Goal: Task Accomplishment & Management: Use online tool/utility

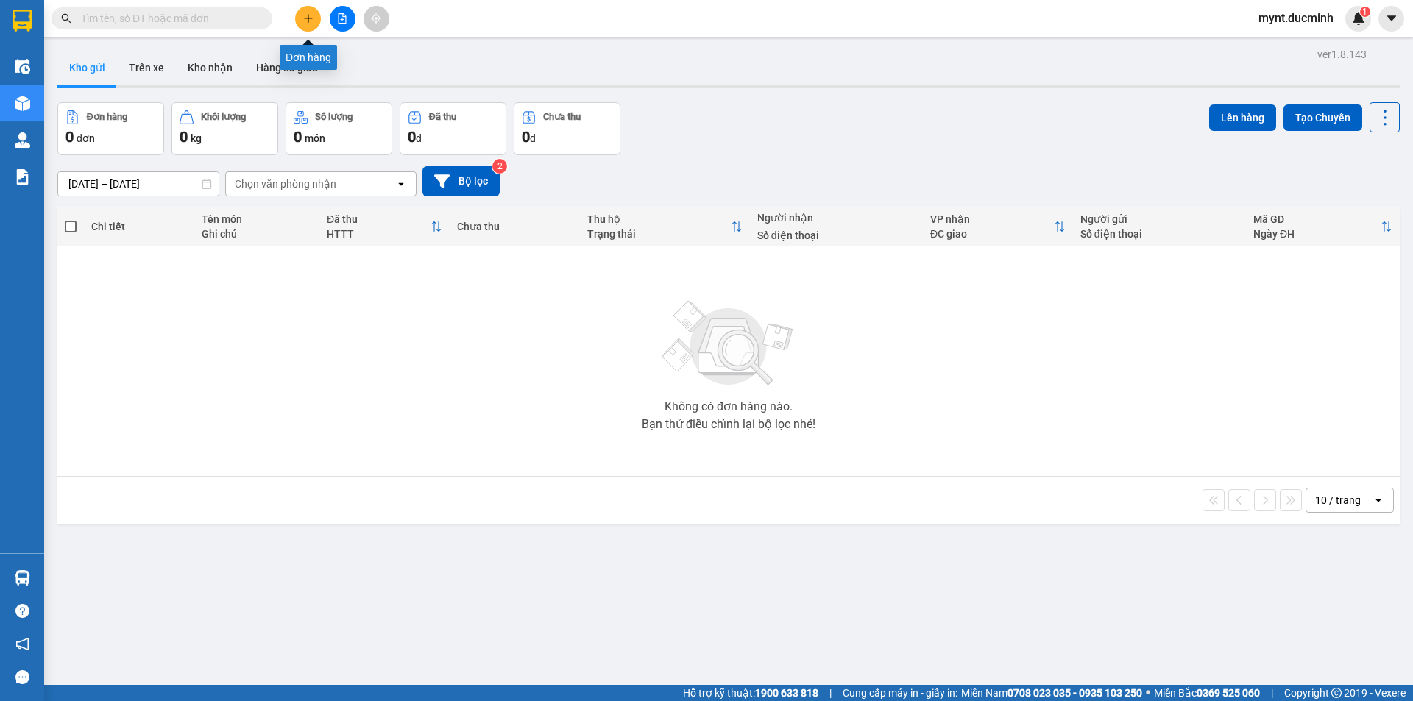
click at [305, 15] on icon "plus" at bounding box center [308, 18] width 10 height 10
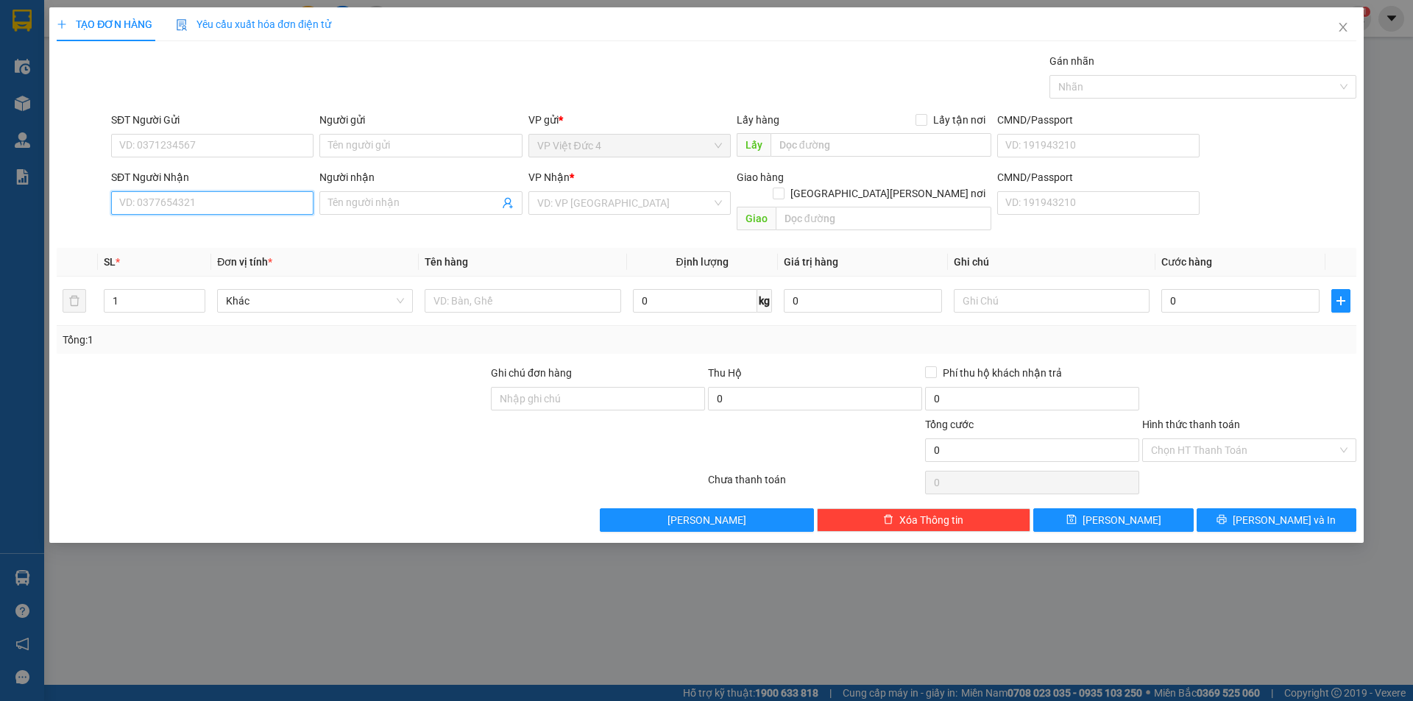
click at [292, 202] on input "SĐT Người Nhận" at bounding box center [212, 203] width 202 height 24
type input "0898878040"
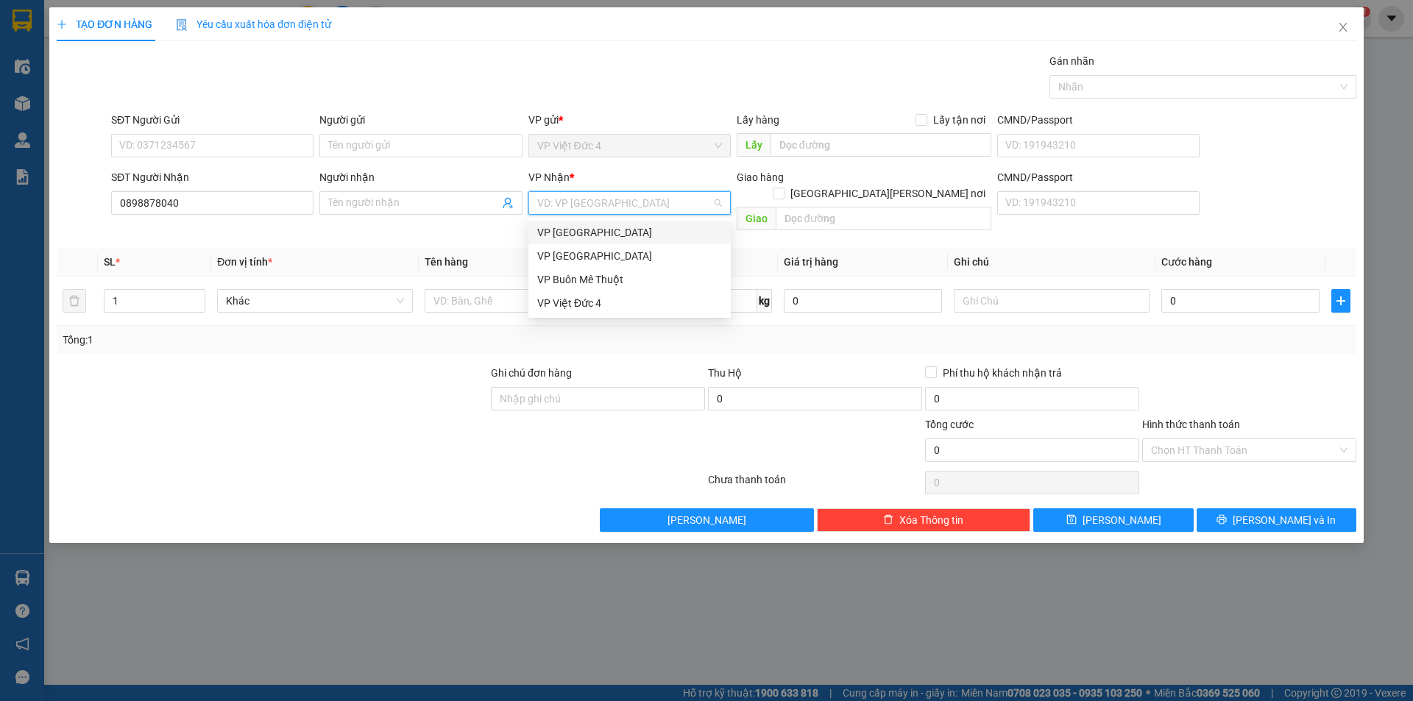
click at [617, 201] on input "search" at bounding box center [624, 203] width 174 height 22
click at [565, 252] on div "VP [GEOGRAPHIC_DATA]" at bounding box center [629, 256] width 185 height 16
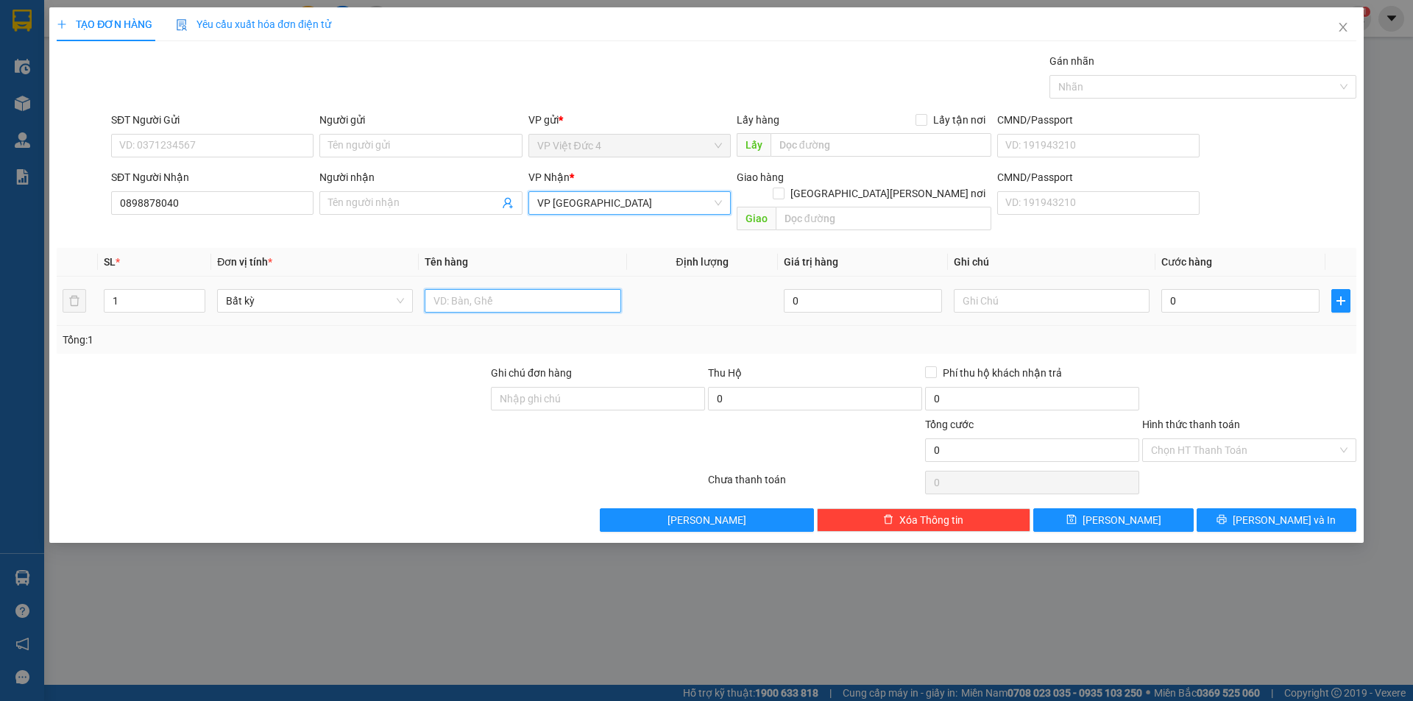
click at [542, 289] on input "text" at bounding box center [523, 301] width 196 height 24
type input "tum"
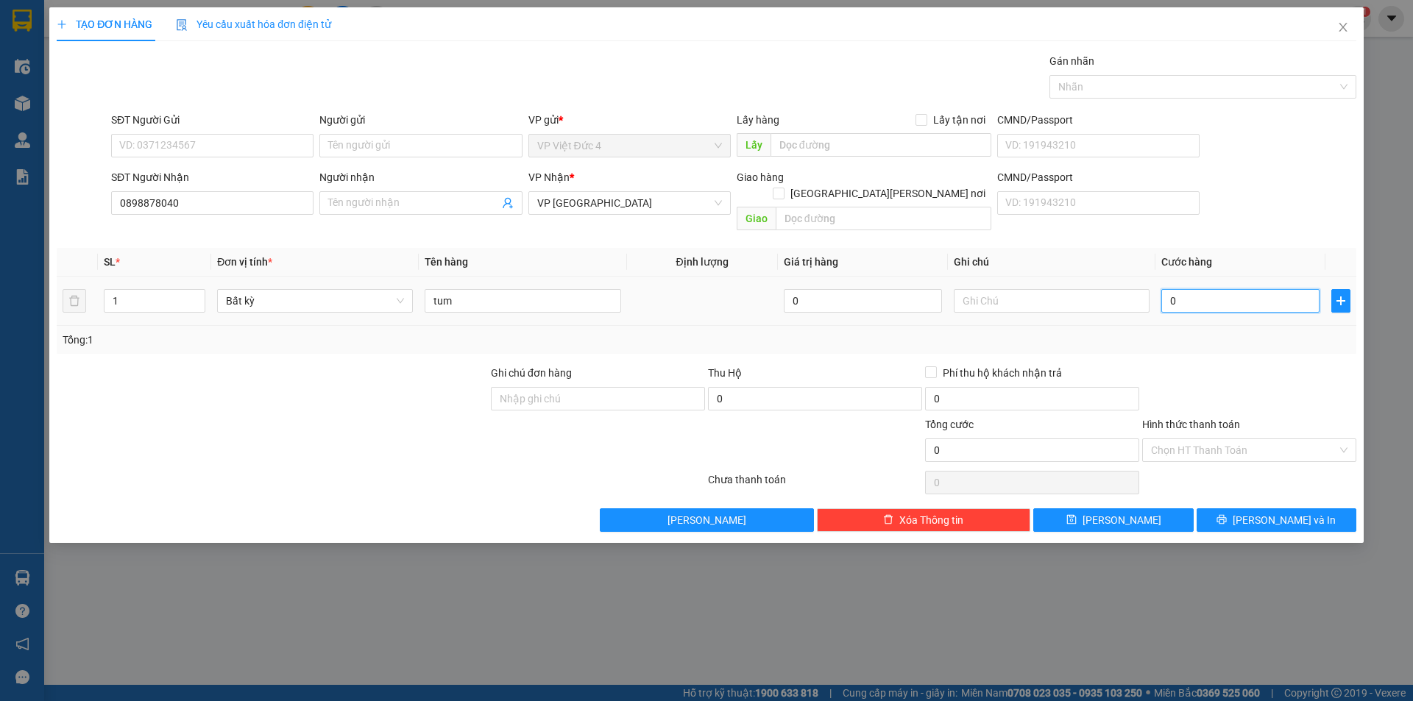
click at [1303, 289] on input "0" at bounding box center [1240, 301] width 158 height 24
type input "8"
type input "80"
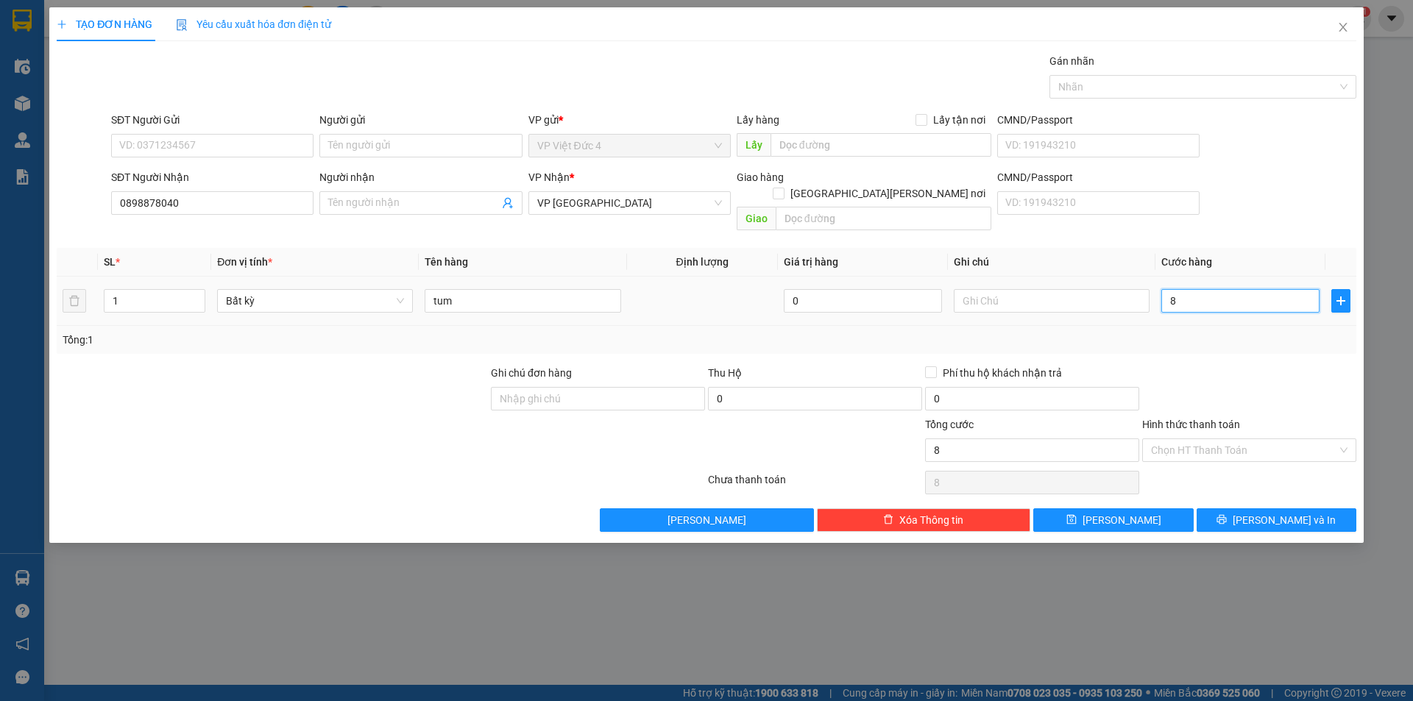
type input "80"
type input "800"
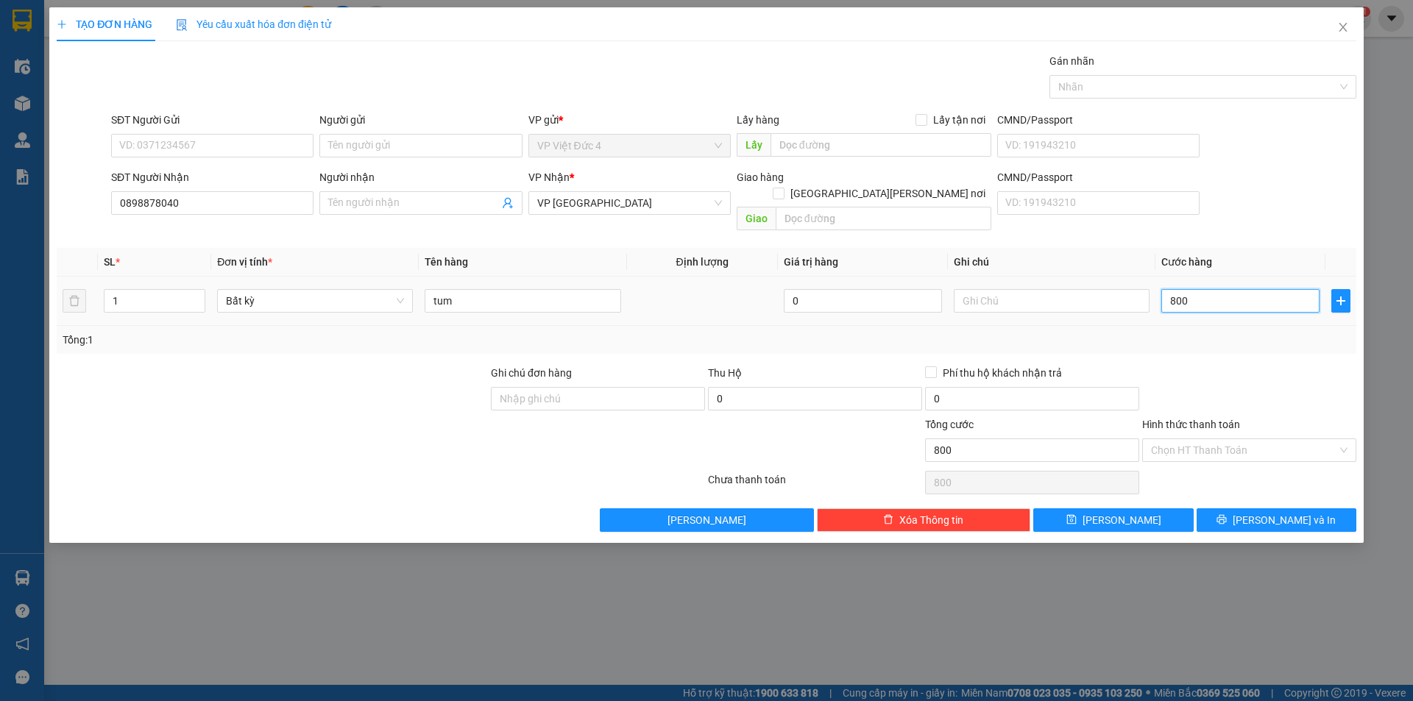
type input "8.000"
type input "80.000"
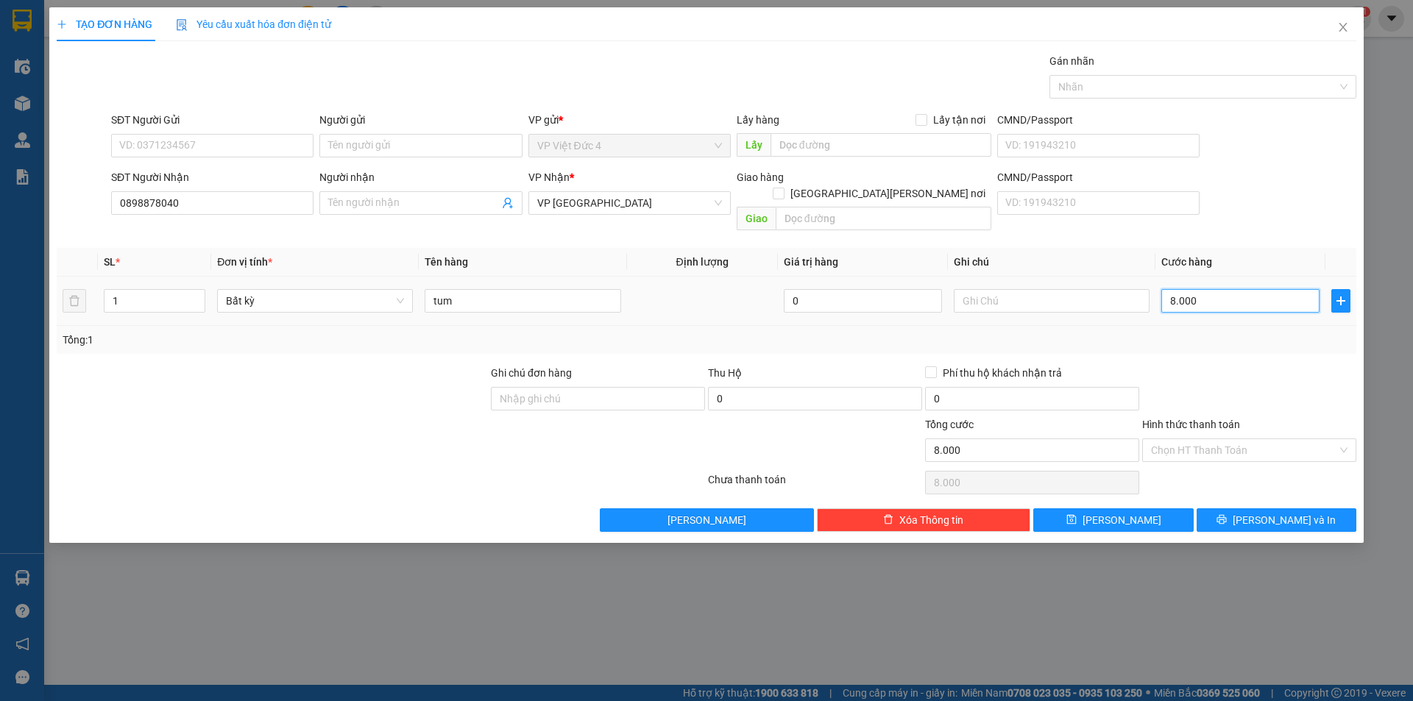
type input "80.000"
type input "800.000"
type input "80.000"
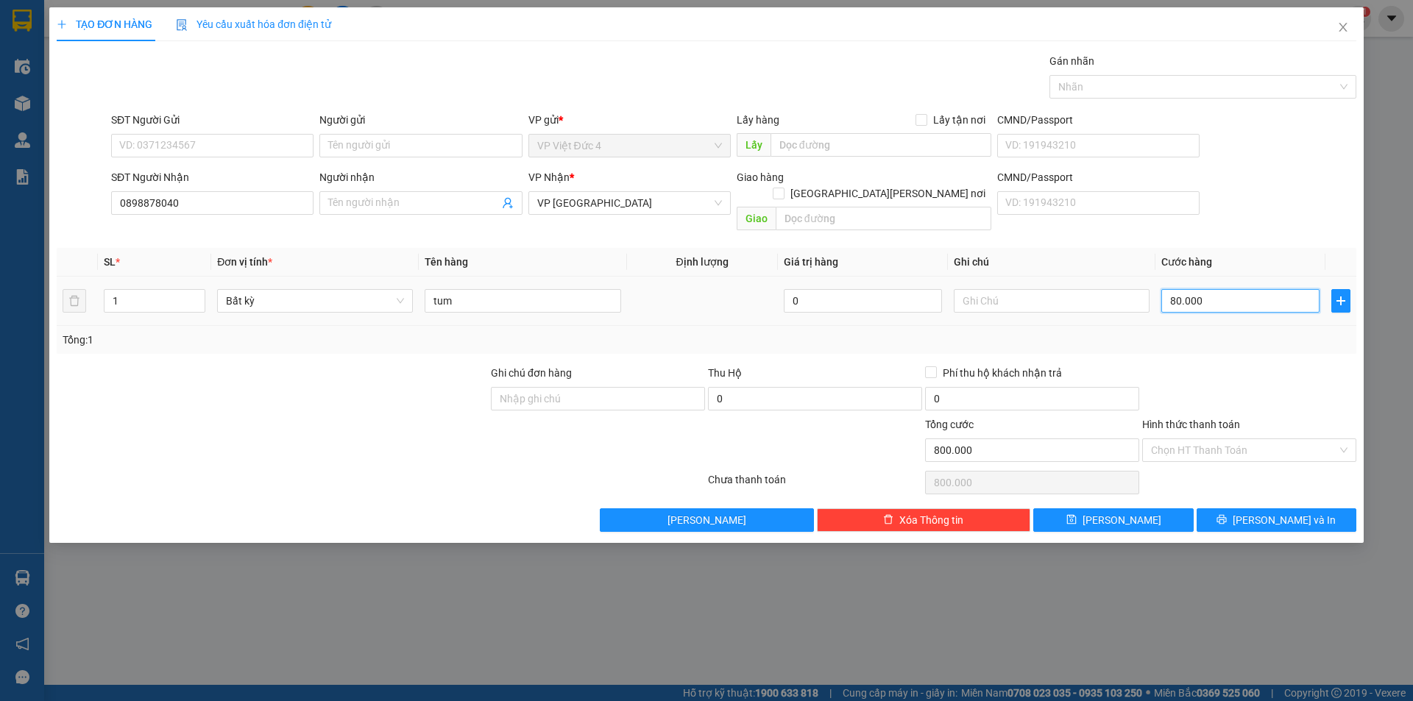
type input "80.000"
click at [1119, 512] on span "[PERSON_NAME]" at bounding box center [1122, 520] width 79 height 16
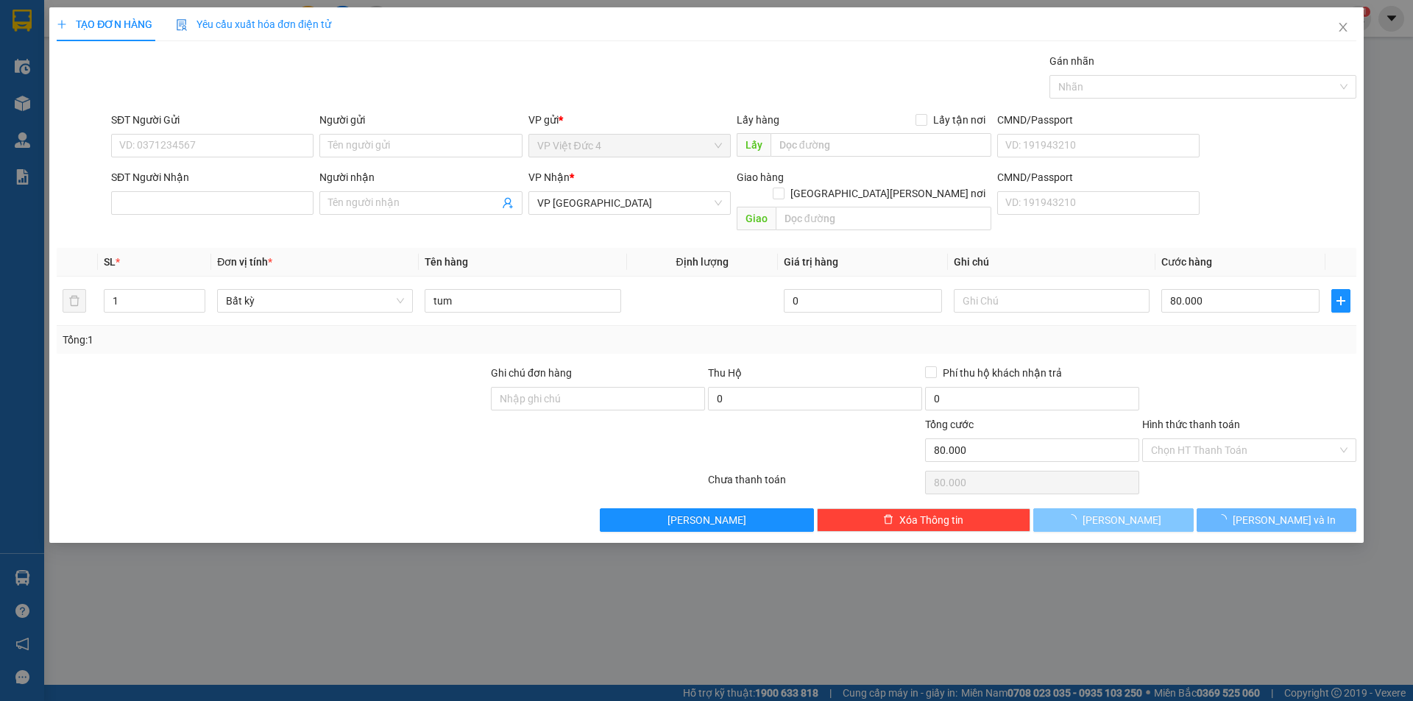
type input "0"
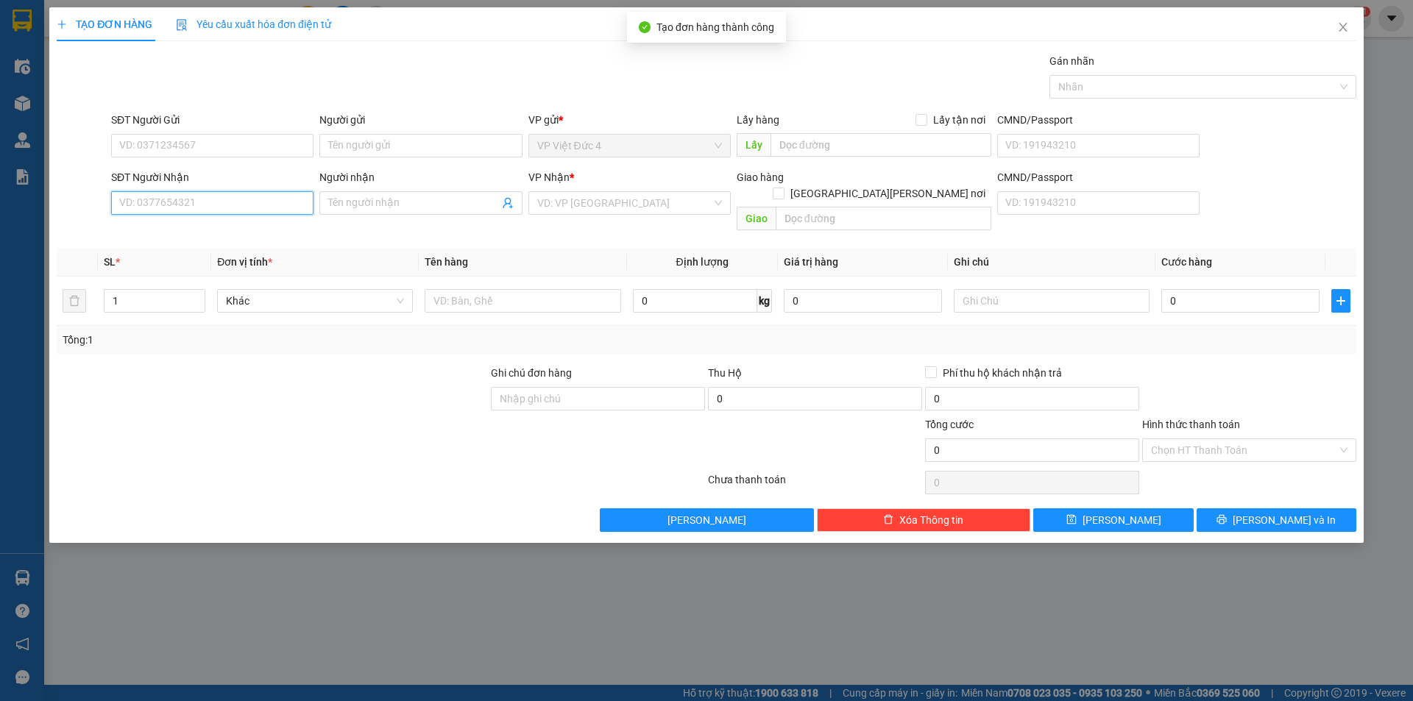
click at [294, 202] on input "SĐT Người Nhận" at bounding box center [212, 203] width 202 height 24
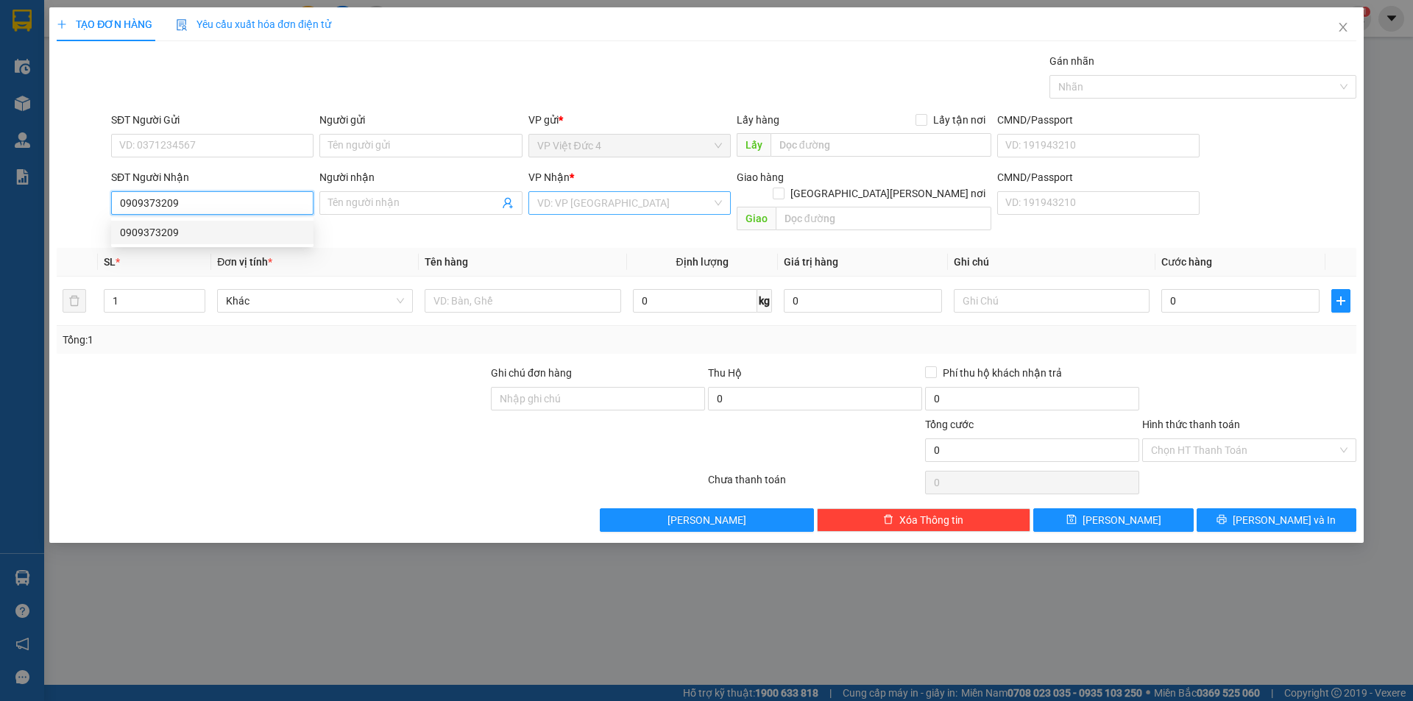
type input "0909373209"
click at [603, 199] on input "search" at bounding box center [624, 203] width 174 height 22
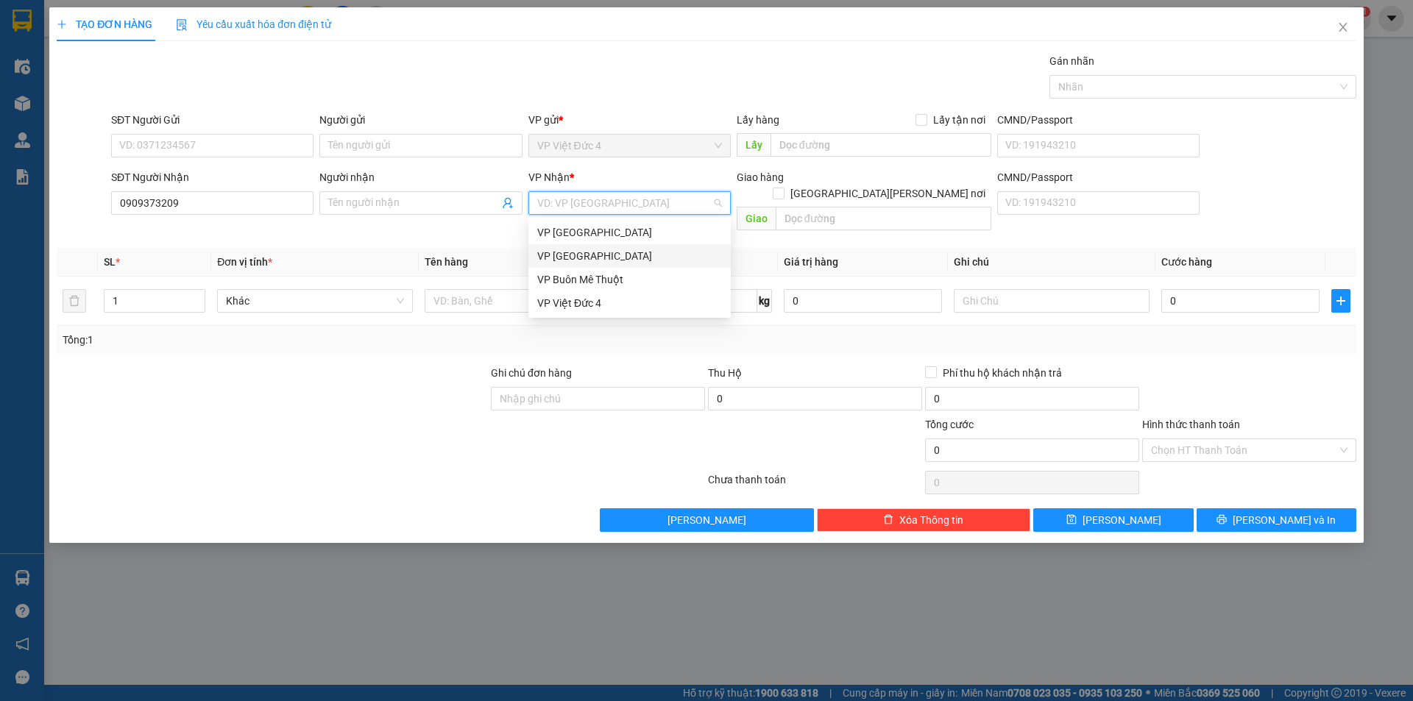
click at [562, 255] on div "VP [GEOGRAPHIC_DATA]" at bounding box center [629, 256] width 185 height 16
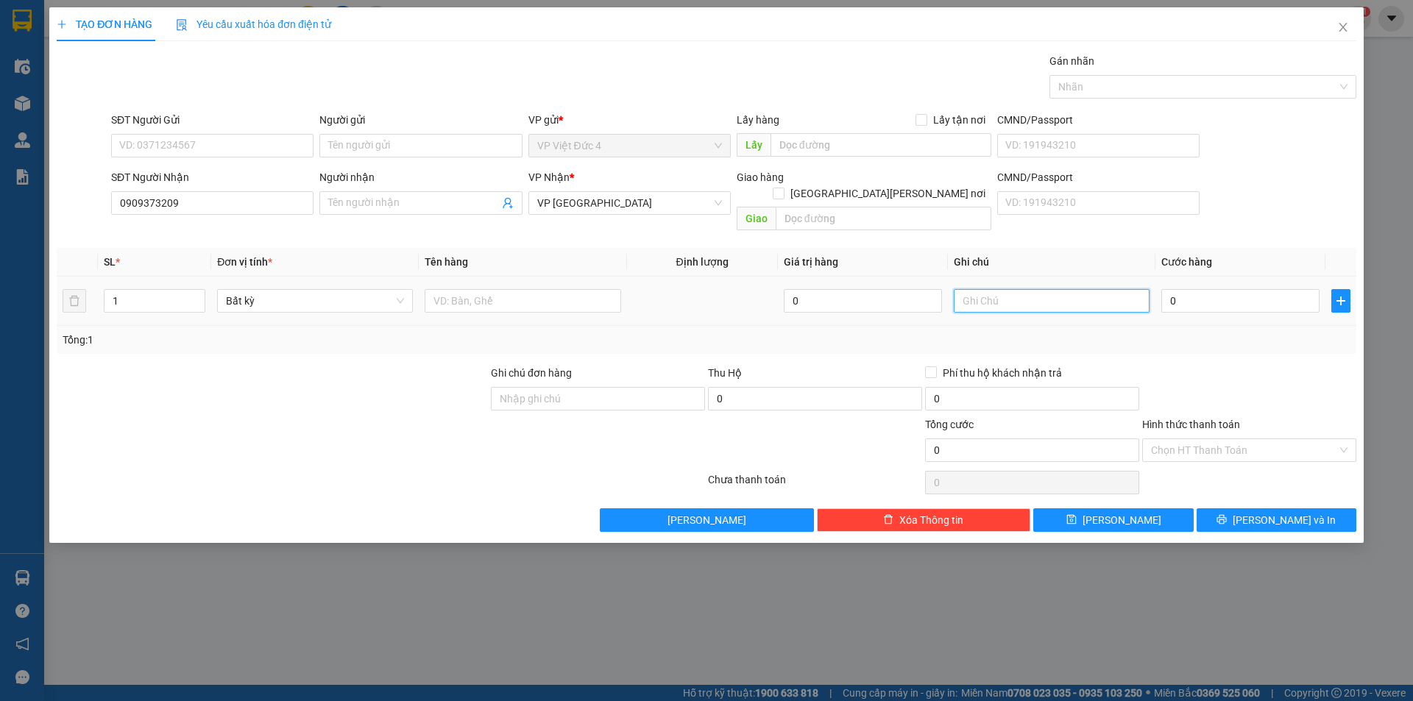
click at [1126, 289] on input "text" at bounding box center [1052, 301] width 196 height 24
type input "rap [PERSON_NAME]"
click at [600, 289] on input "text" at bounding box center [523, 301] width 196 height 24
type input "th g"
click at [1291, 289] on input "0" at bounding box center [1240, 301] width 158 height 24
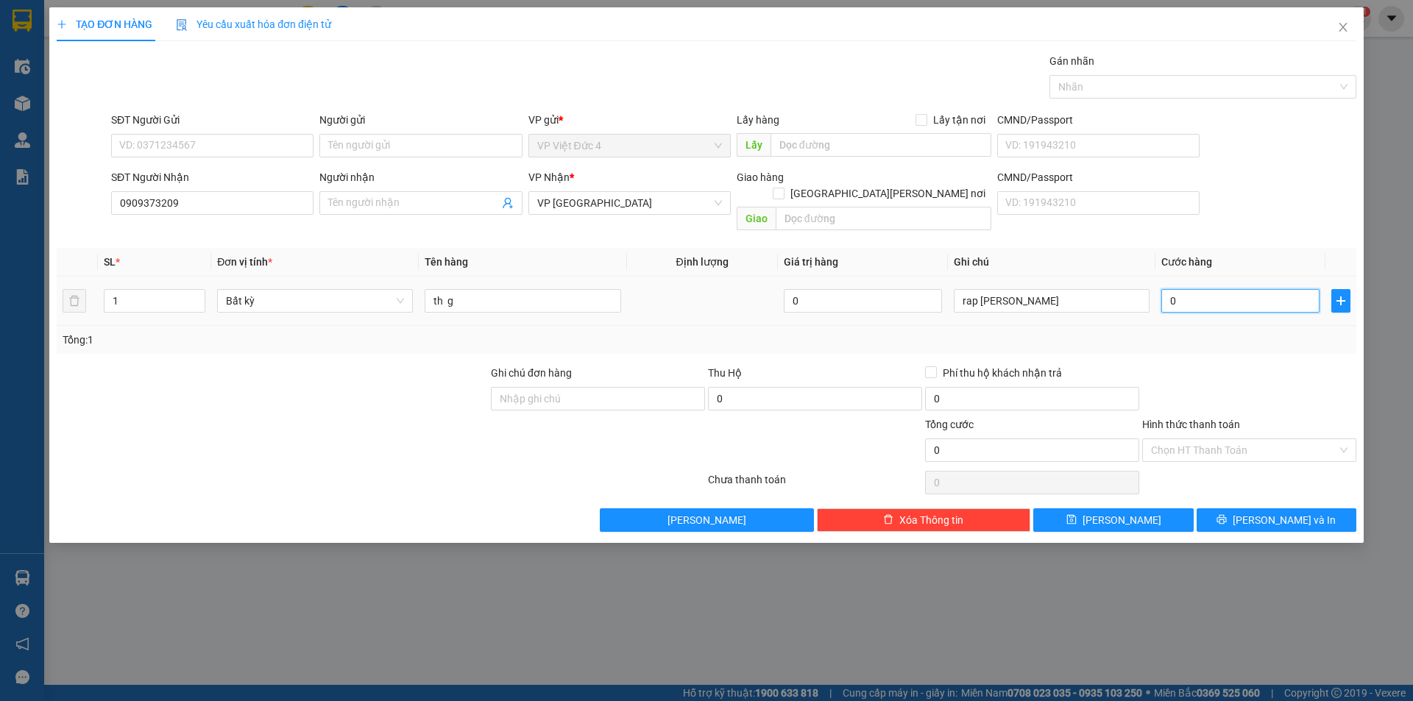
type input "8"
type input "80"
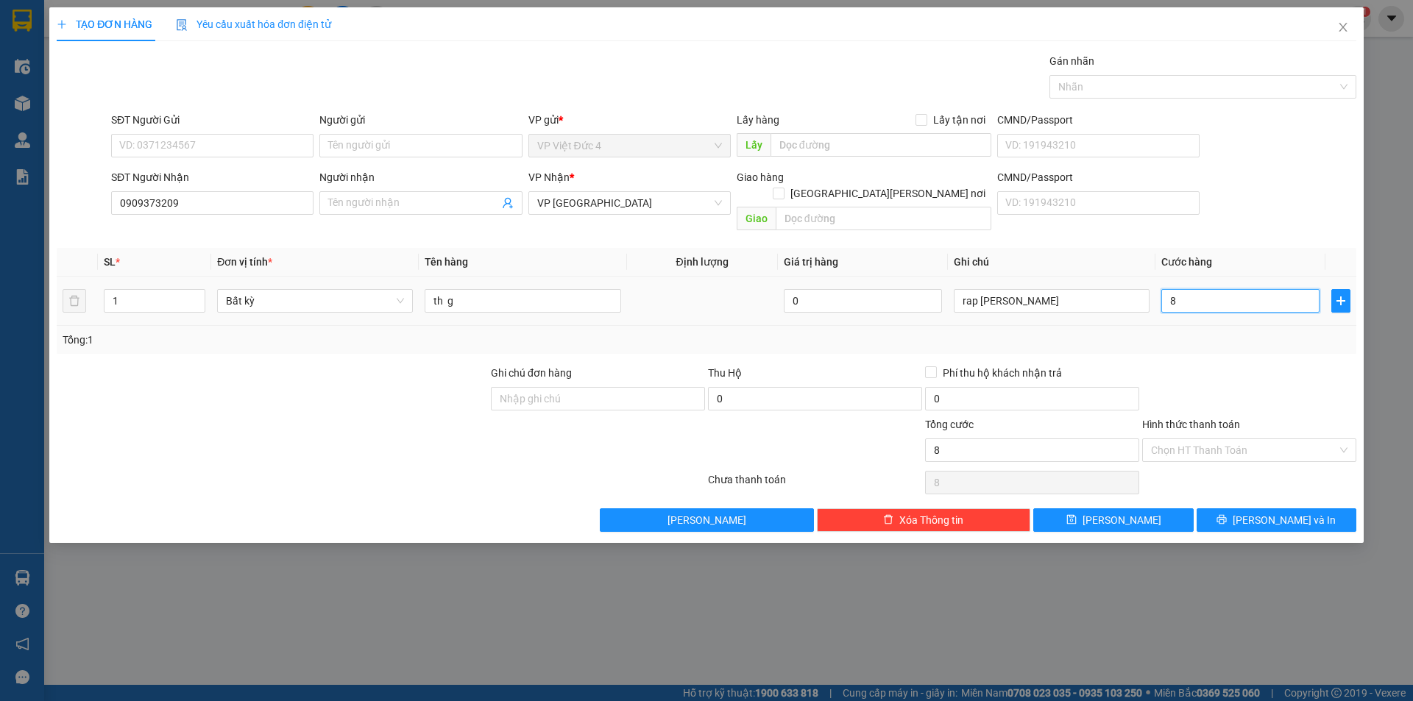
type input "80"
type input "800"
type input "8.000"
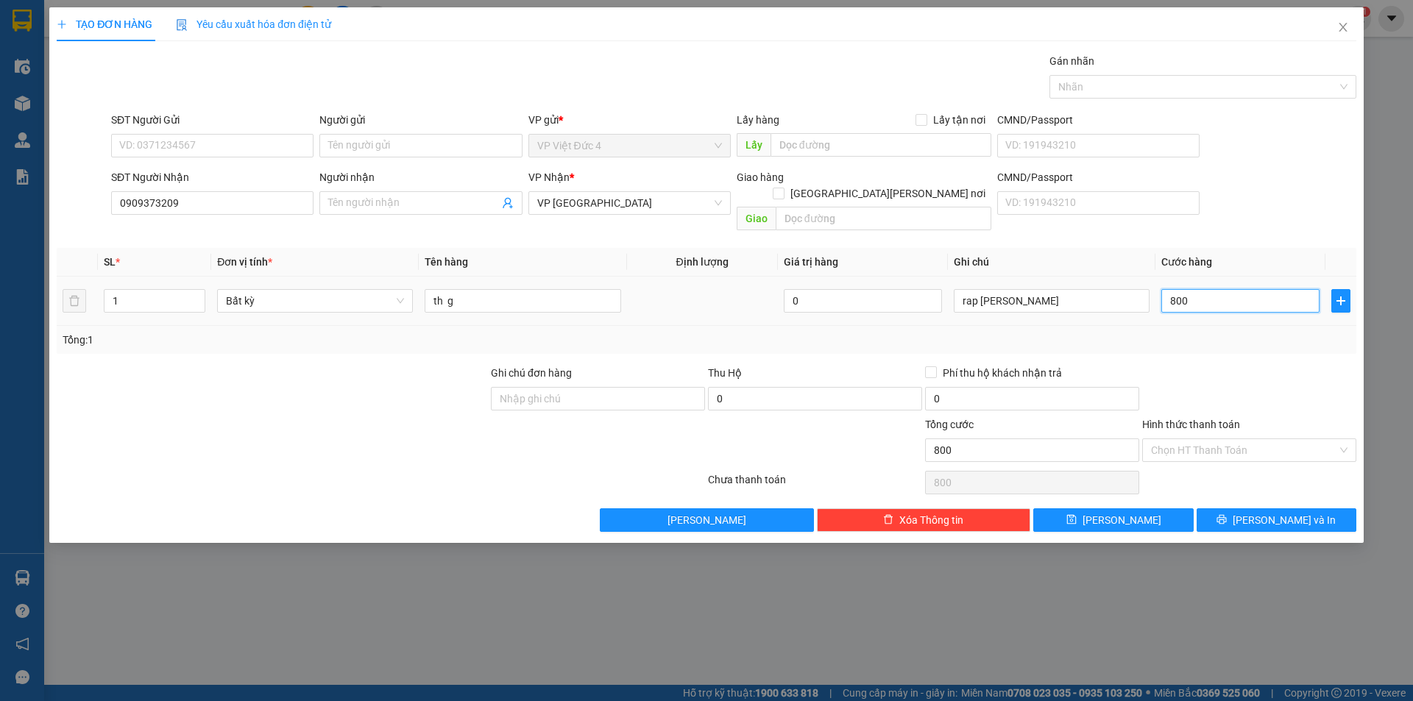
type input "8.000"
type input "80.000"
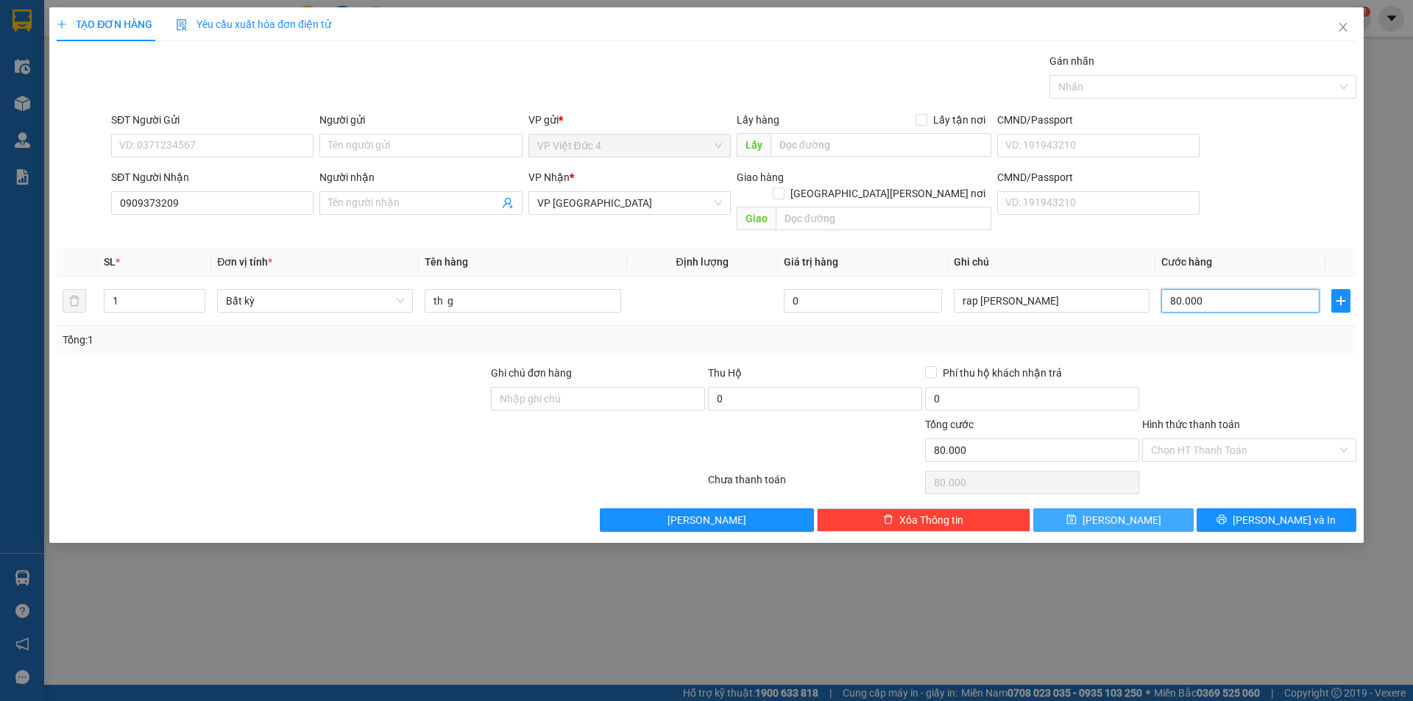
type input "80.000"
click at [1120, 512] on span "[PERSON_NAME]" at bounding box center [1122, 520] width 79 height 16
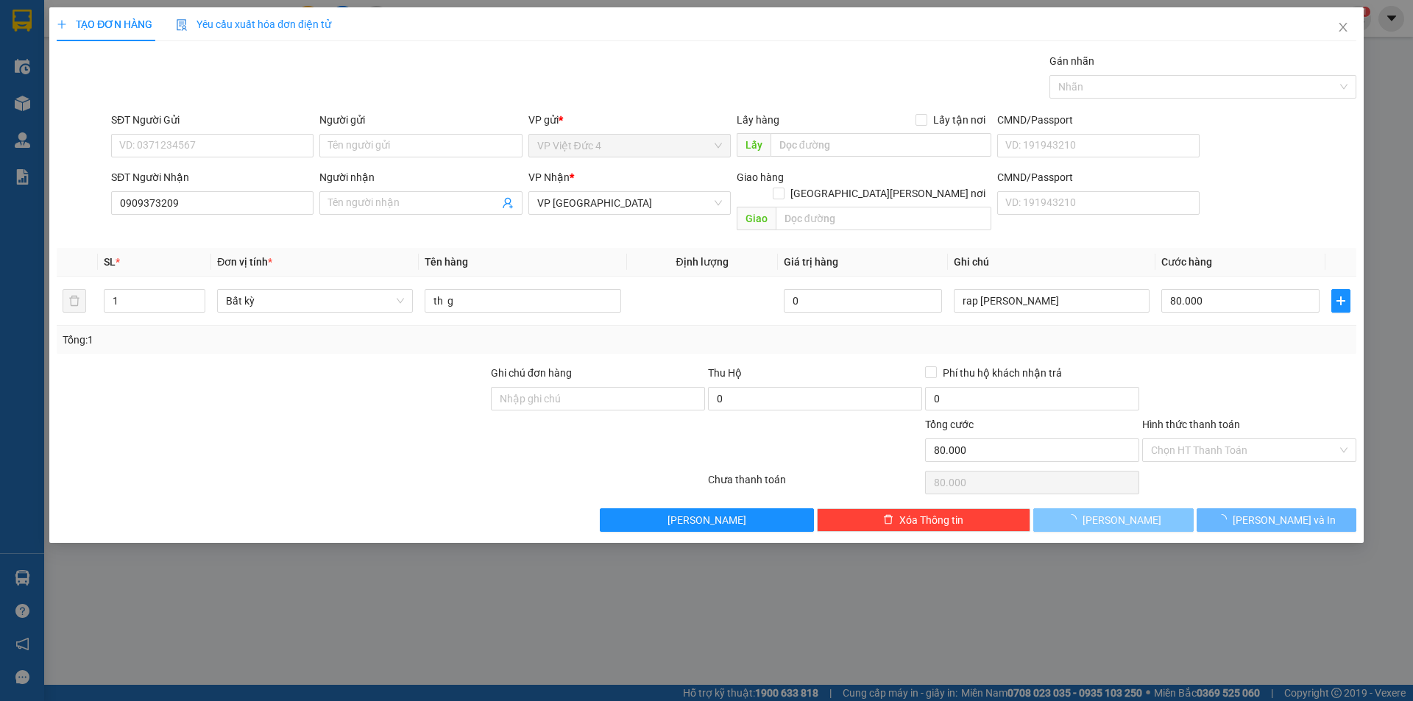
type input "0"
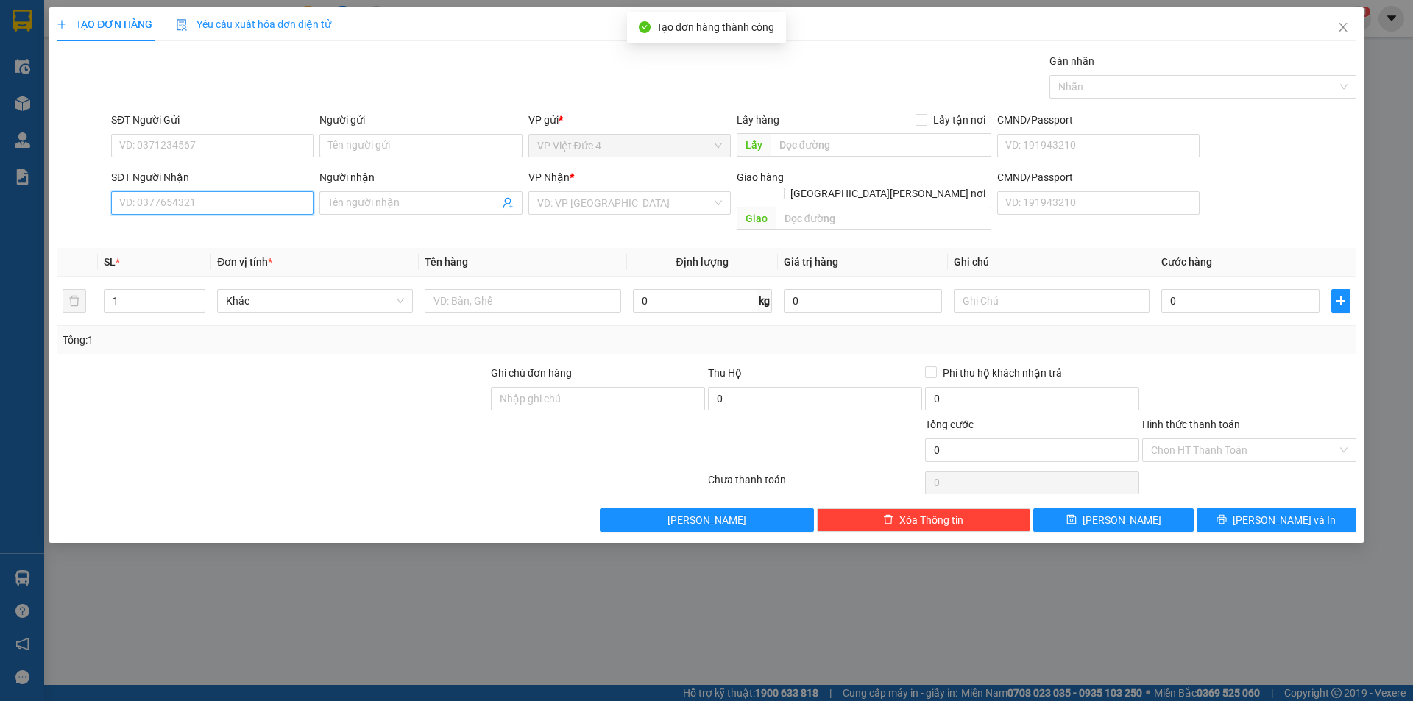
click at [269, 205] on input "SĐT Người Nhận" at bounding box center [212, 203] width 202 height 24
type input "0914144892"
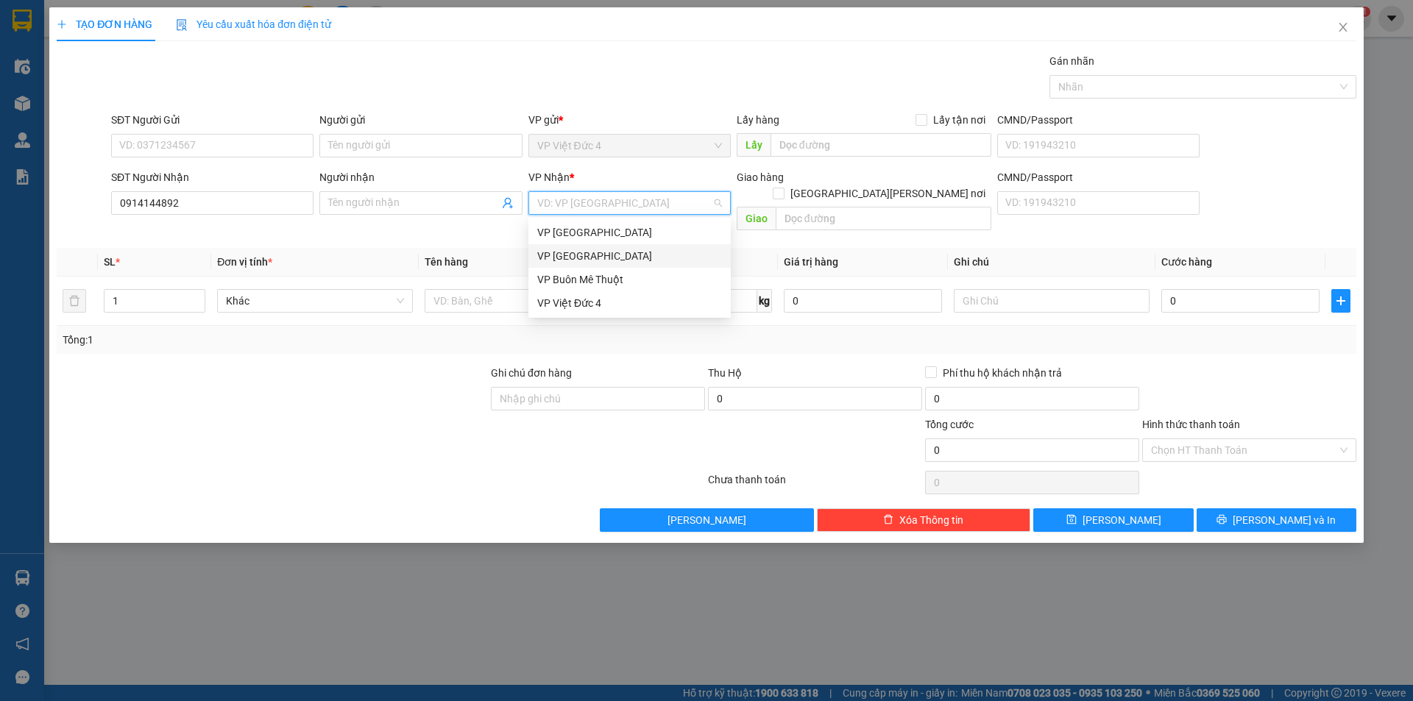
click at [646, 200] on input "search" at bounding box center [624, 203] width 174 height 22
click at [564, 233] on div "VP [GEOGRAPHIC_DATA]" at bounding box center [629, 232] width 185 height 16
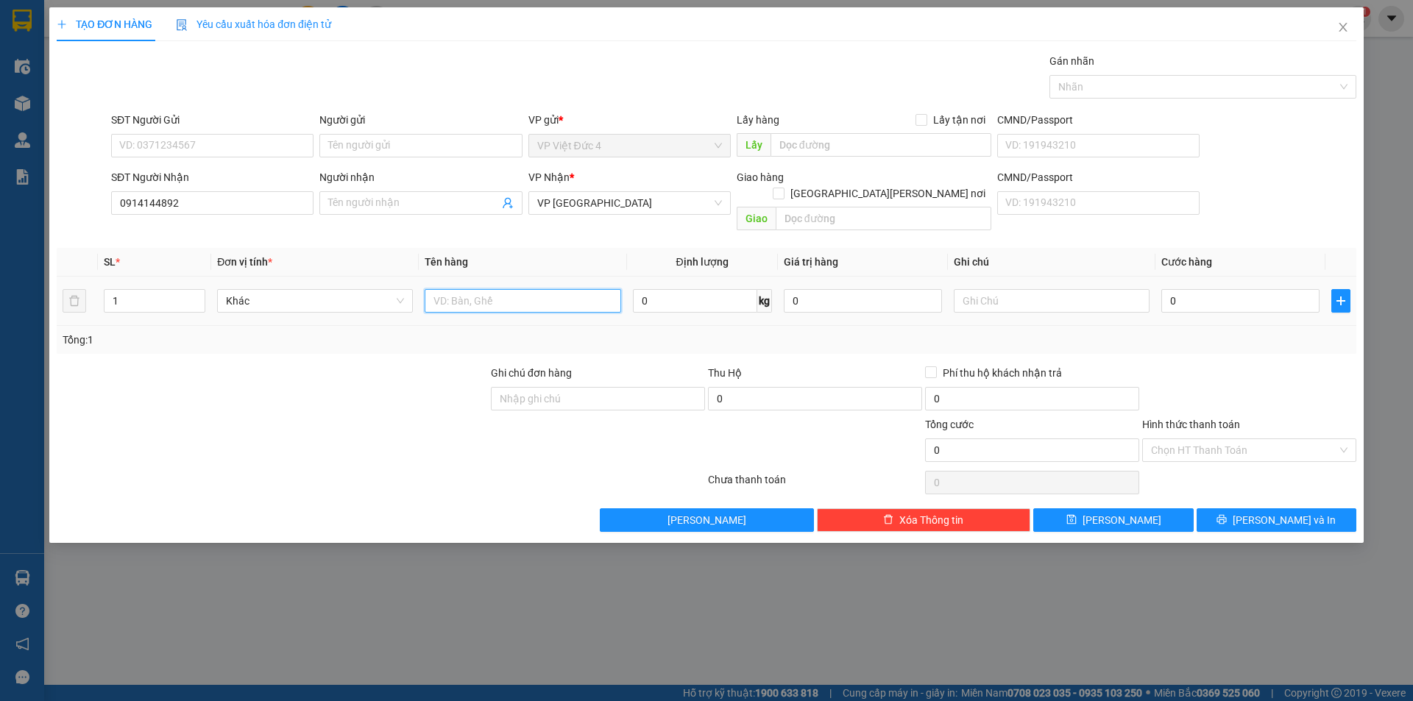
click at [564, 289] on input "text" at bounding box center [523, 301] width 196 height 24
type input "bao"
click at [1301, 289] on input "0" at bounding box center [1240, 301] width 158 height 24
type input "8"
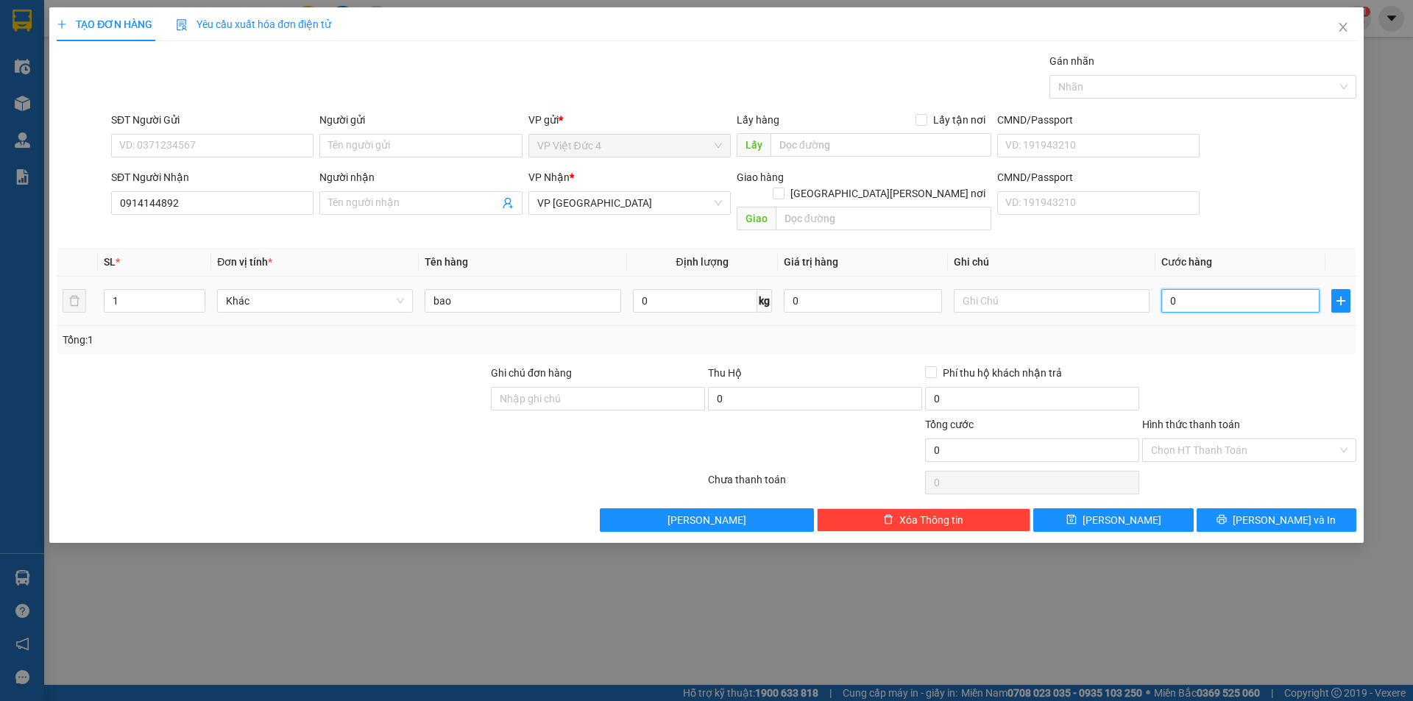
type input "8"
type input "80"
type input "800"
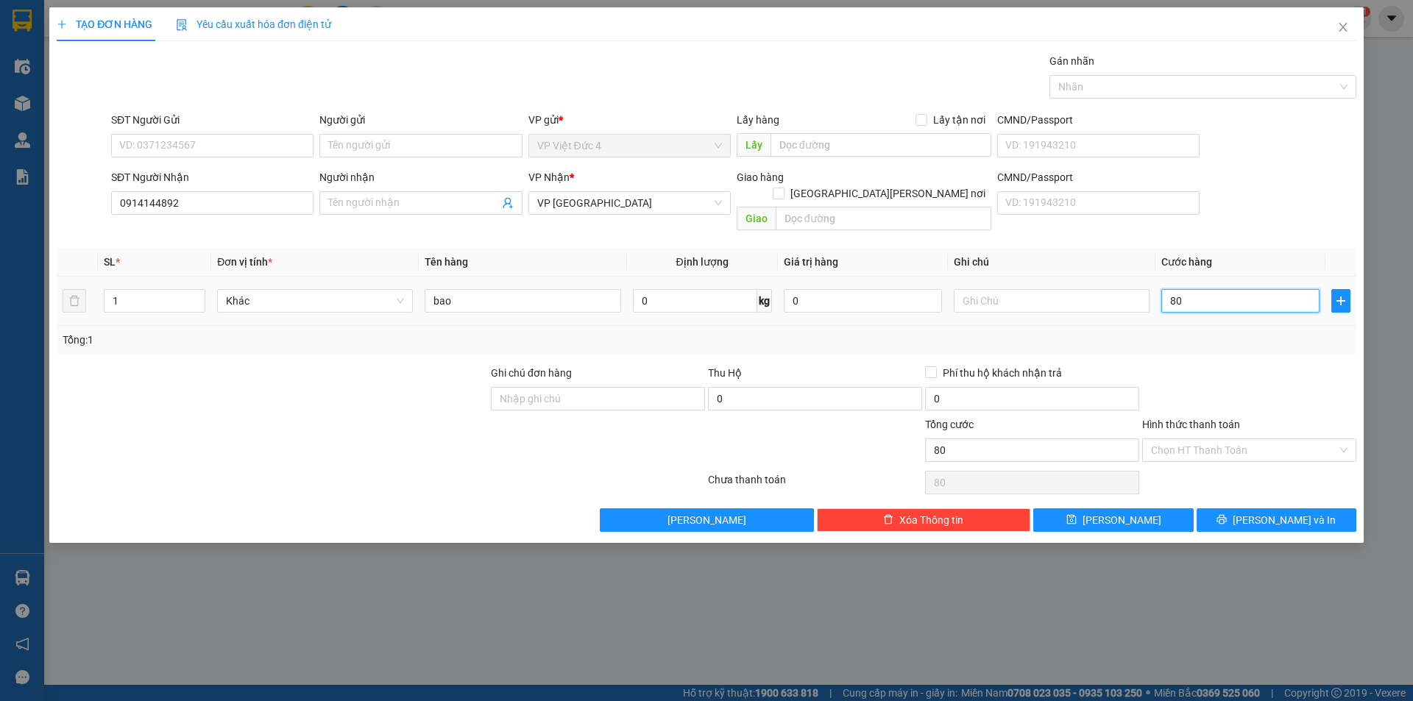
type input "800"
type input "8.000"
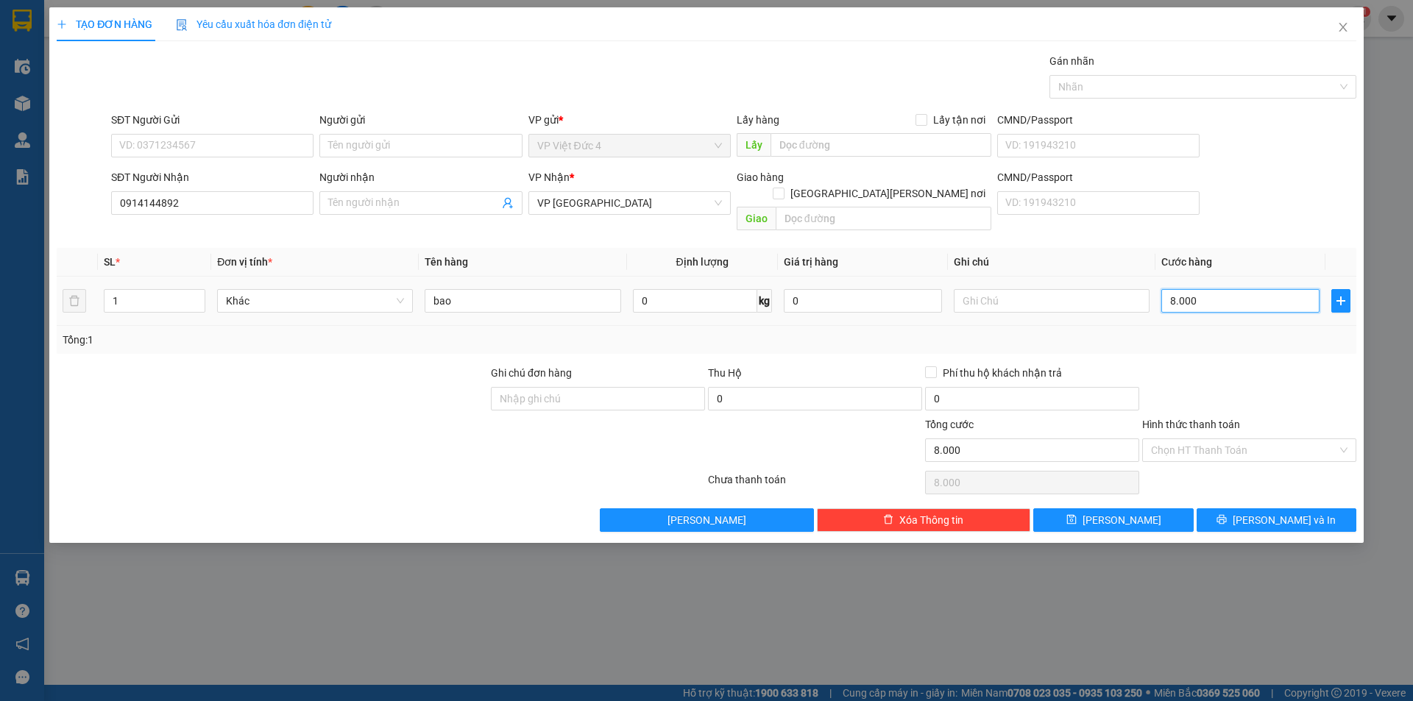
type input "80.000"
click at [1123, 512] on span "[PERSON_NAME]" at bounding box center [1122, 520] width 79 height 16
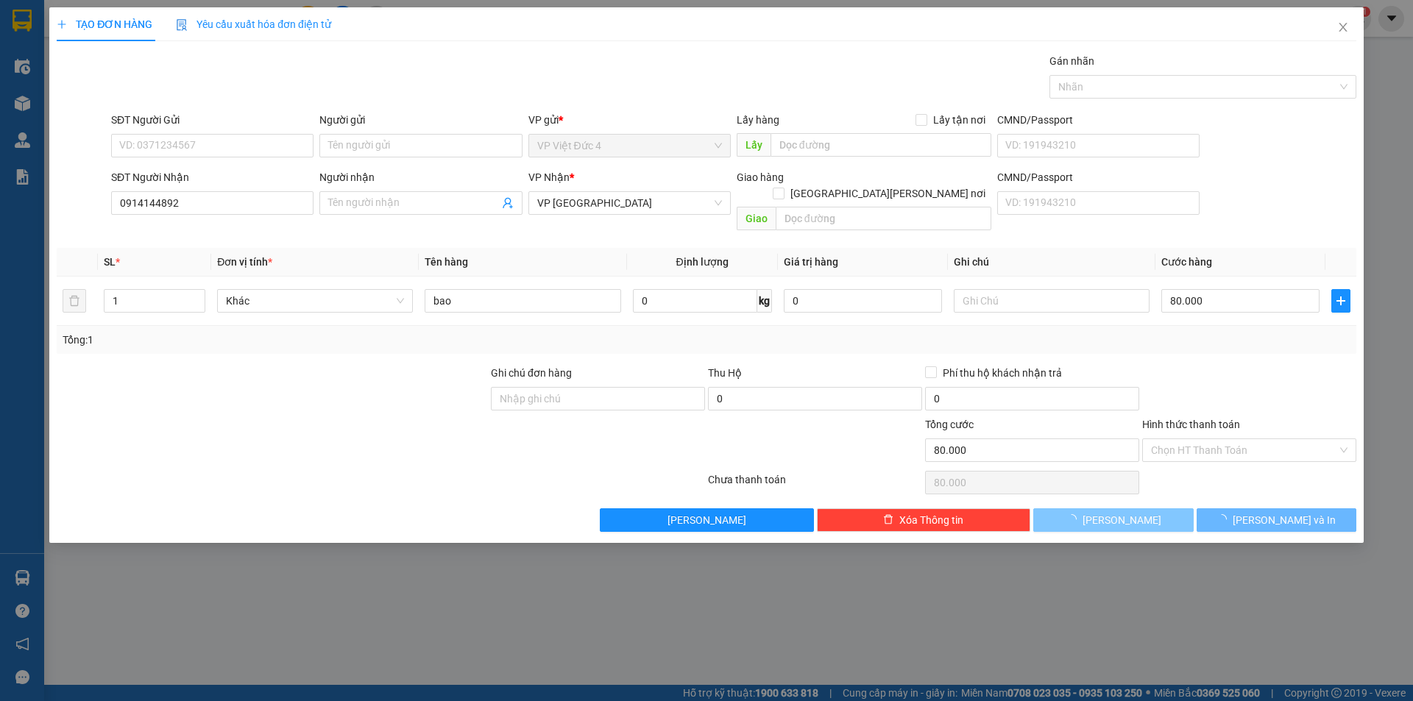
type input "0"
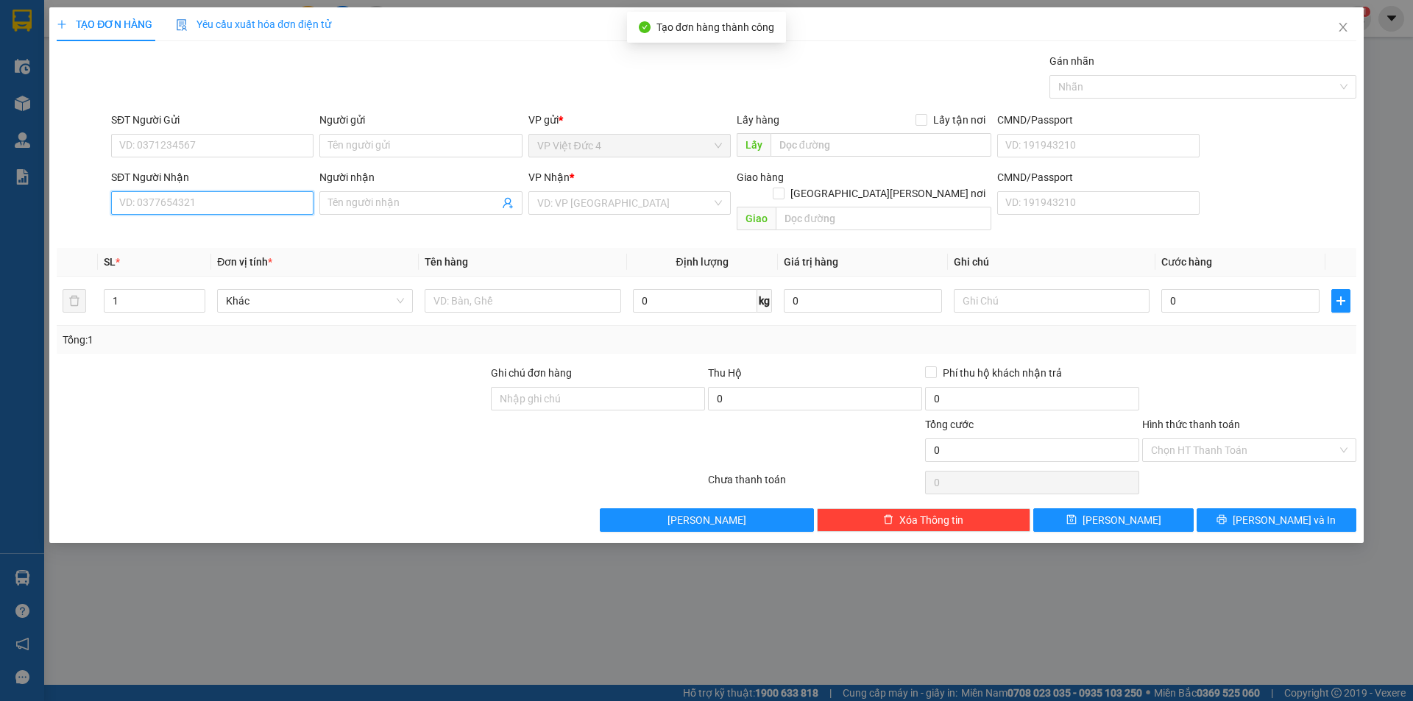
click at [296, 202] on input "SĐT Người Nhận" at bounding box center [212, 203] width 202 height 24
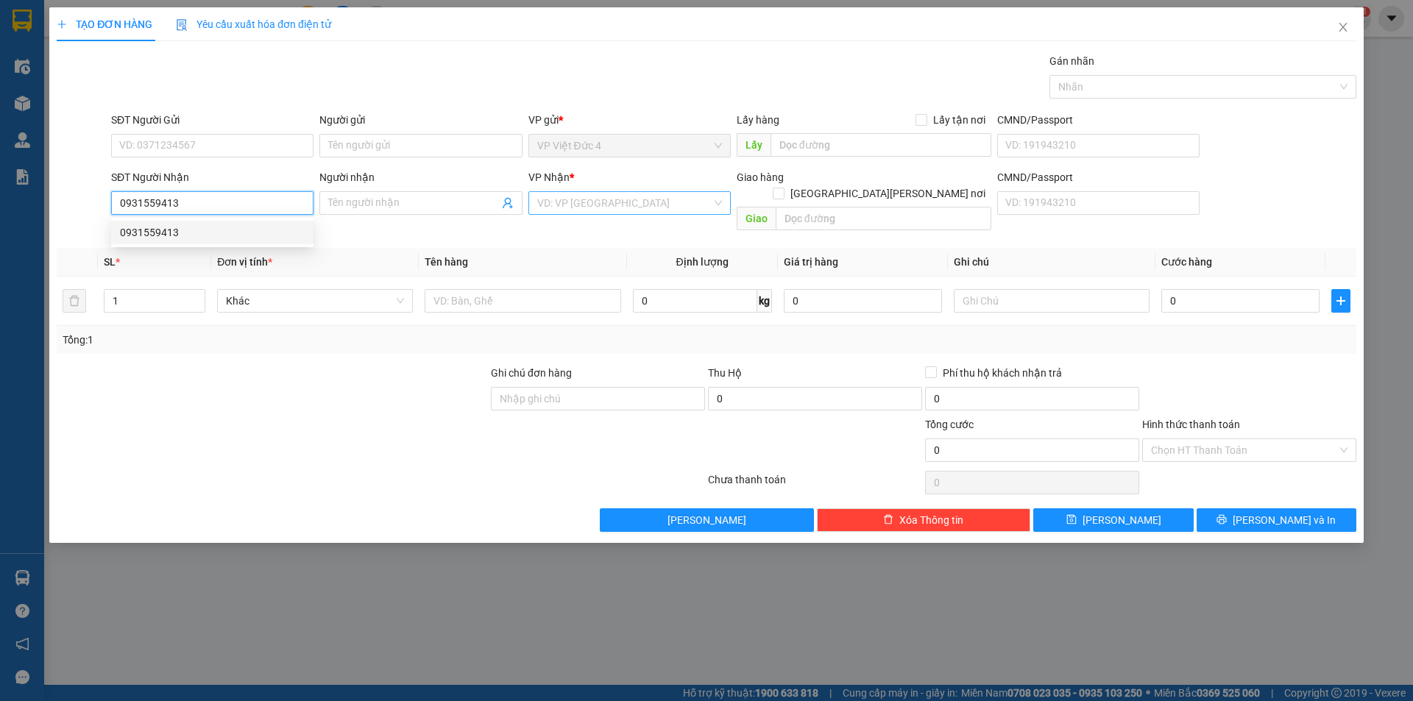
type input "0931559413"
click at [601, 199] on input "search" at bounding box center [624, 203] width 174 height 22
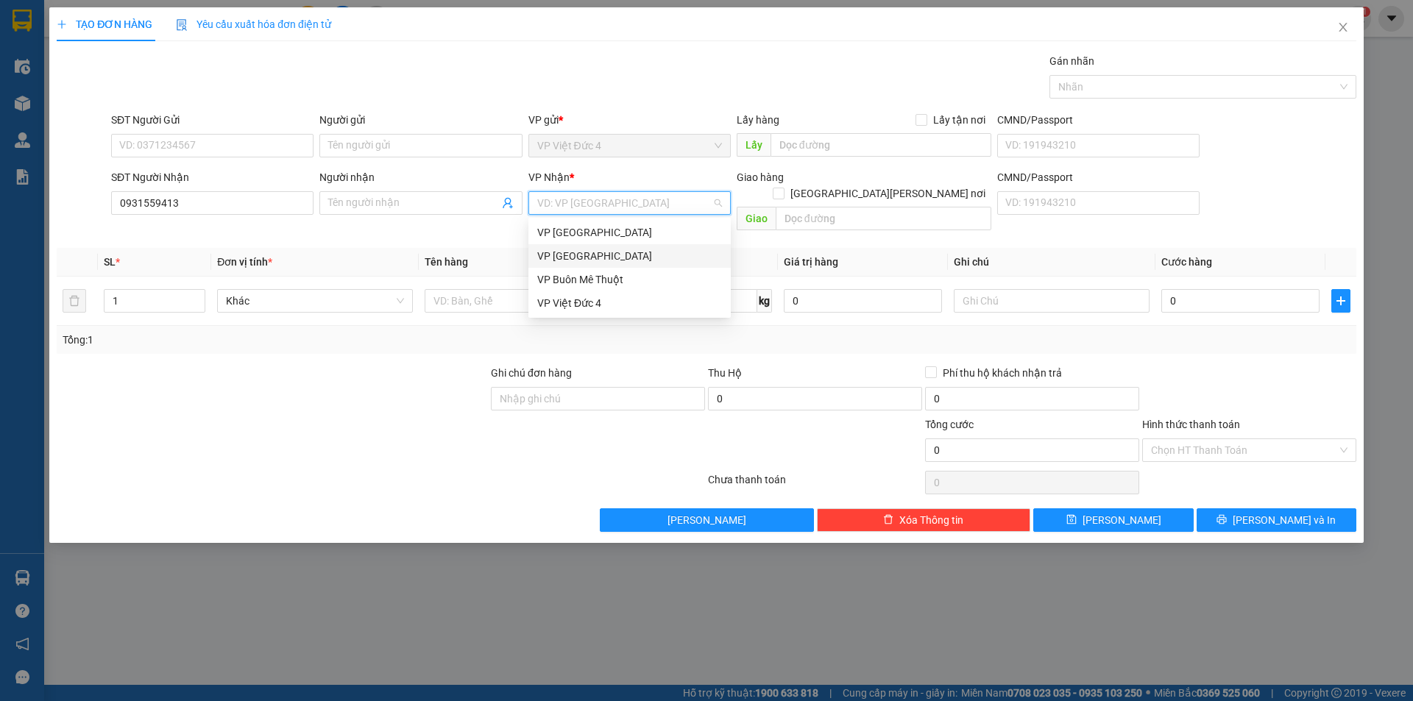
click at [564, 255] on div "VP [GEOGRAPHIC_DATA]" at bounding box center [629, 256] width 185 height 16
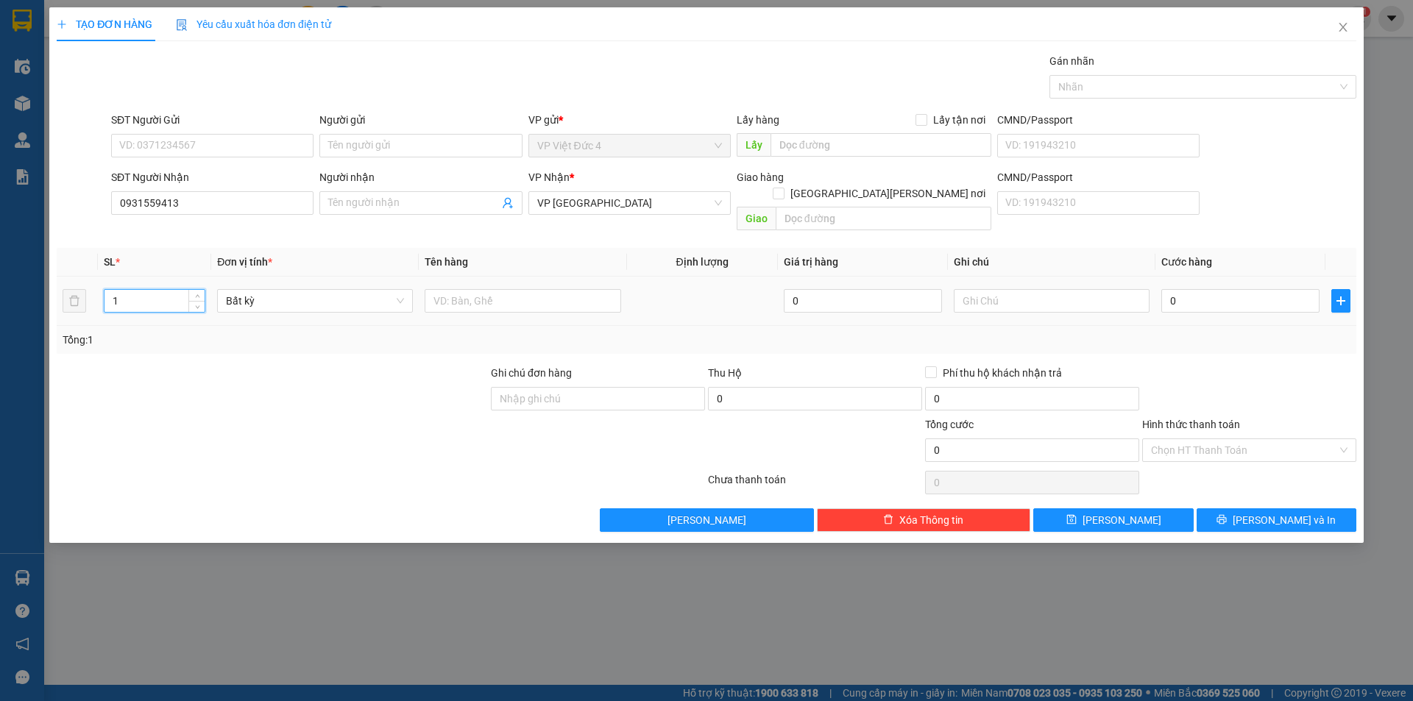
click at [156, 290] on input "1" at bounding box center [155, 301] width 100 height 22
type input "2"
click at [577, 289] on input "text" at bounding box center [523, 301] width 196 height 24
type input "1 th x 1 th g"
click at [1290, 289] on input "0" at bounding box center [1240, 301] width 158 height 24
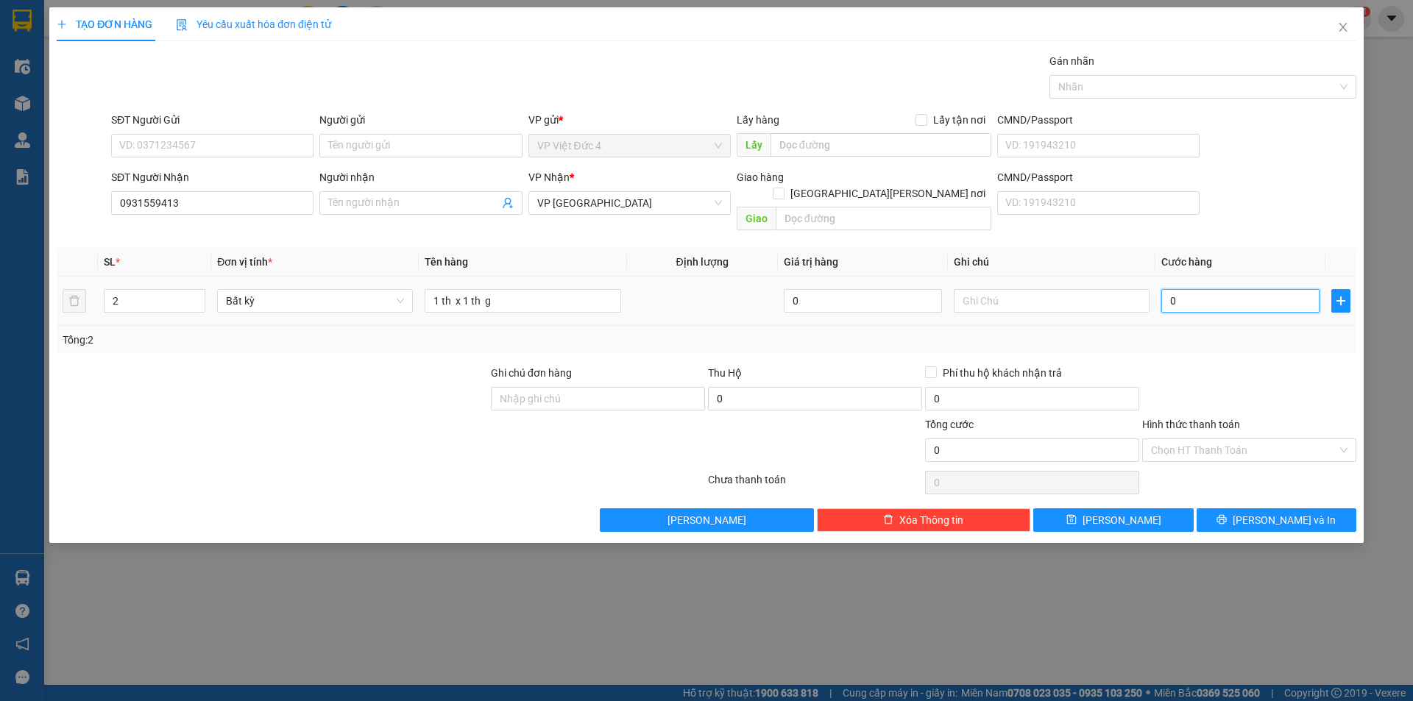
type input "1"
type input "13"
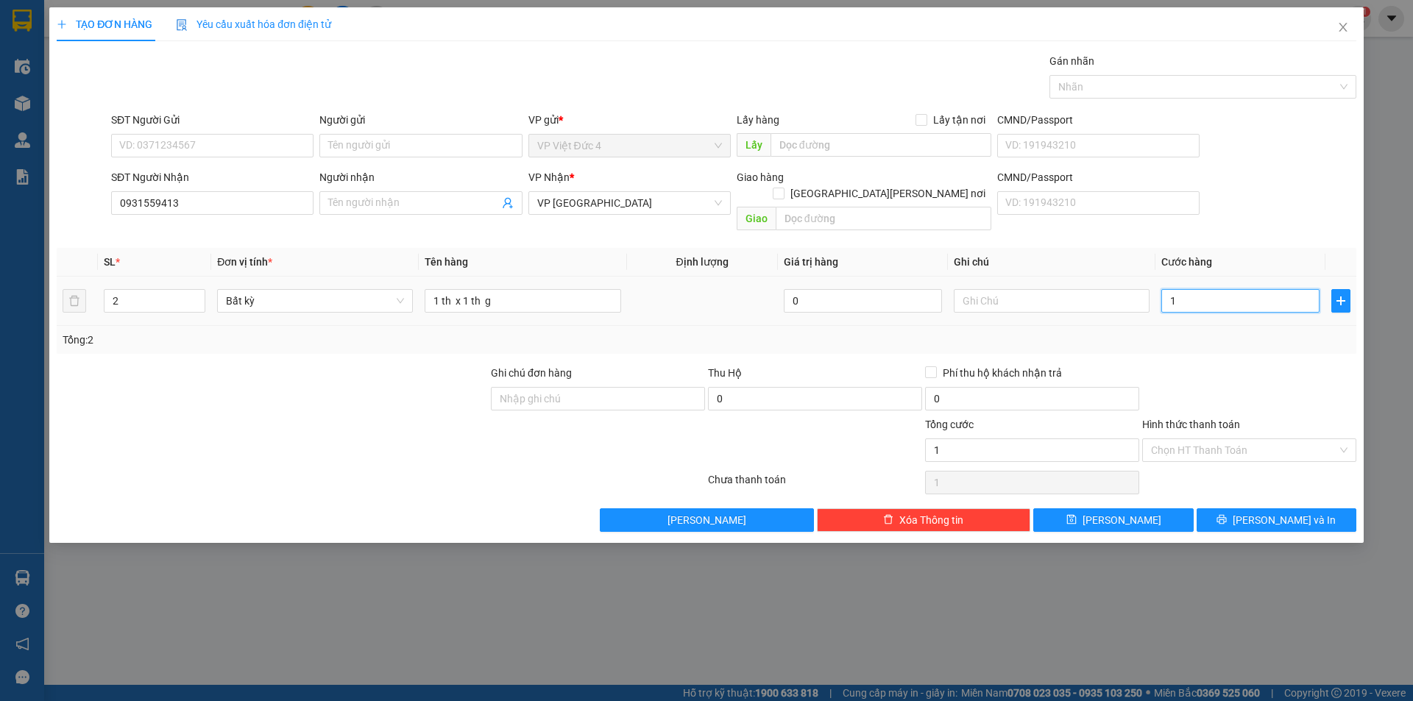
type input "13"
type input "130"
type input "1.300"
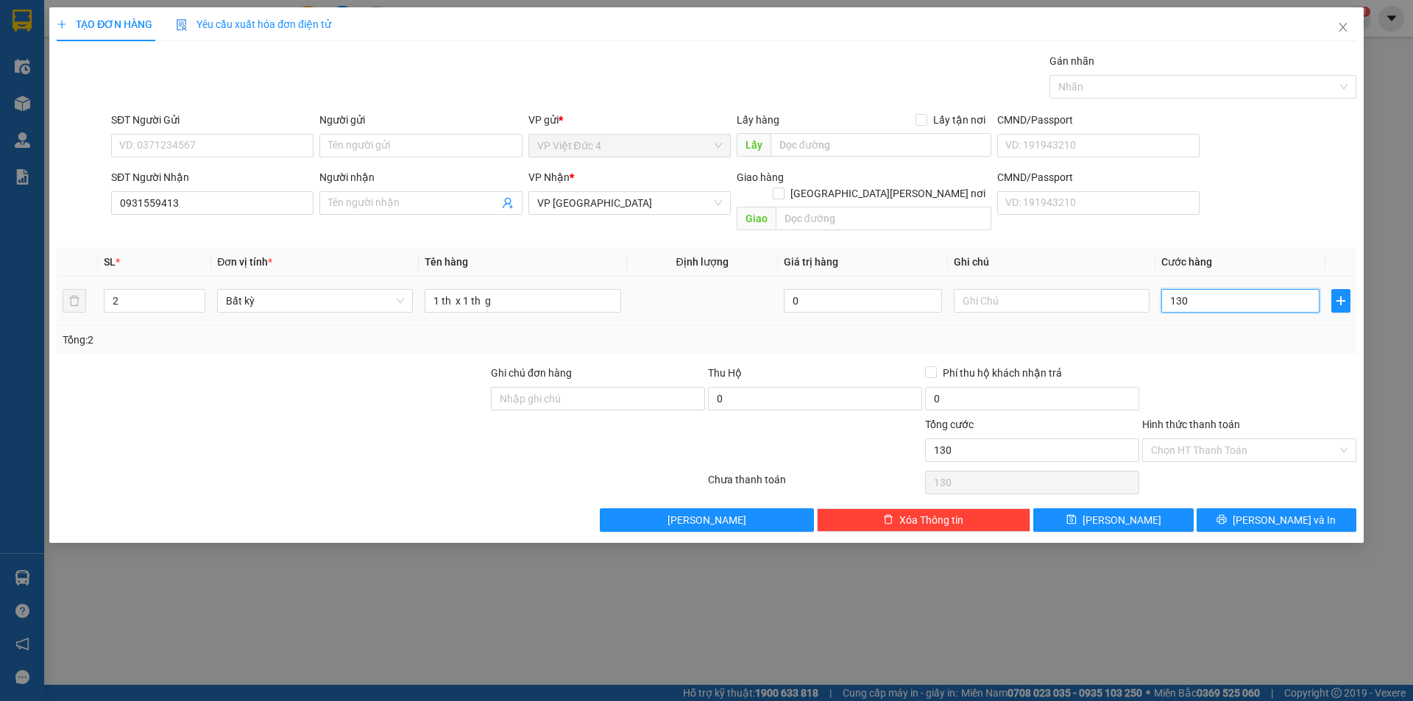
type input "1.300"
type input "13.000"
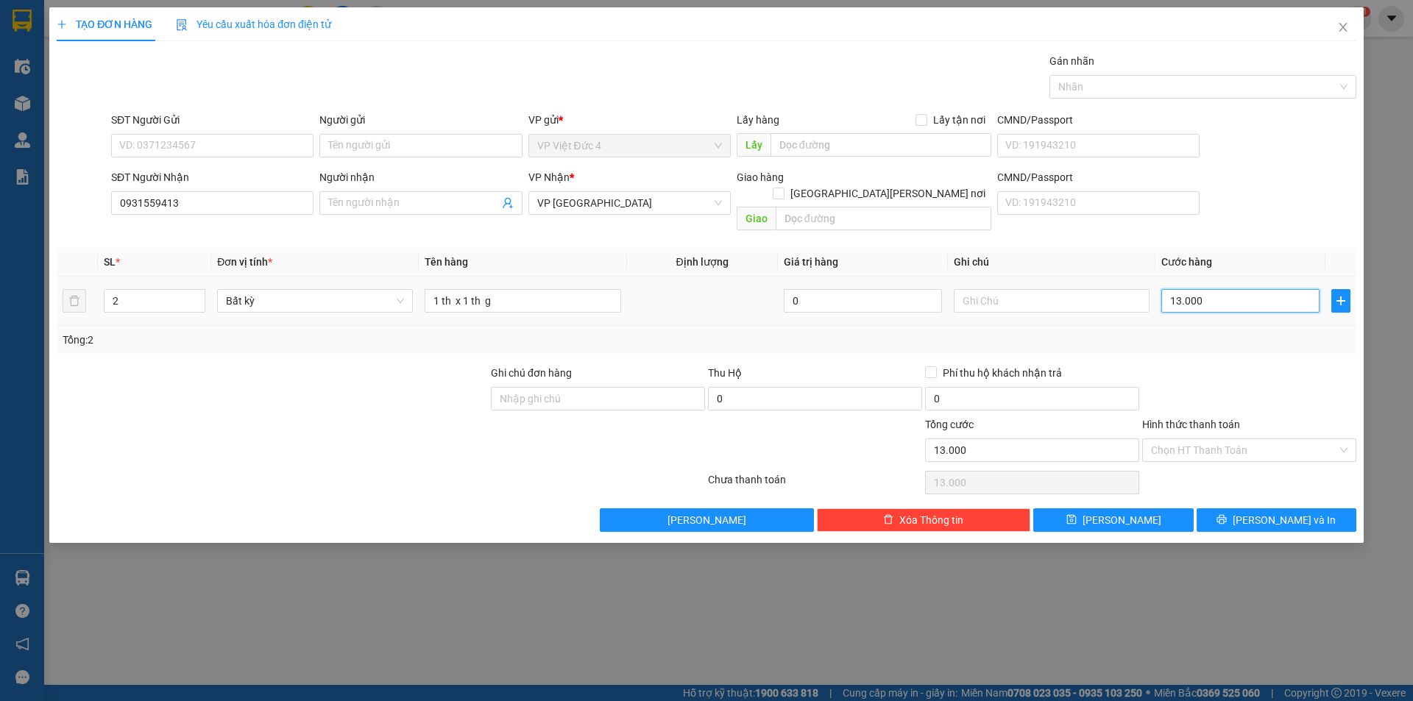
type input "130.000"
click at [1186, 439] on input "Hình thức thanh toán" at bounding box center [1244, 450] width 186 height 22
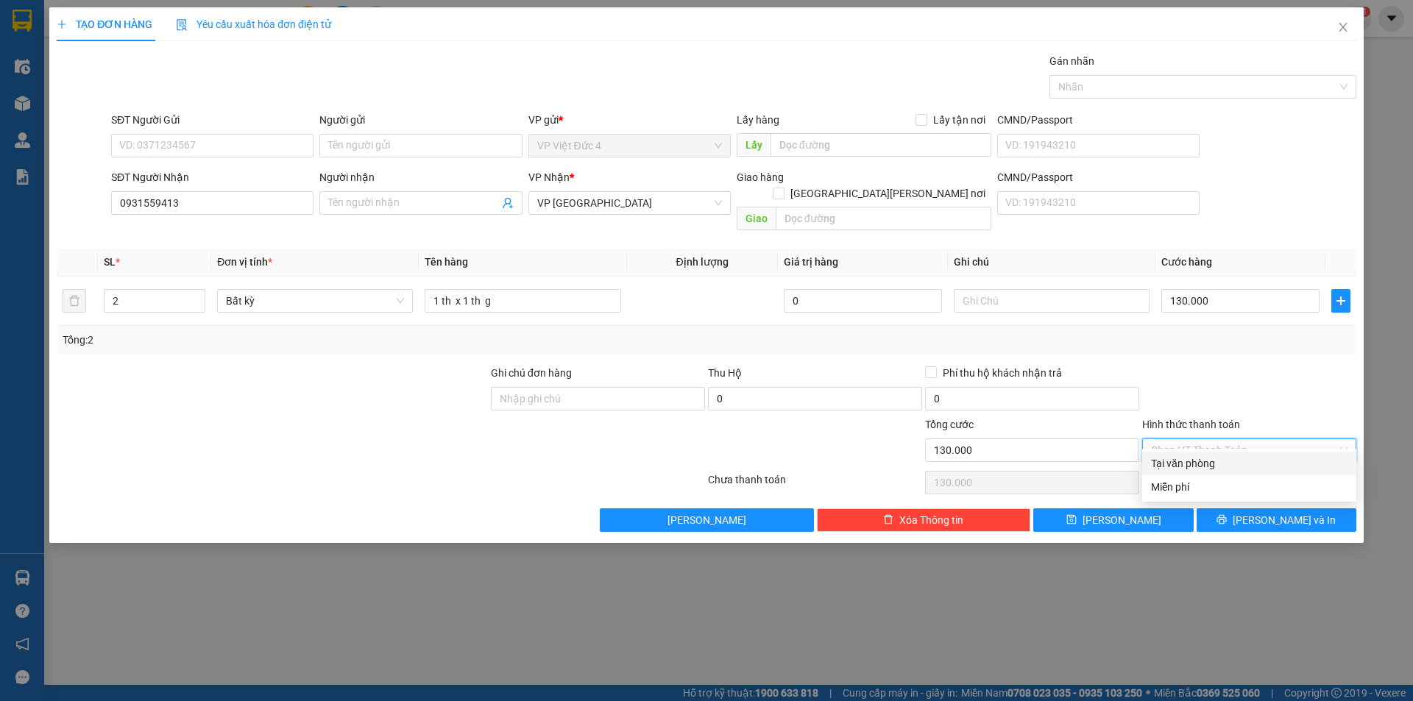
click at [1175, 461] on div "Tại văn phòng" at bounding box center [1249, 464] width 196 height 16
type input "0"
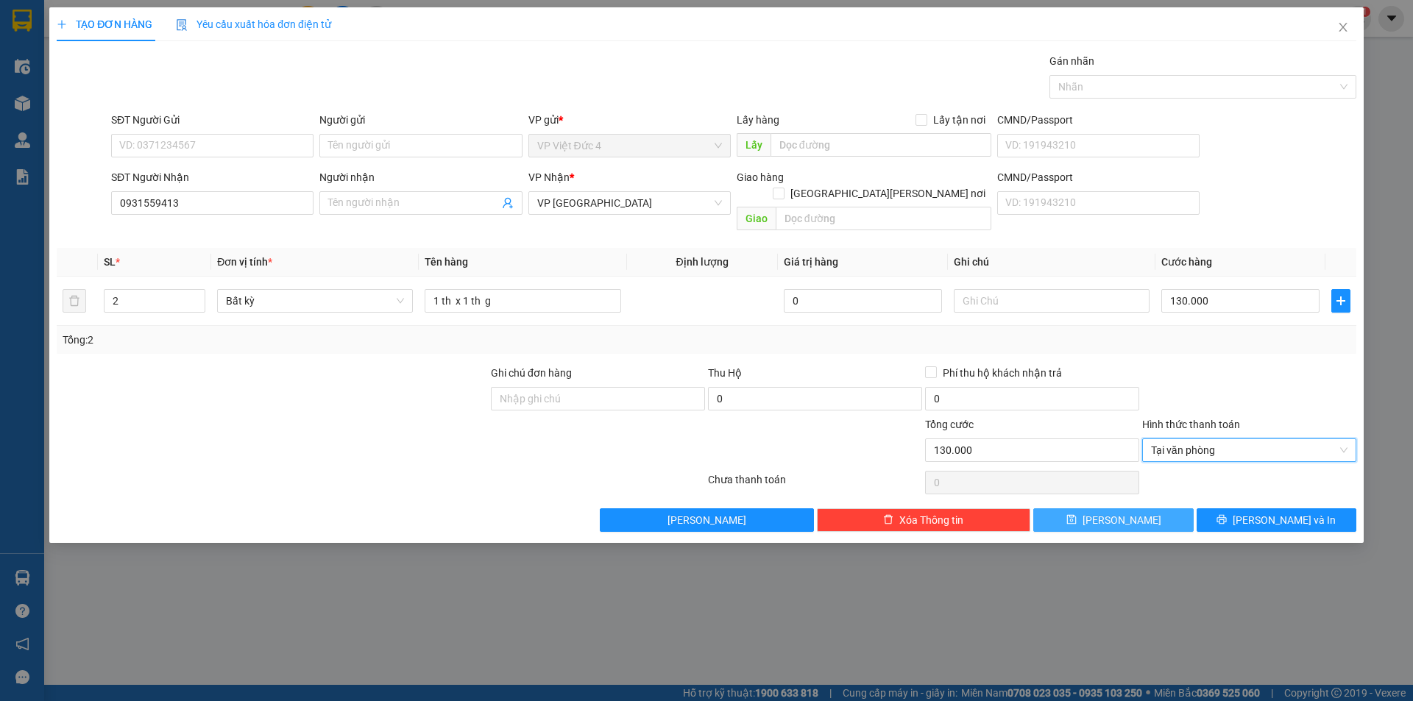
click at [1124, 512] on span "[PERSON_NAME]" at bounding box center [1122, 520] width 79 height 16
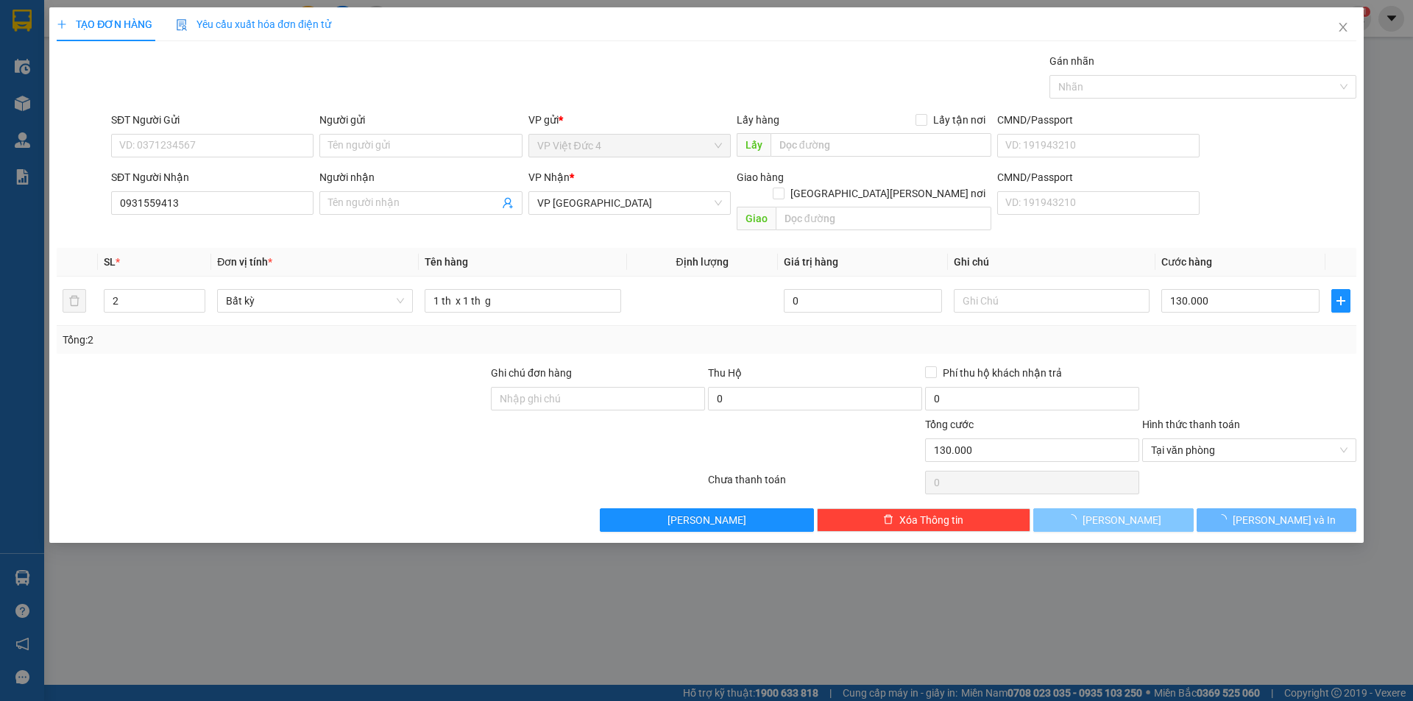
type input "1"
type input "0"
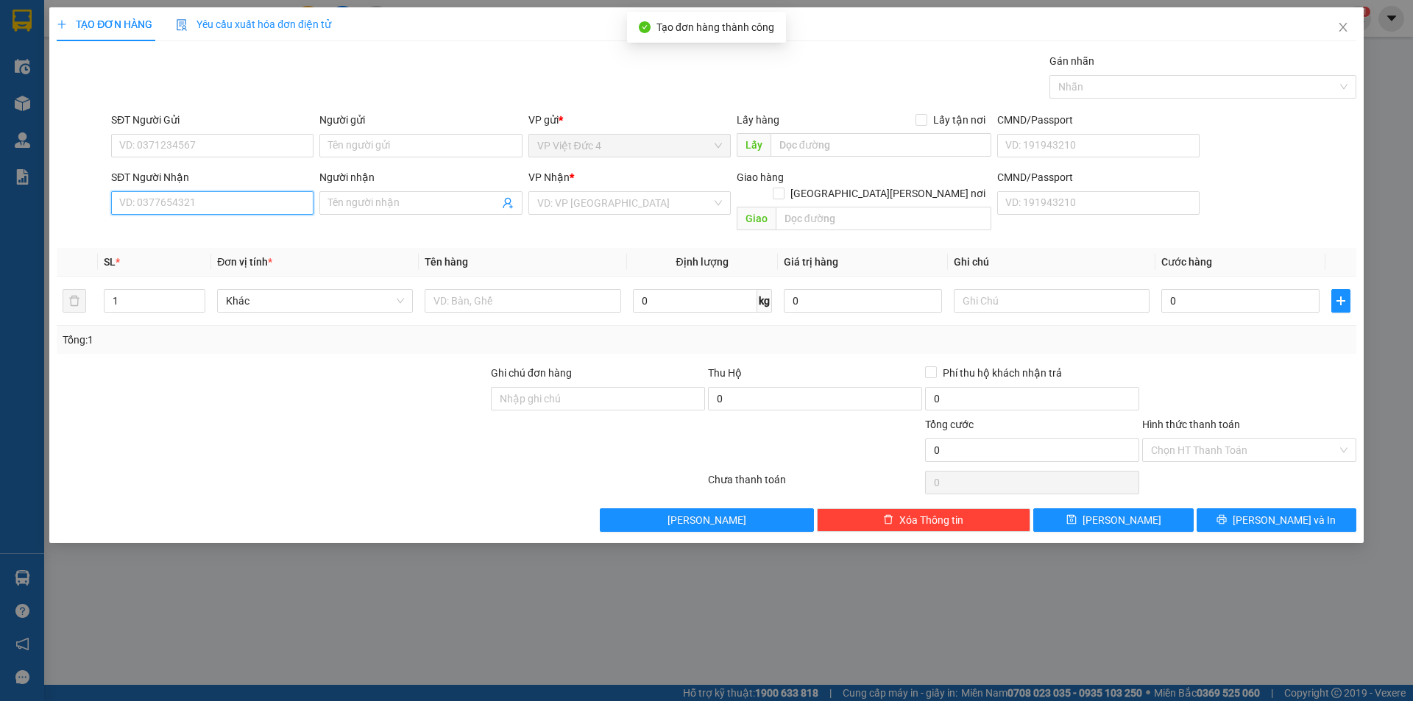
click at [287, 202] on input "SĐT Người Nhận" at bounding box center [212, 203] width 202 height 24
type input "0985430123"
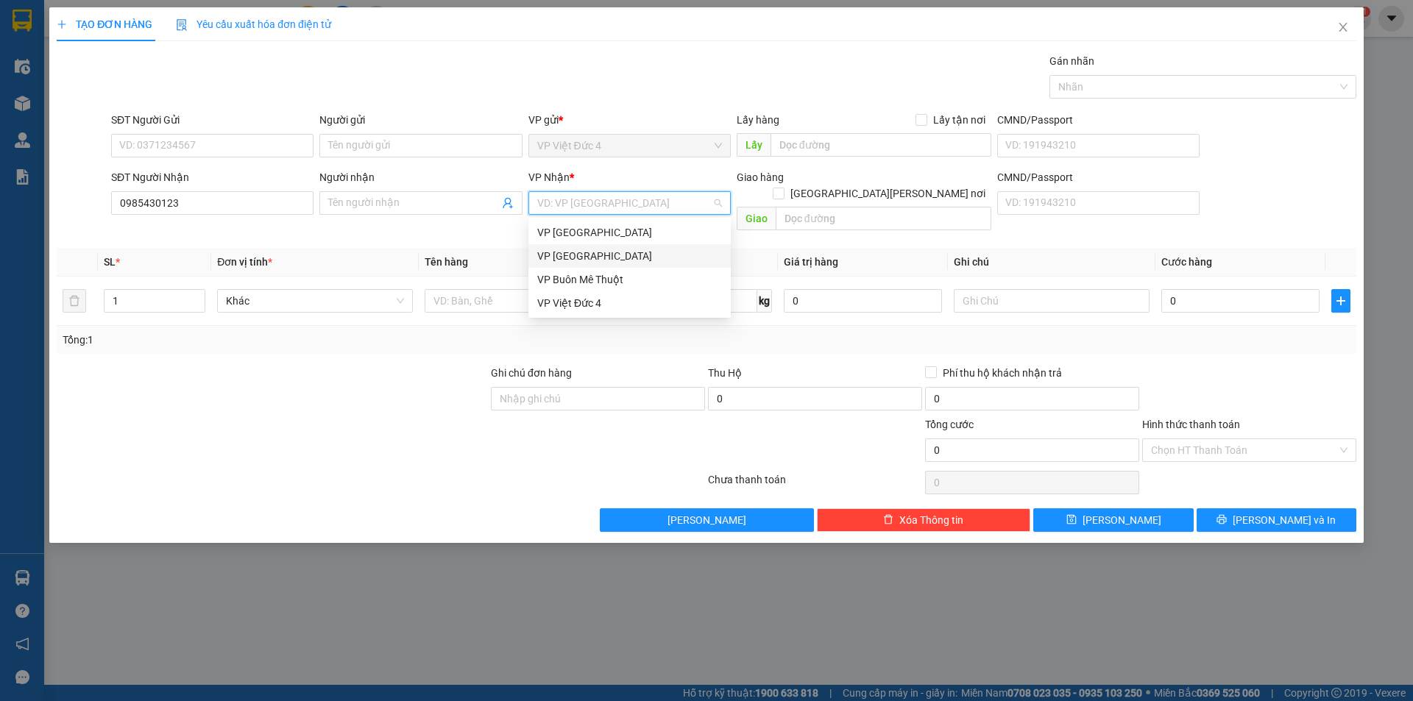
click at [619, 204] on input "search" at bounding box center [624, 203] width 174 height 22
click at [558, 252] on div "VP [GEOGRAPHIC_DATA]" at bounding box center [629, 256] width 185 height 16
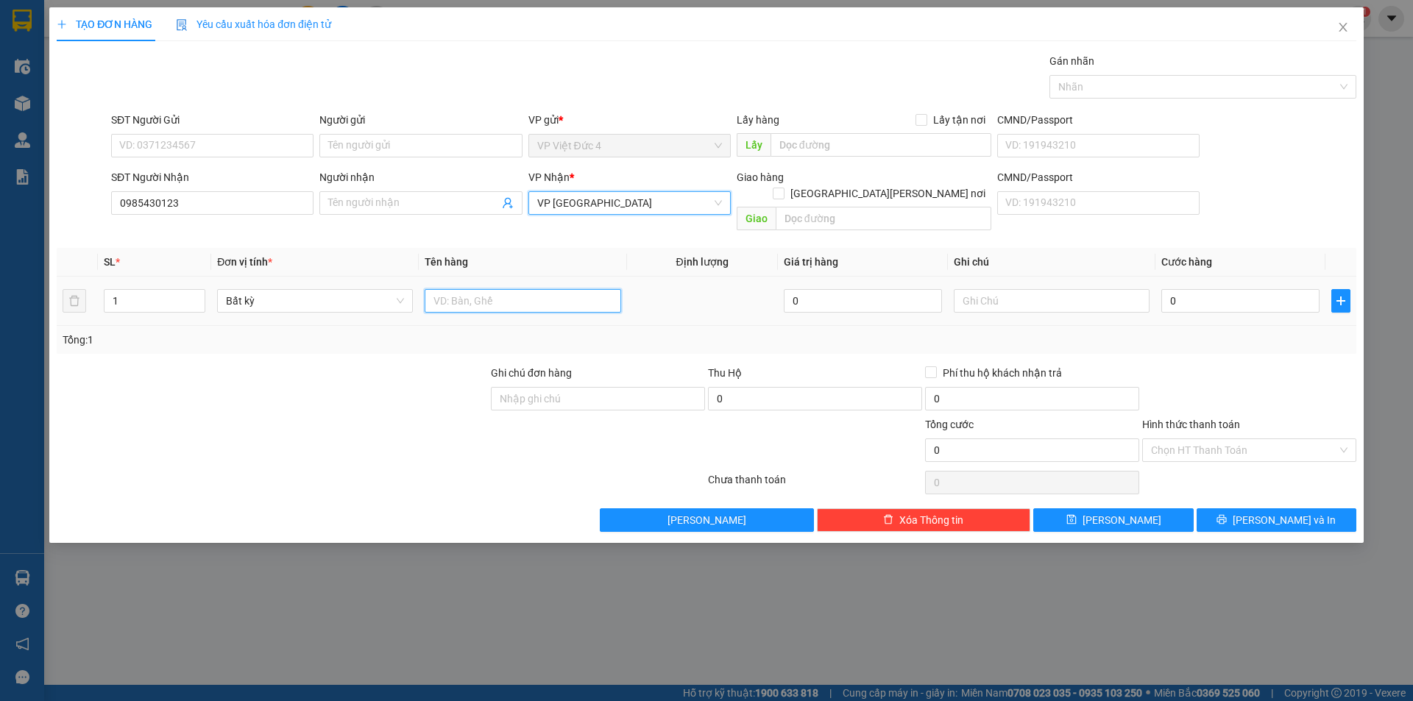
click at [564, 289] on input "text" at bounding box center [523, 301] width 196 height 24
type input "th g"
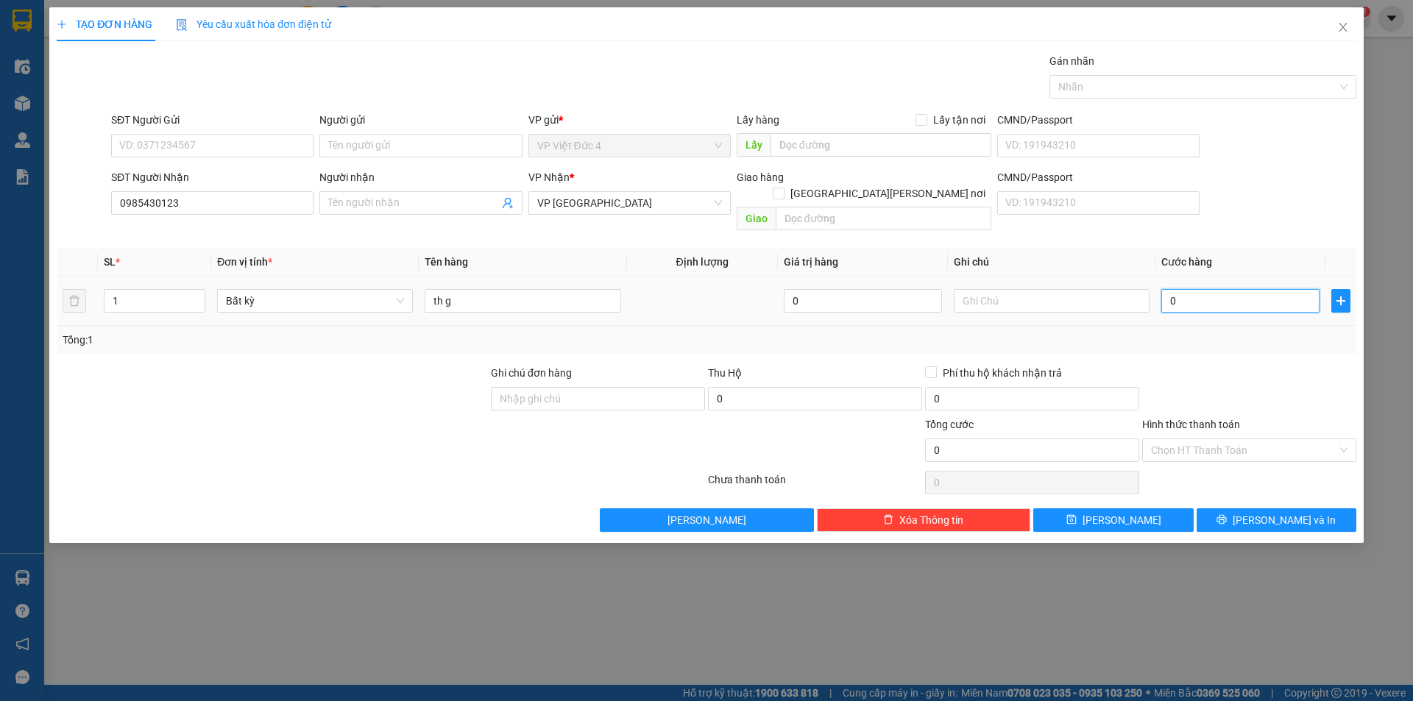
click at [1294, 289] on input "0" at bounding box center [1240, 301] width 158 height 24
type input "8"
type input "80"
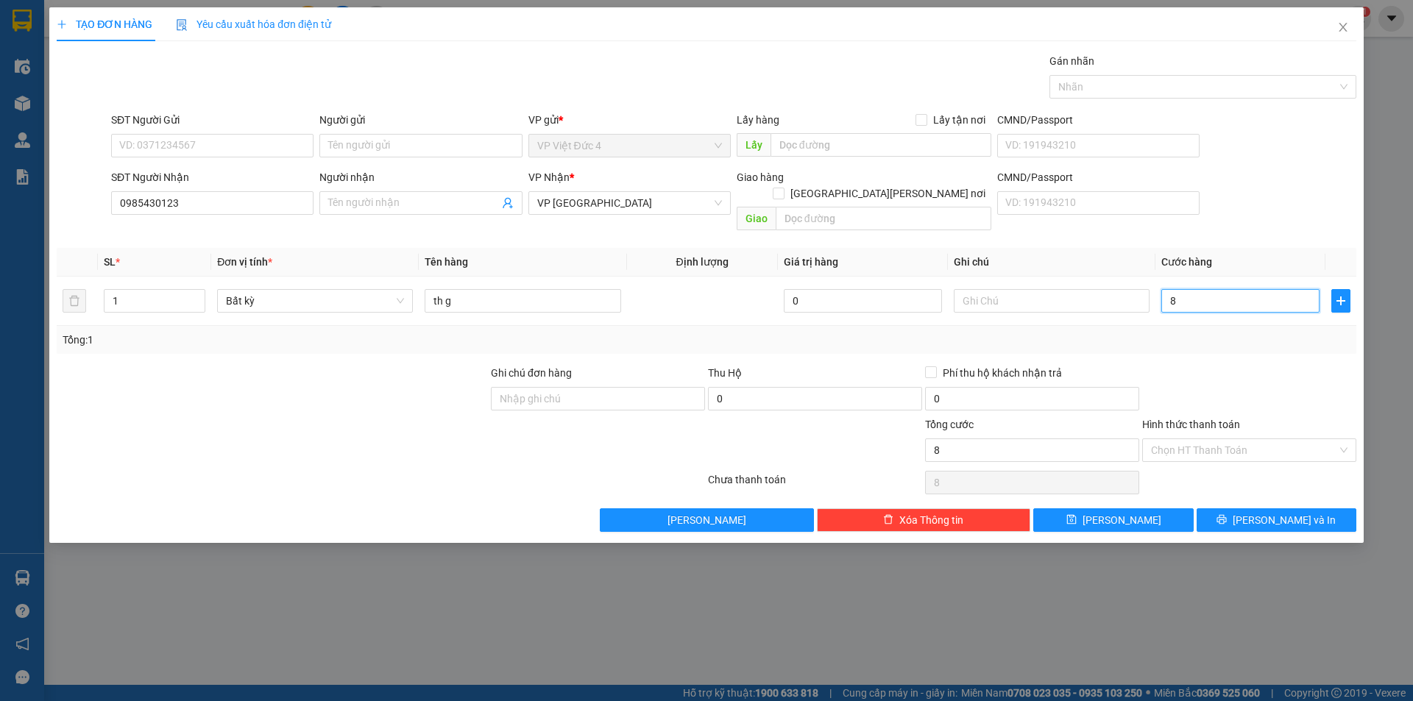
type input "80"
type input "800"
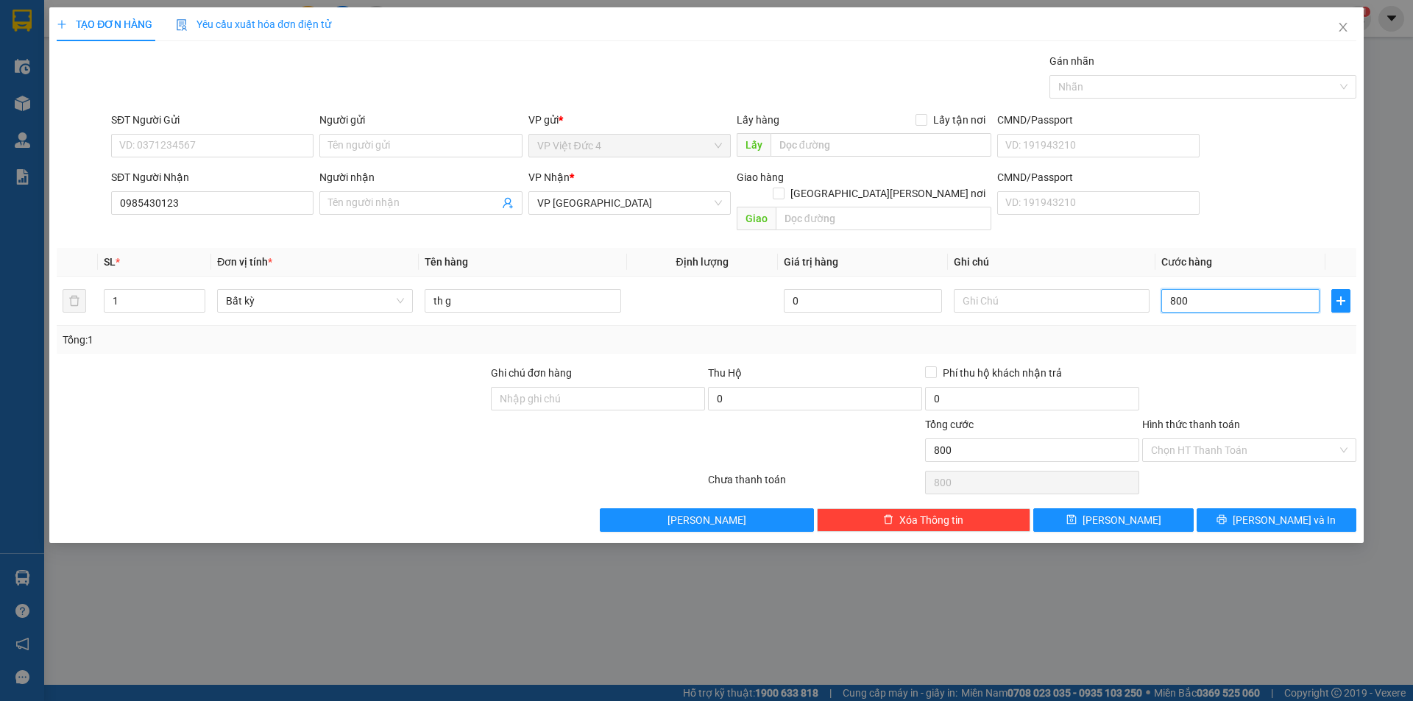
type input "8.000"
type input "80.000"
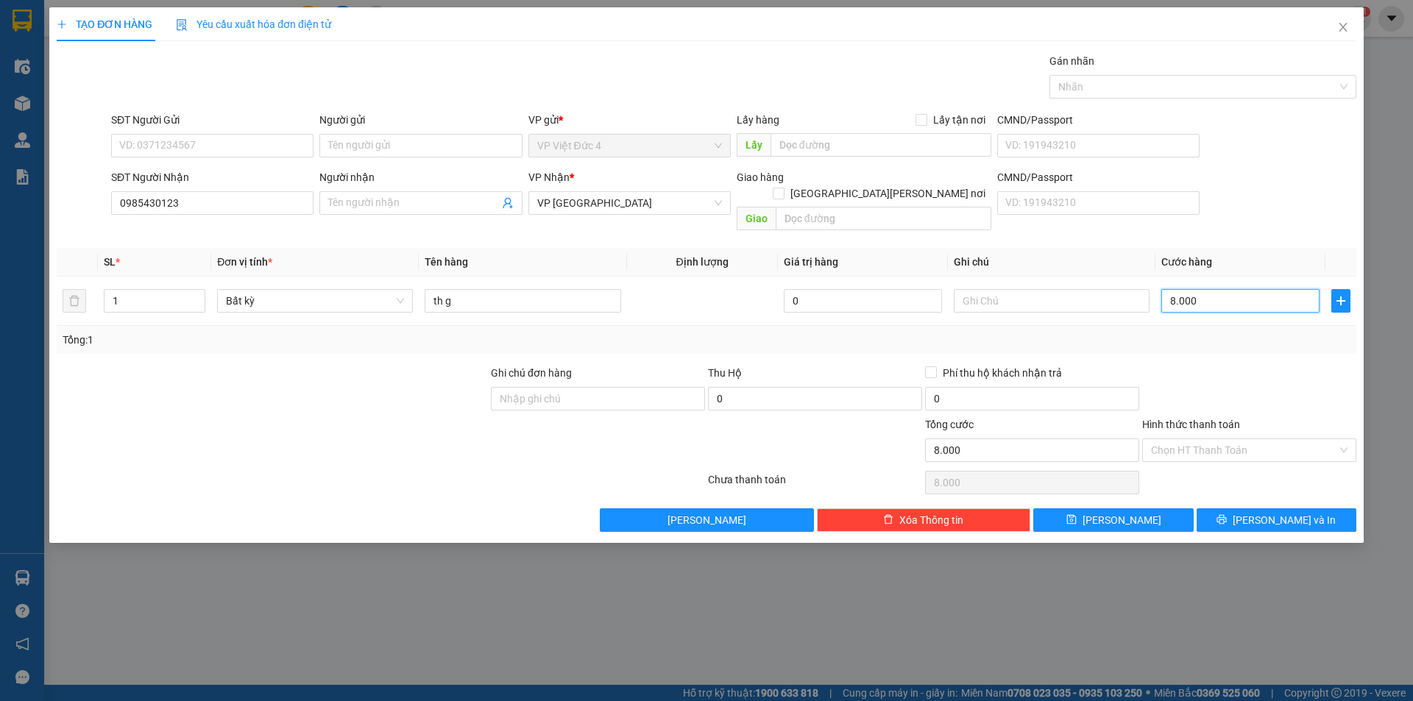
type input "80.000"
click at [1117, 512] on span "[PERSON_NAME]" at bounding box center [1122, 520] width 79 height 16
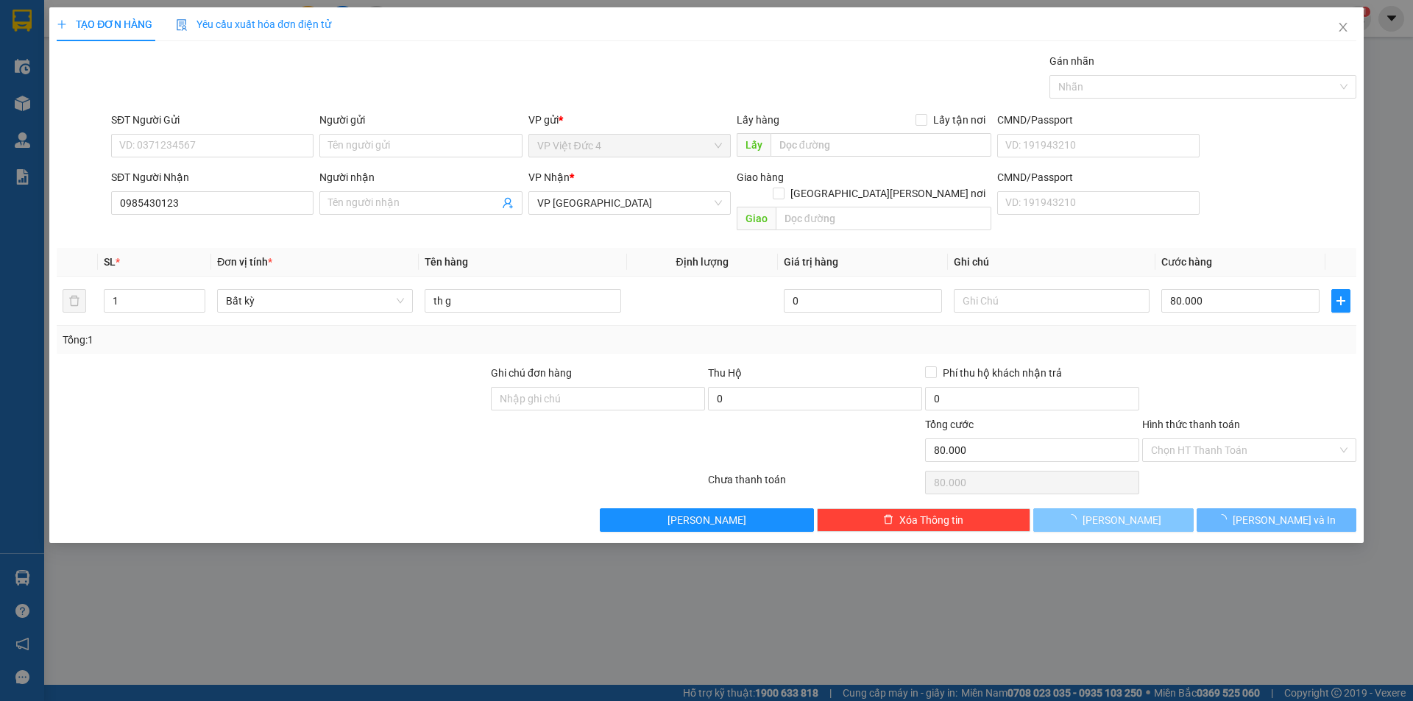
type input "0"
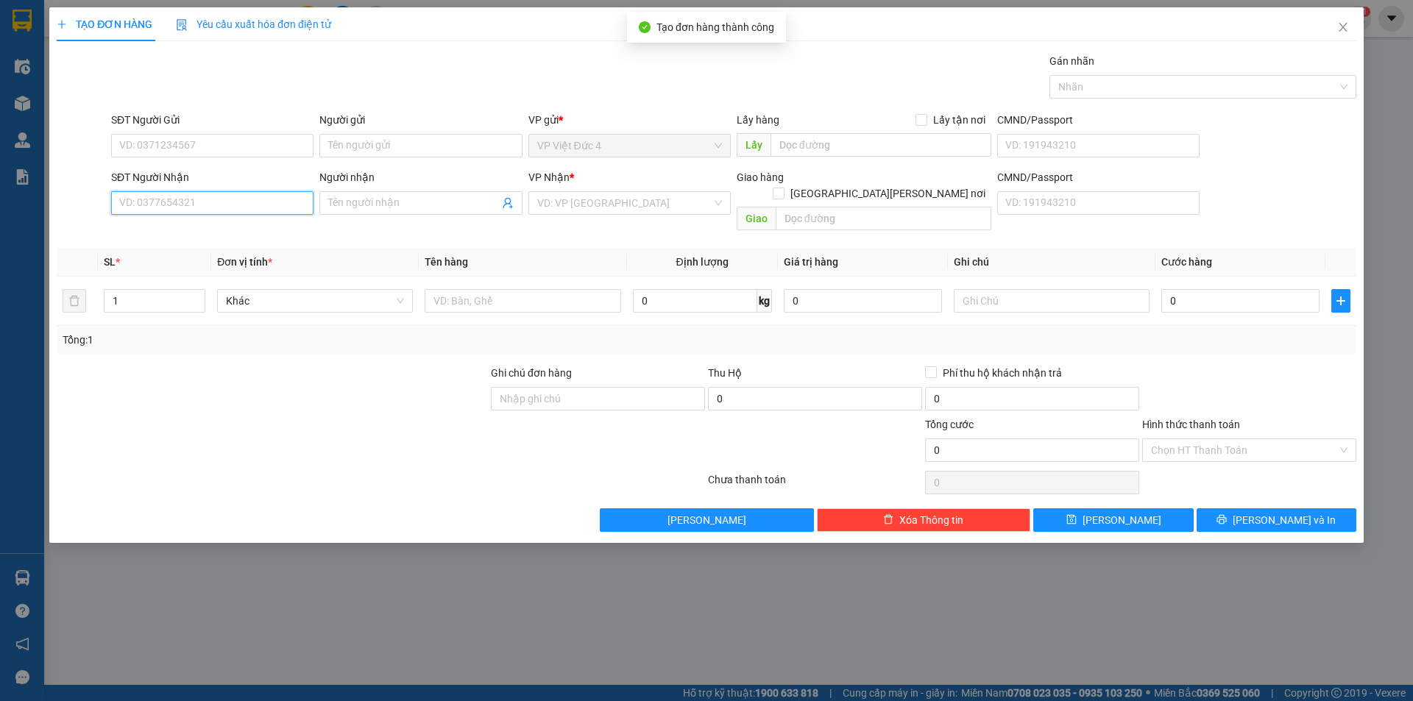
click at [259, 202] on input "SĐT Người Nhận" at bounding box center [212, 203] width 202 height 24
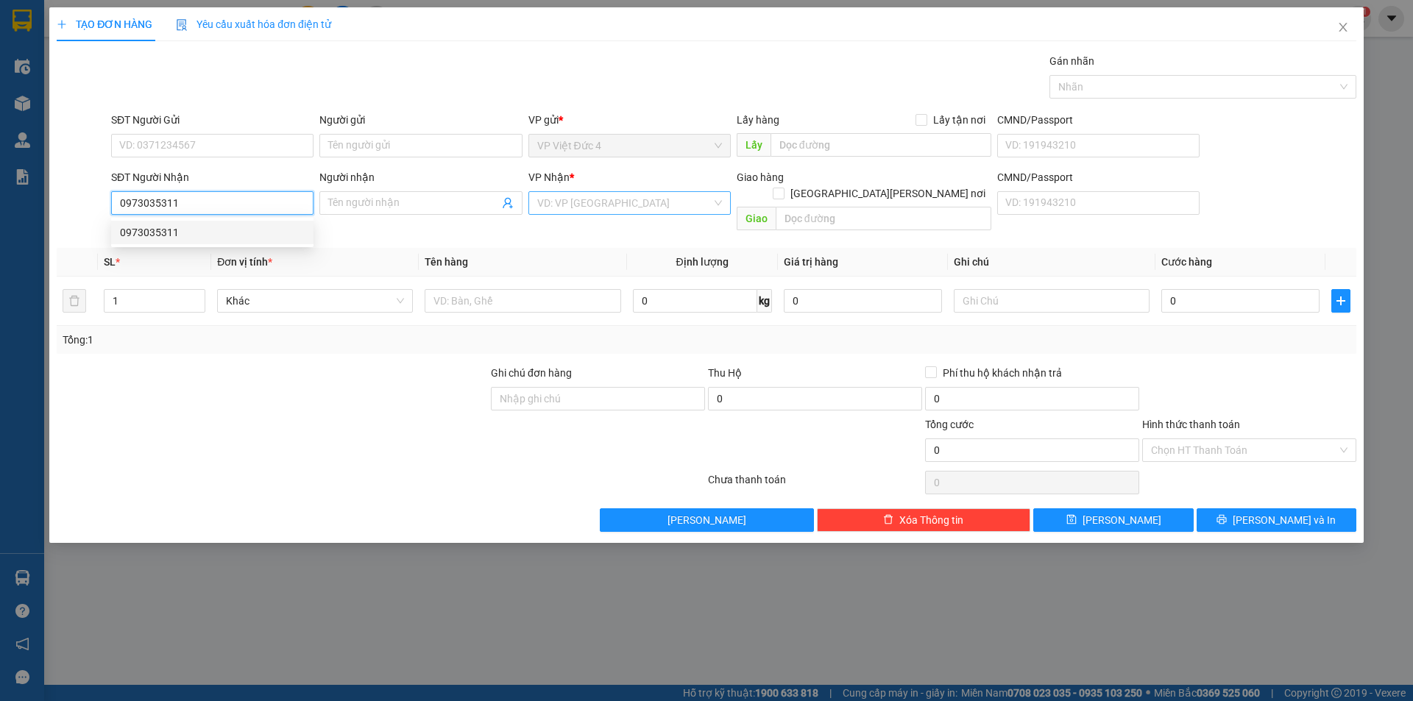
type input "0973035311"
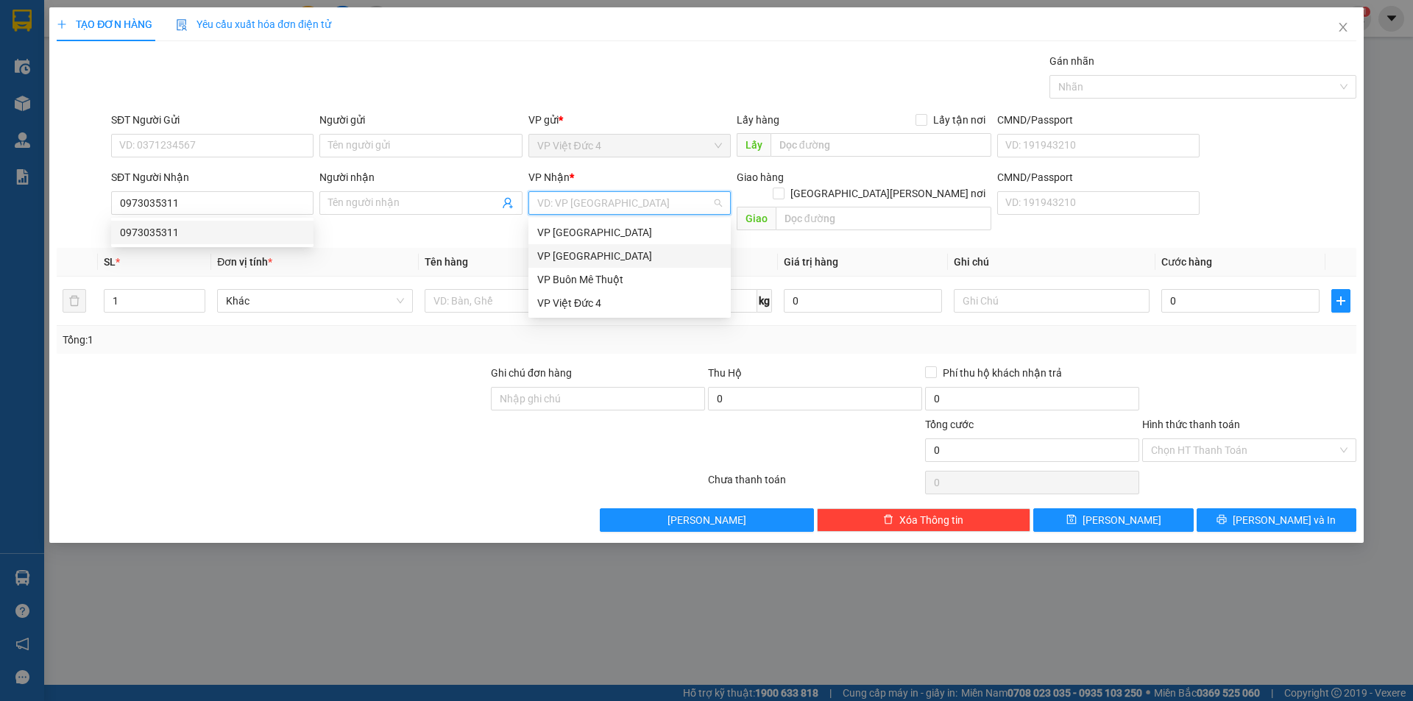
click at [622, 202] on input "search" at bounding box center [624, 203] width 174 height 22
click at [564, 254] on div "VP [GEOGRAPHIC_DATA]" at bounding box center [629, 256] width 185 height 16
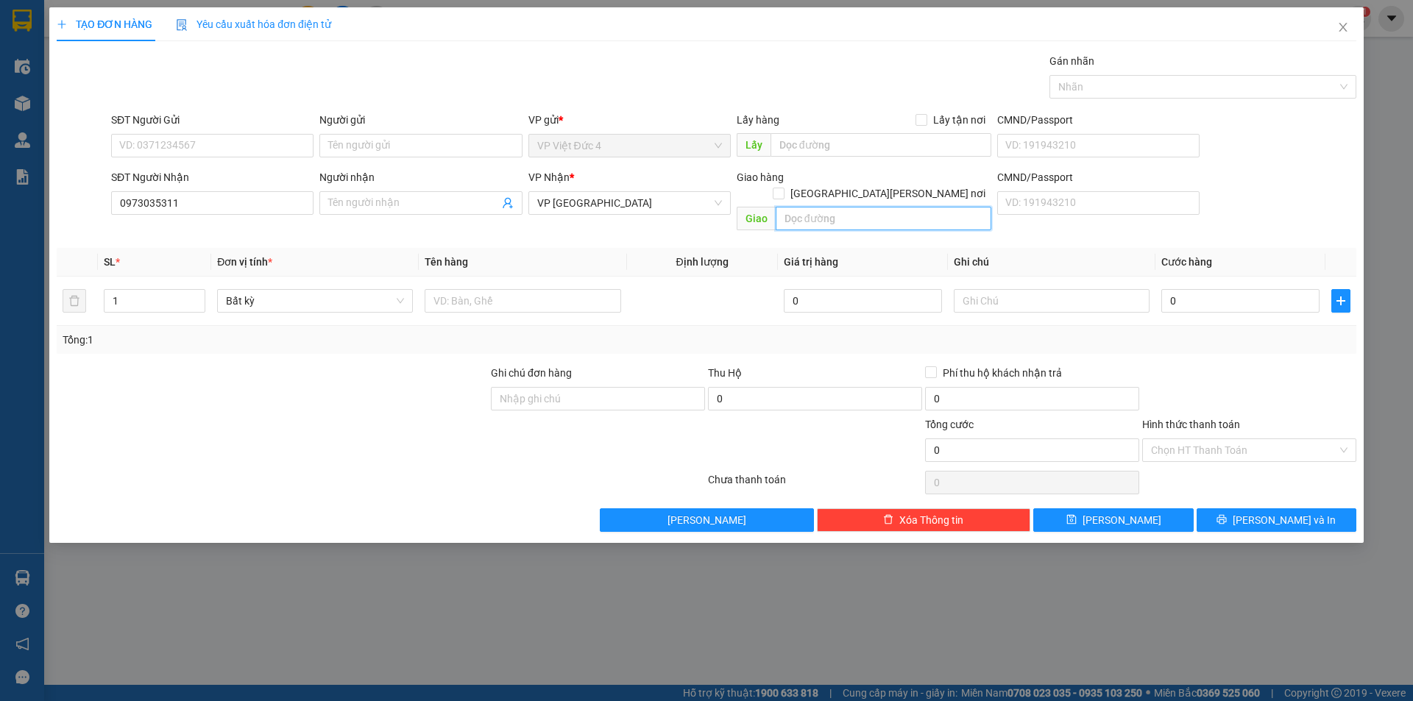
click at [964, 207] on input "text" at bounding box center [884, 219] width 216 height 24
type input "cong an ben cat"
click at [152, 290] on input "1" at bounding box center [155, 301] width 100 height 22
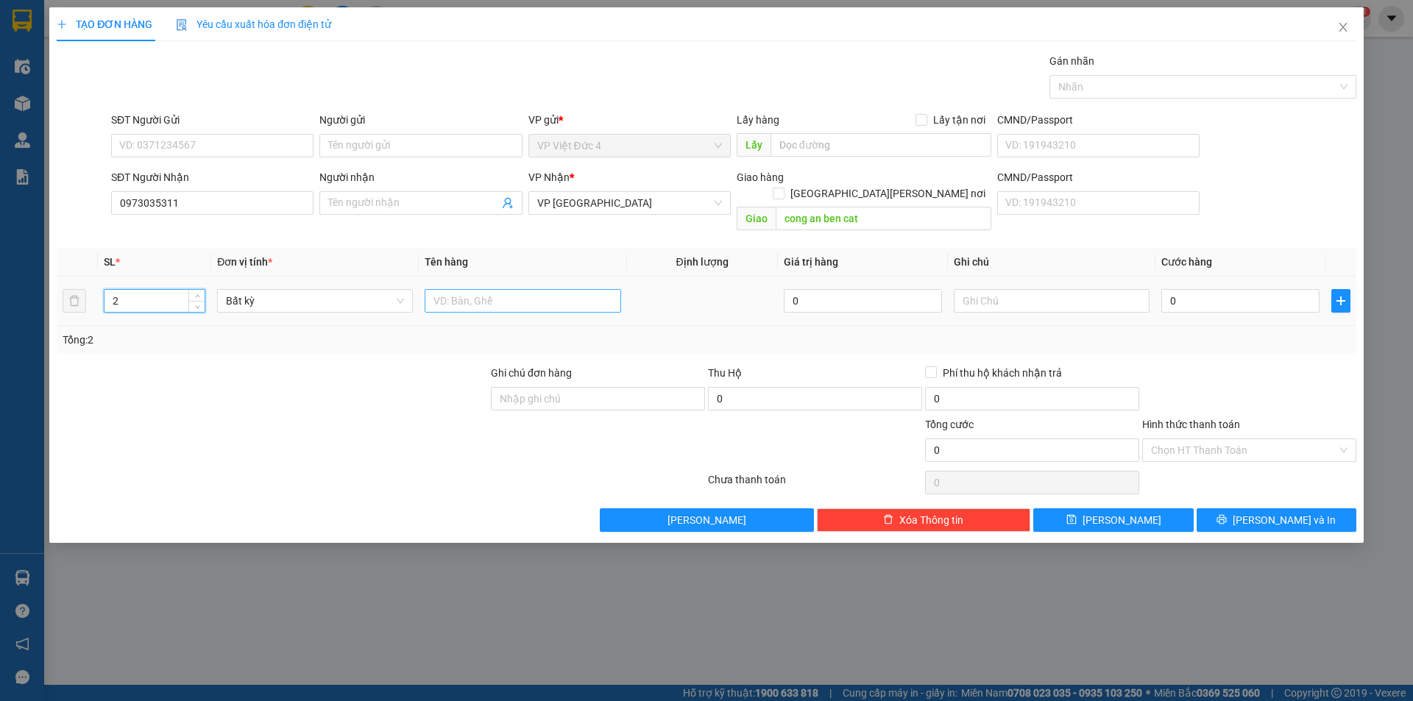
type input "2"
click at [578, 289] on input "text" at bounding box center [523, 301] width 196 height 24
type input "th g"
click at [1275, 289] on input "0" at bounding box center [1240, 301] width 158 height 24
type input "2"
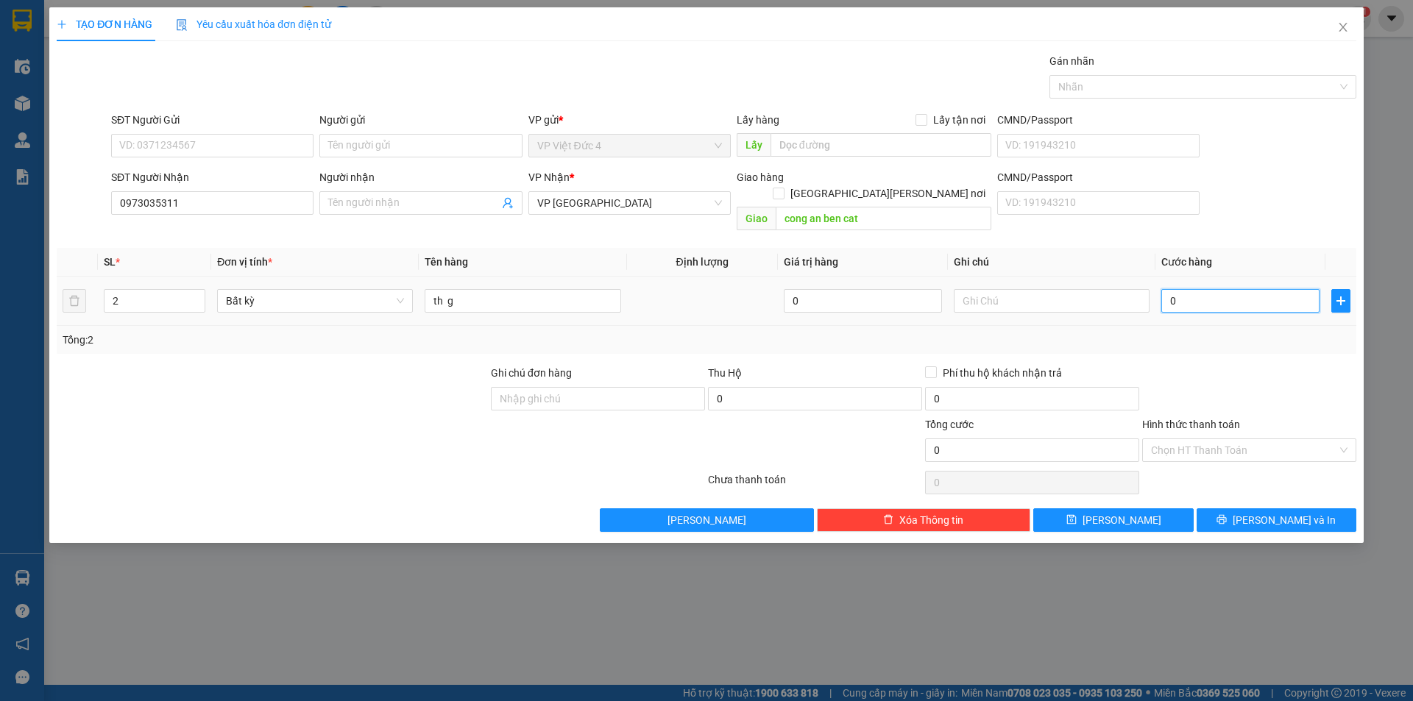
type input "2"
type input "25"
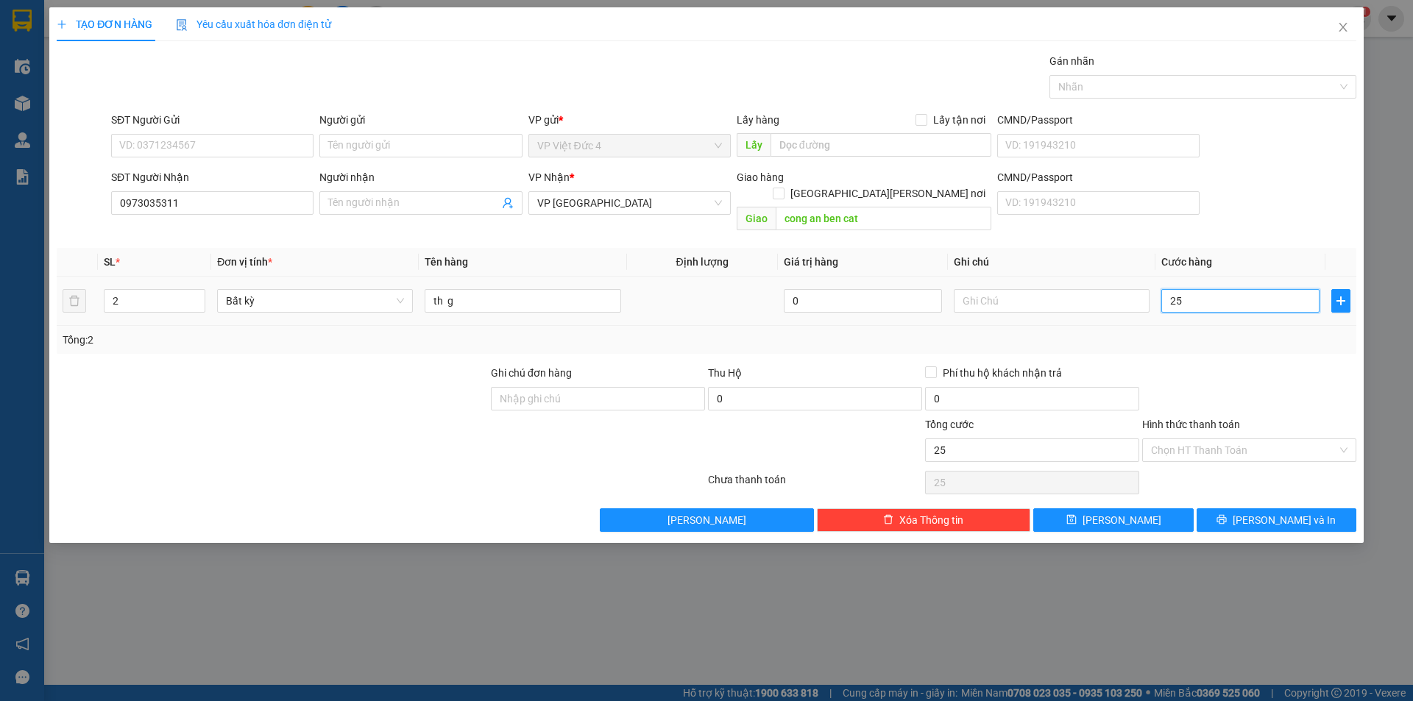
type input "250"
type input "2.500"
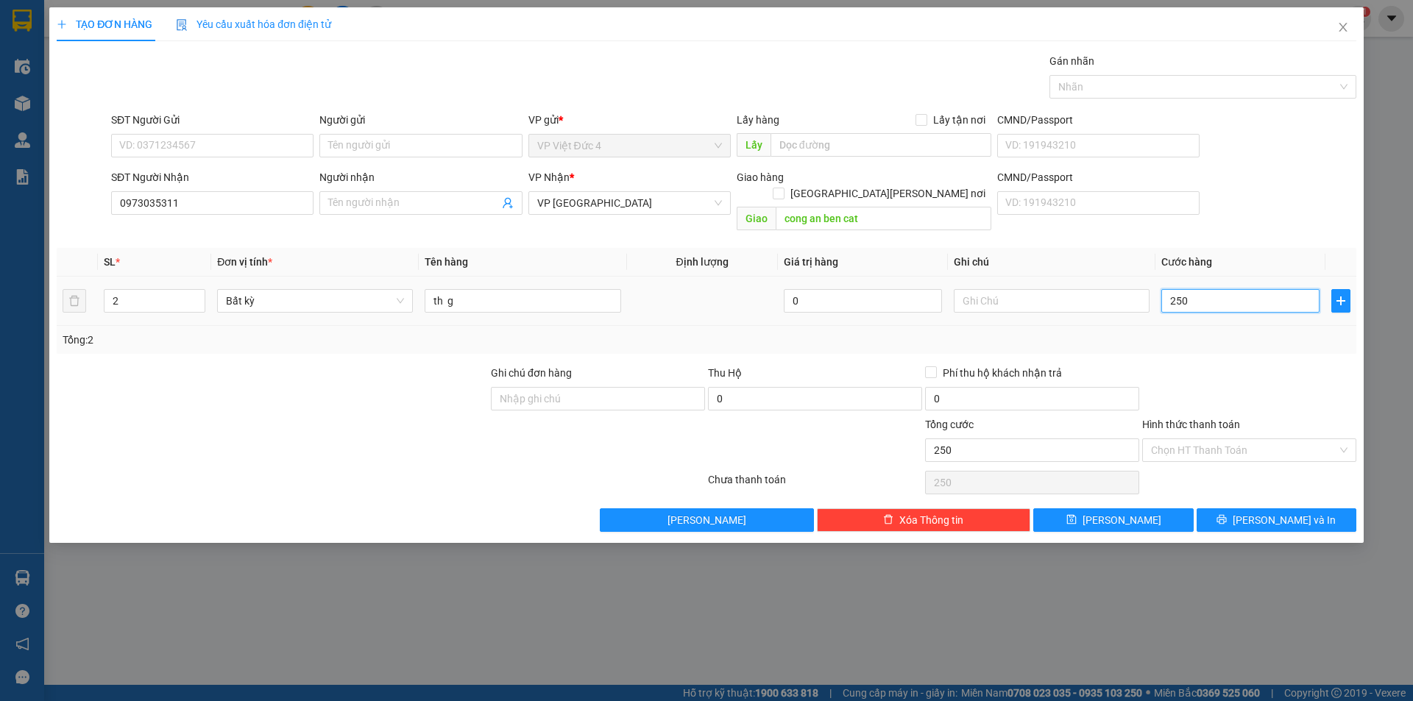
type input "2.500"
type input "25.000"
type input "250.000"
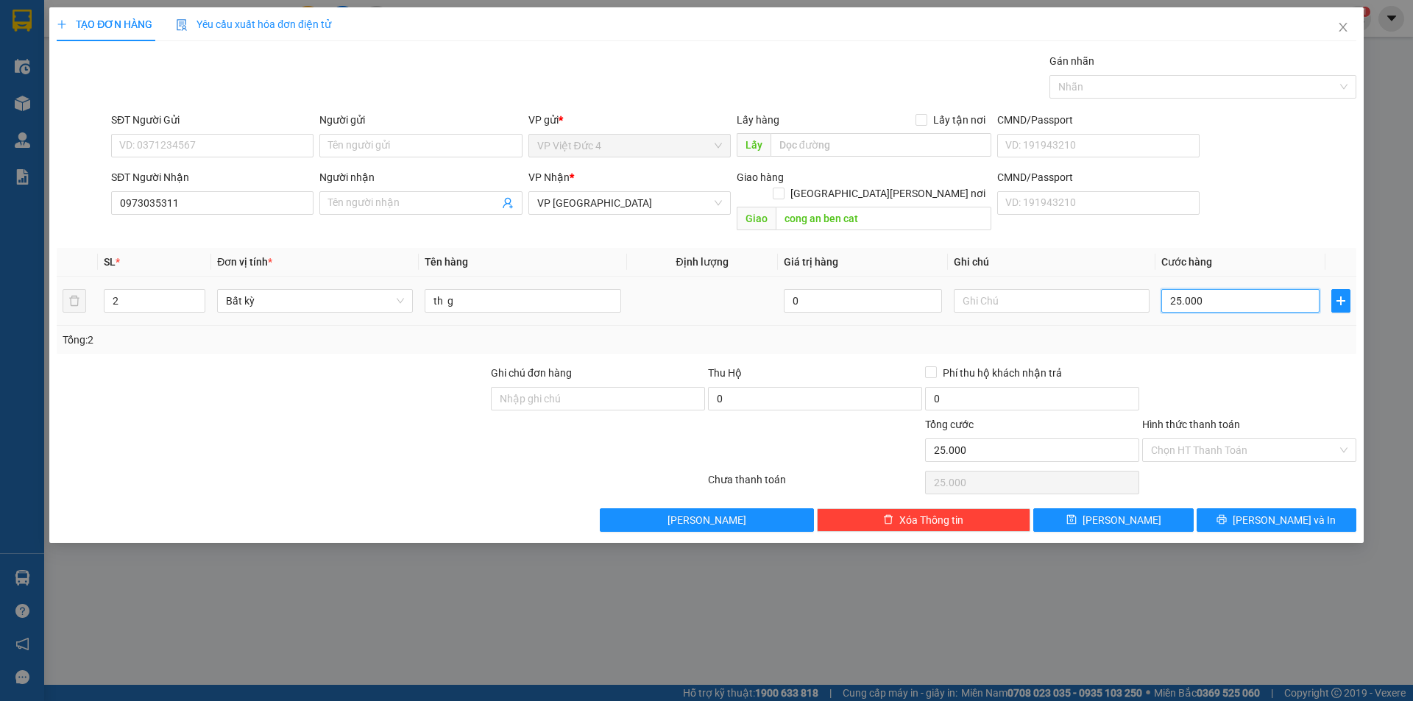
type input "250.000"
drag, startPoint x: 1214, startPoint y: 431, endPoint x: 1201, endPoint y: 451, distance: 23.9
click at [1214, 439] on input "Hình thức thanh toán" at bounding box center [1244, 450] width 186 height 22
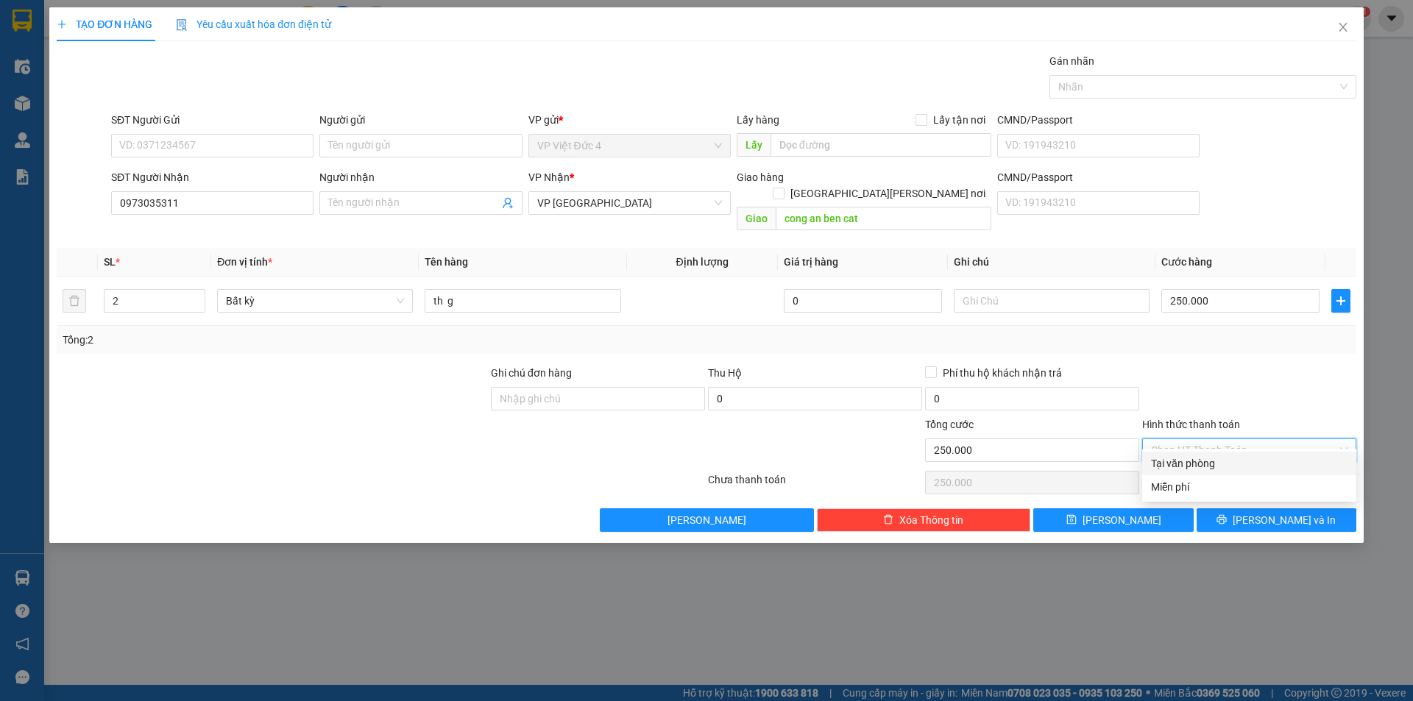
click at [1193, 461] on div "Tại văn phòng" at bounding box center [1249, 464] width 196 height 16
type input "0"
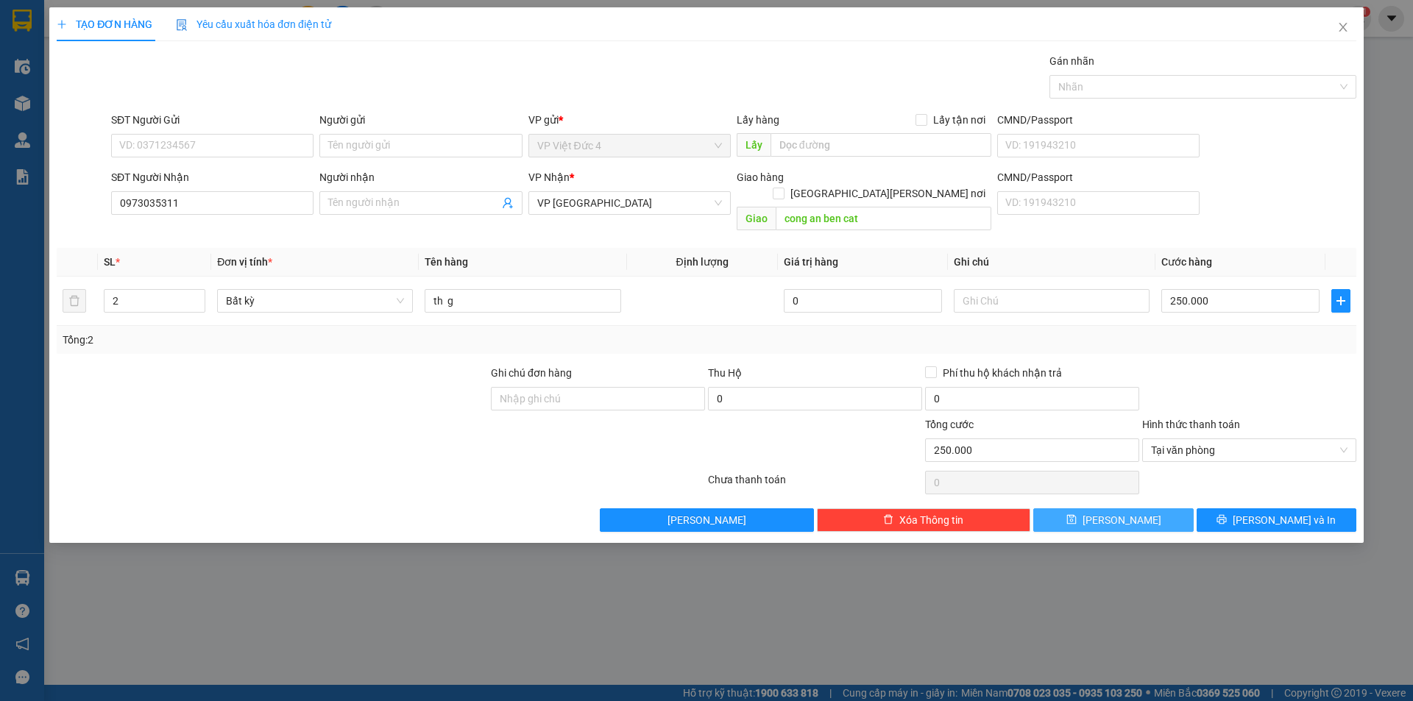
click at [1119, 512] on span "[PERSON_NAME]" at bounding box center [1122, 520] width 79 height 16
type input "1"
type input "0"
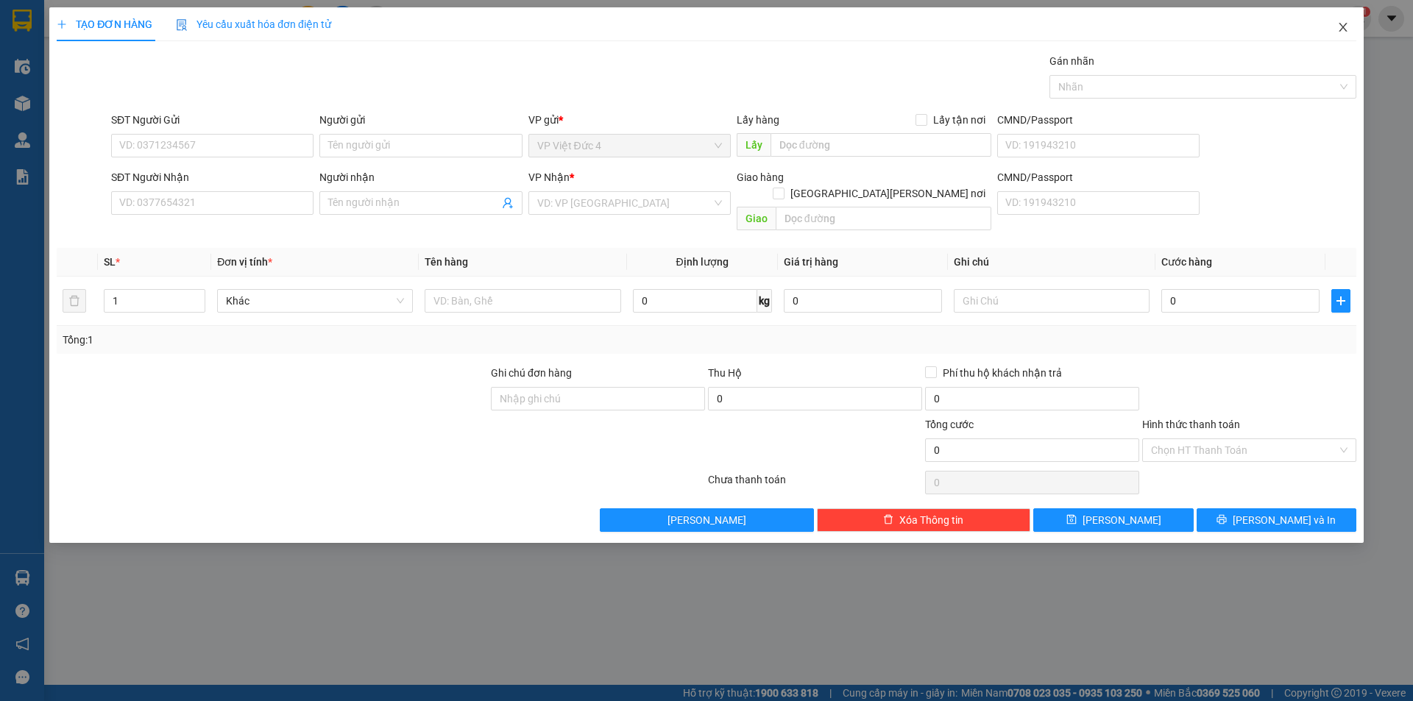
click at [1342, 24] on icon "close" at bounding box center [1343, 27] width 12 height 12
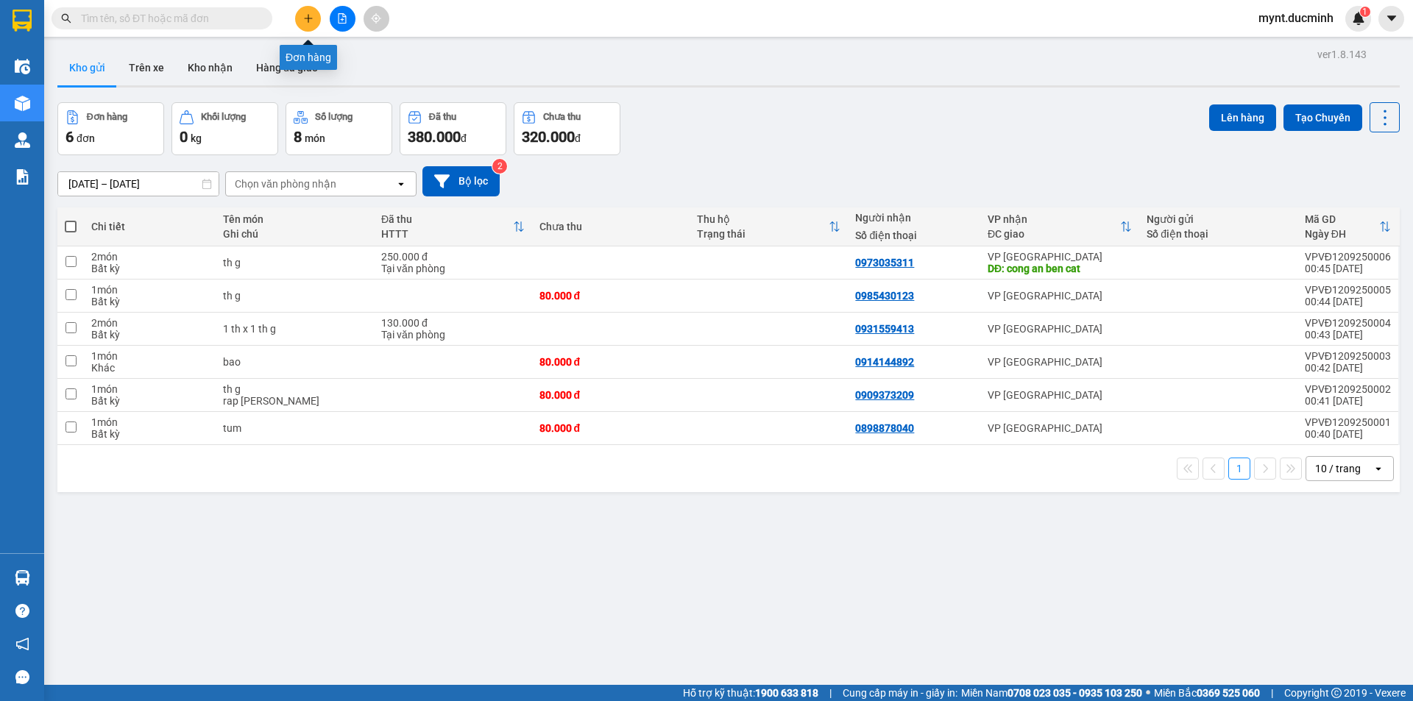
click at [303, 19] on icon "plus" at bounding box center [308, 18] width 10 height 10
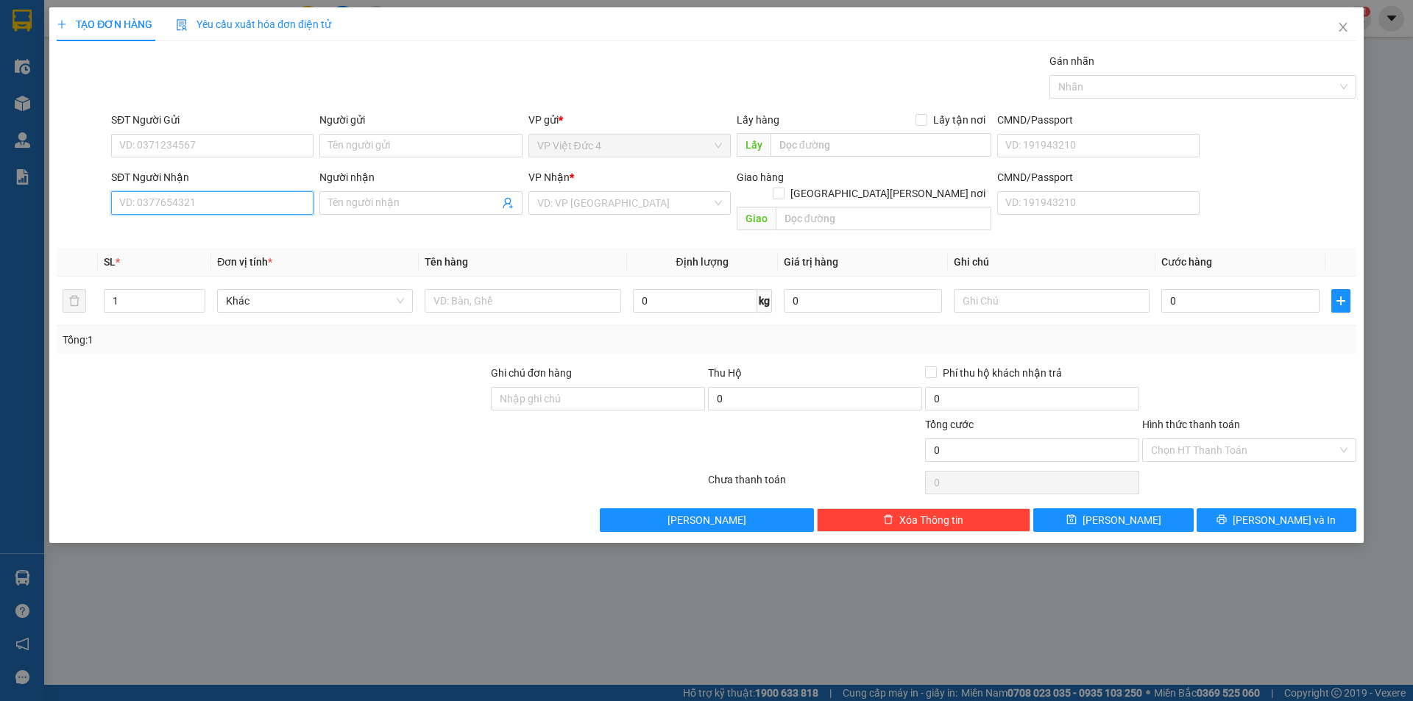
click at [273, 202] on input "SĐT Người Nhận" at bounding box center [212, 203] width 202 height 24
type input "0938359196"
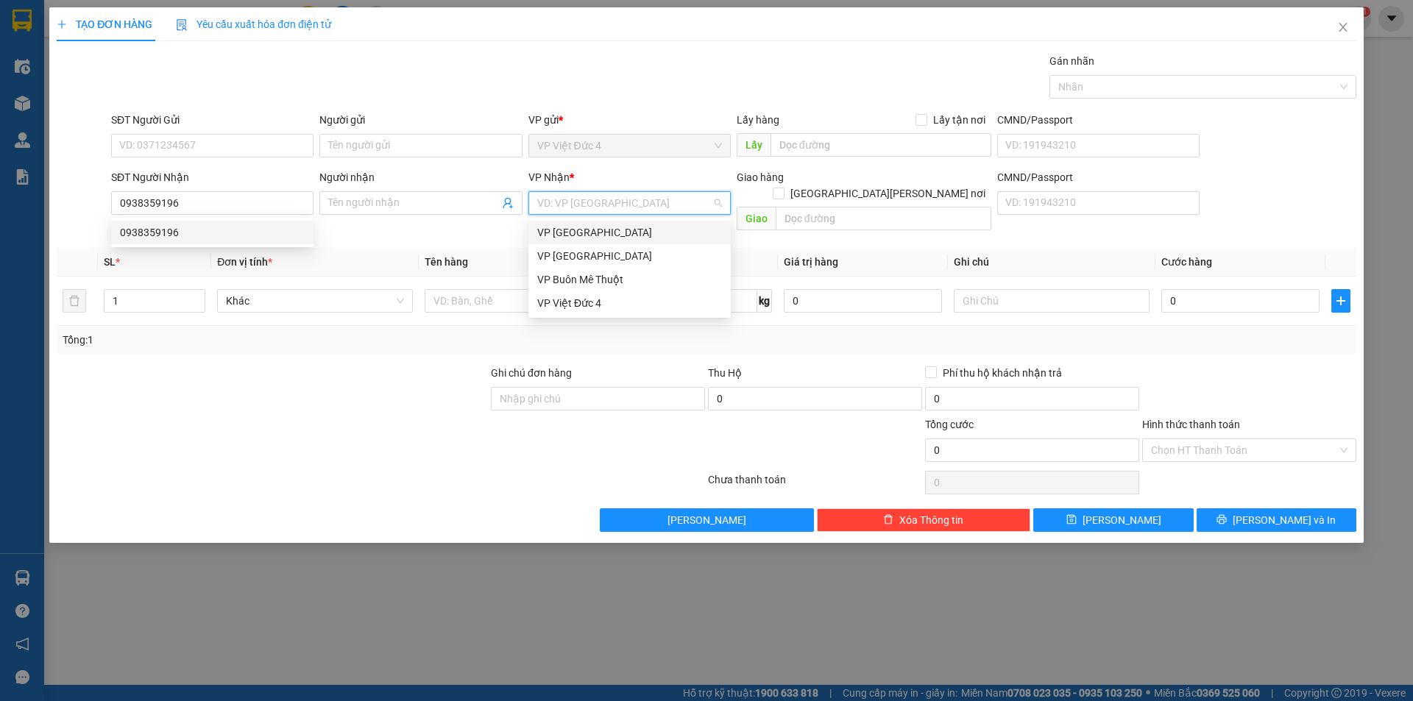
click at [647, 199] on input "search" at bounding box center [624, 203] width 174 height 22
click at [567, 252] on div "VP [GEOGRAPHIC_DATA]" at bounding box center [629, 256] width 185 height 16
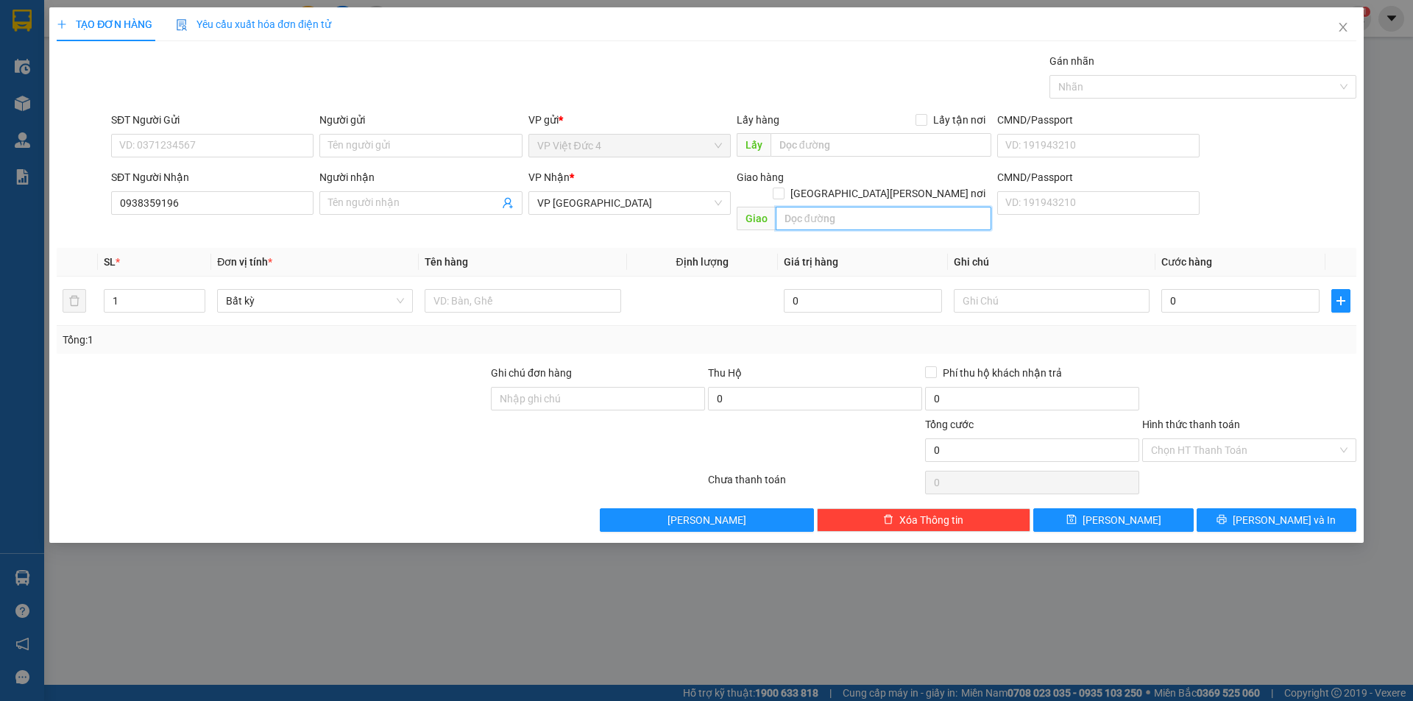
click at [930, 207] on input "text" at bounding box center [884, 219] width 216 height 24
type input "cau ong bo"
click at [594, 289] on input "text" at bounding box center [523, 301] width 196 height 24
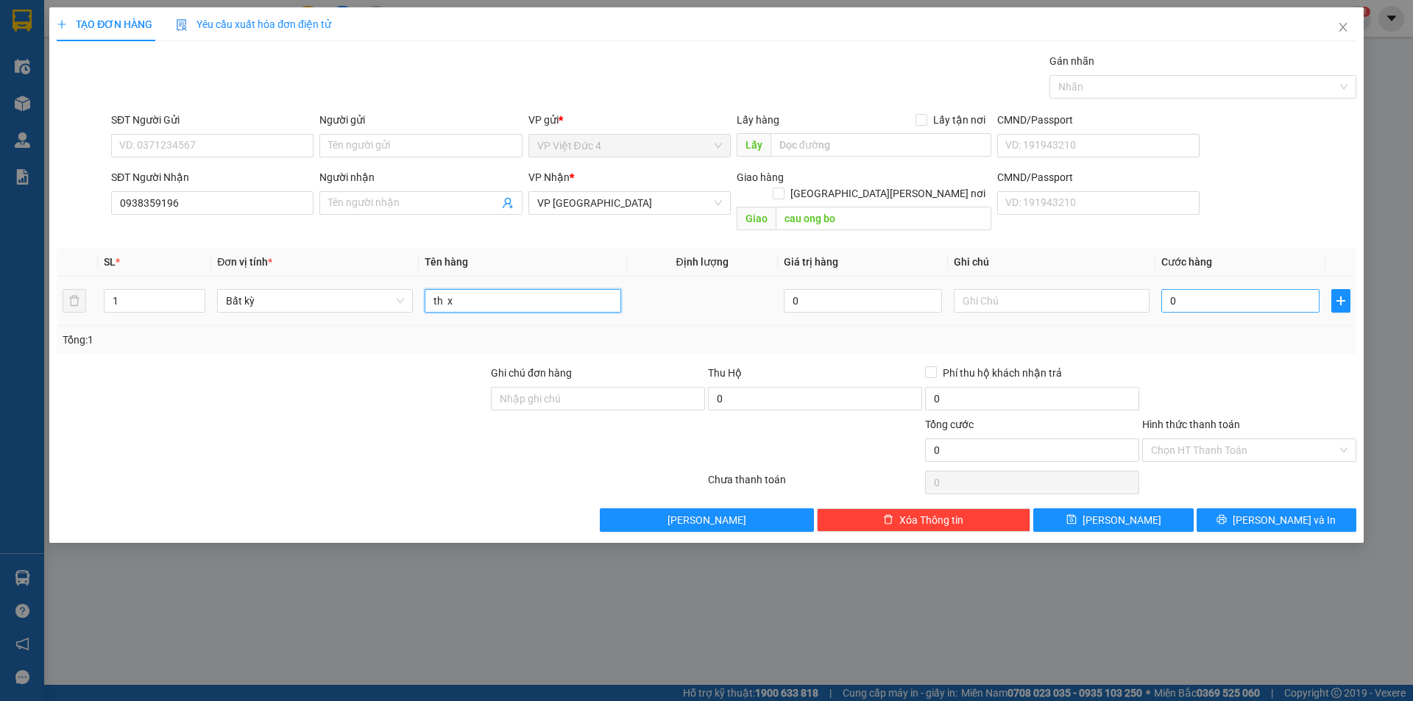
type input "th x"
click at [1299, 289] on input "0" at bounding box center [1240, 301] width 158 height 24
type input "8"
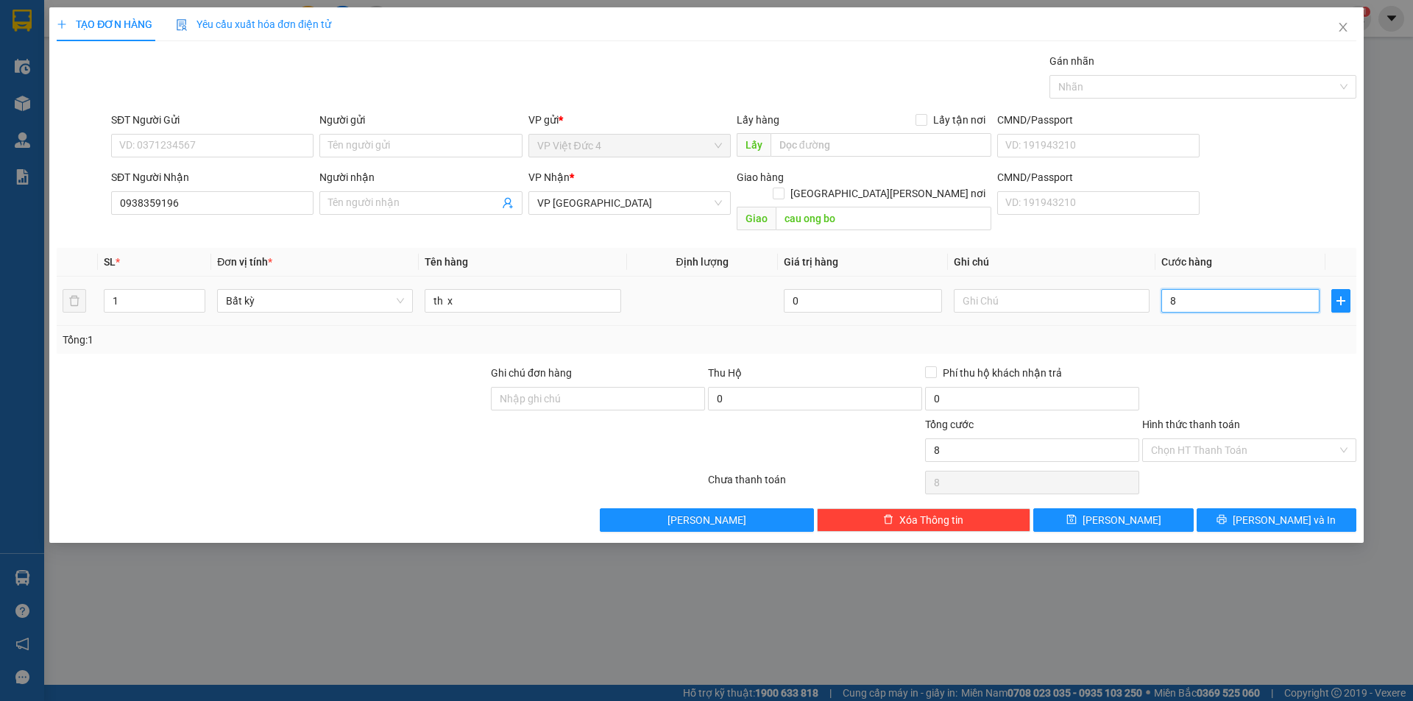
type input "80"
type input "800"
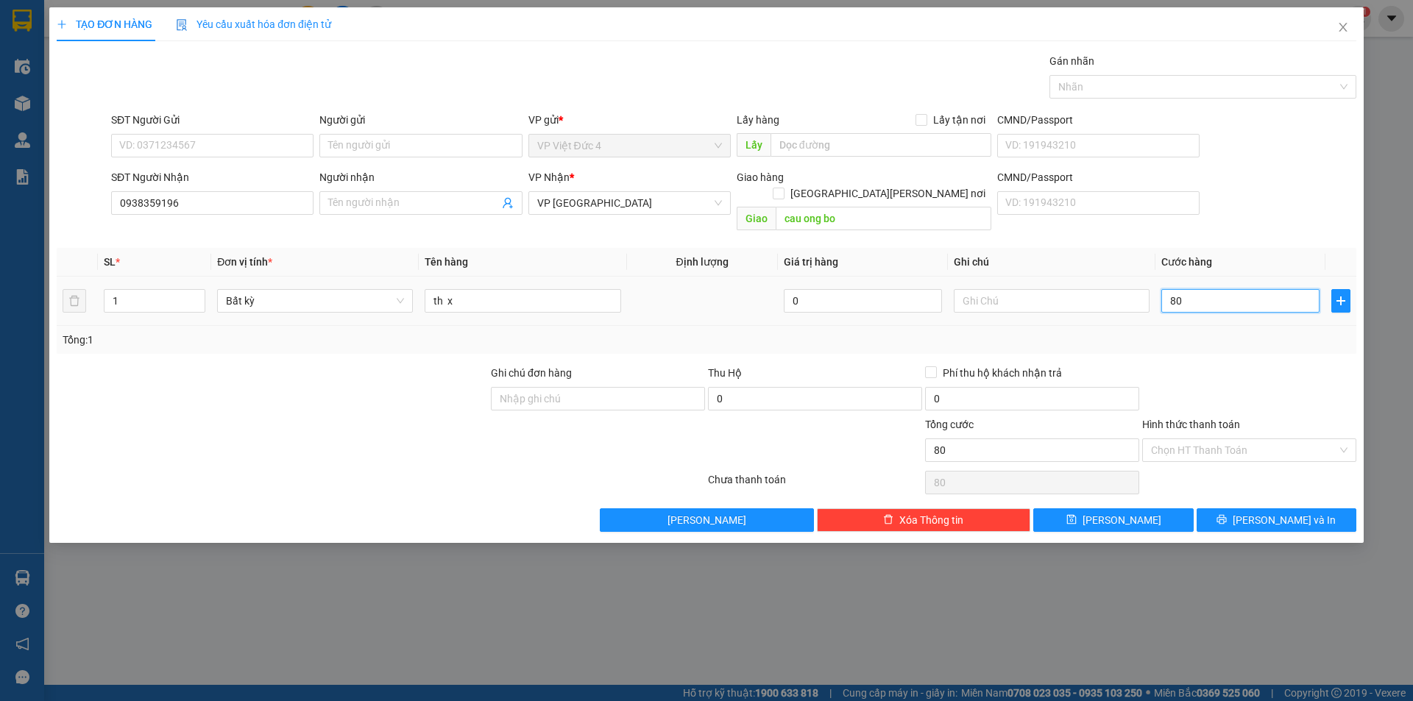
type input "800"
type input "8.000"
type input "80.000"
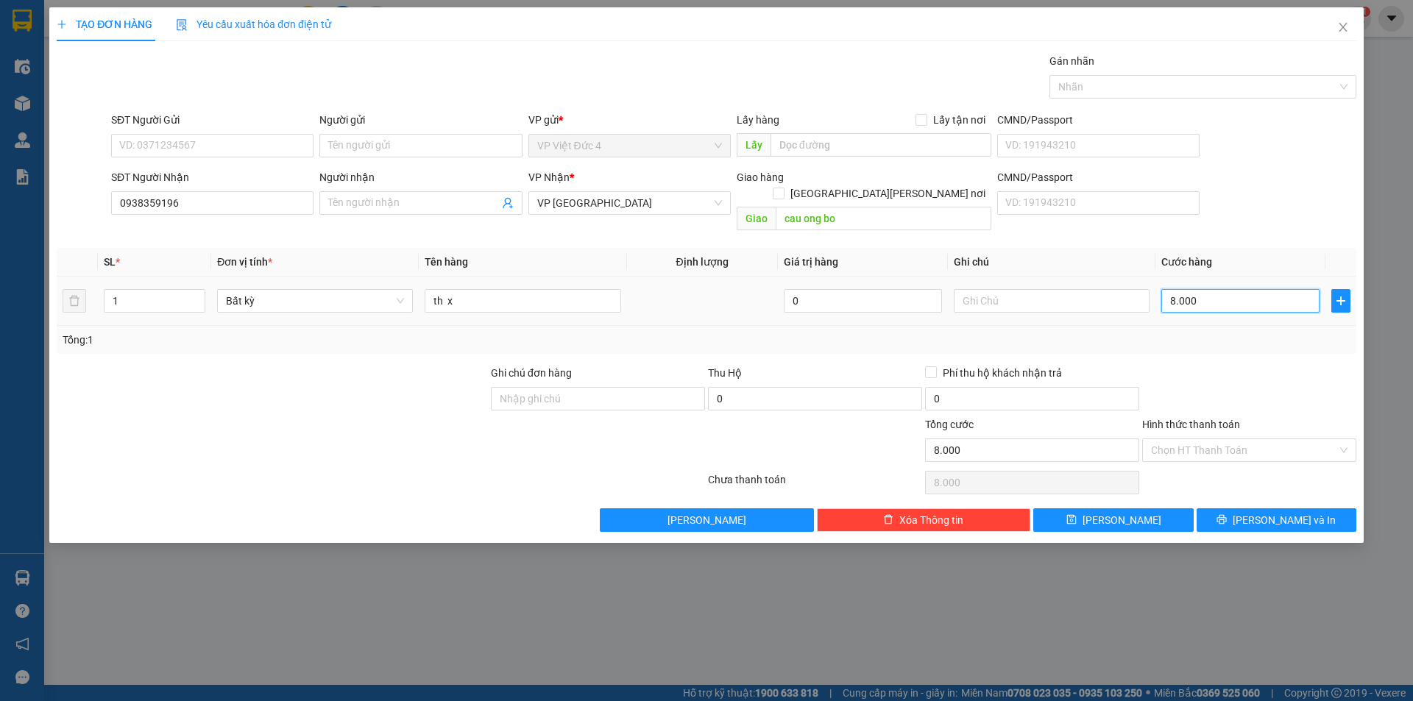
type input "80.000"
click at [1191, 439] on input "Hình thức thanh toán" at bounding box center [1244, 450] width 186 height 22
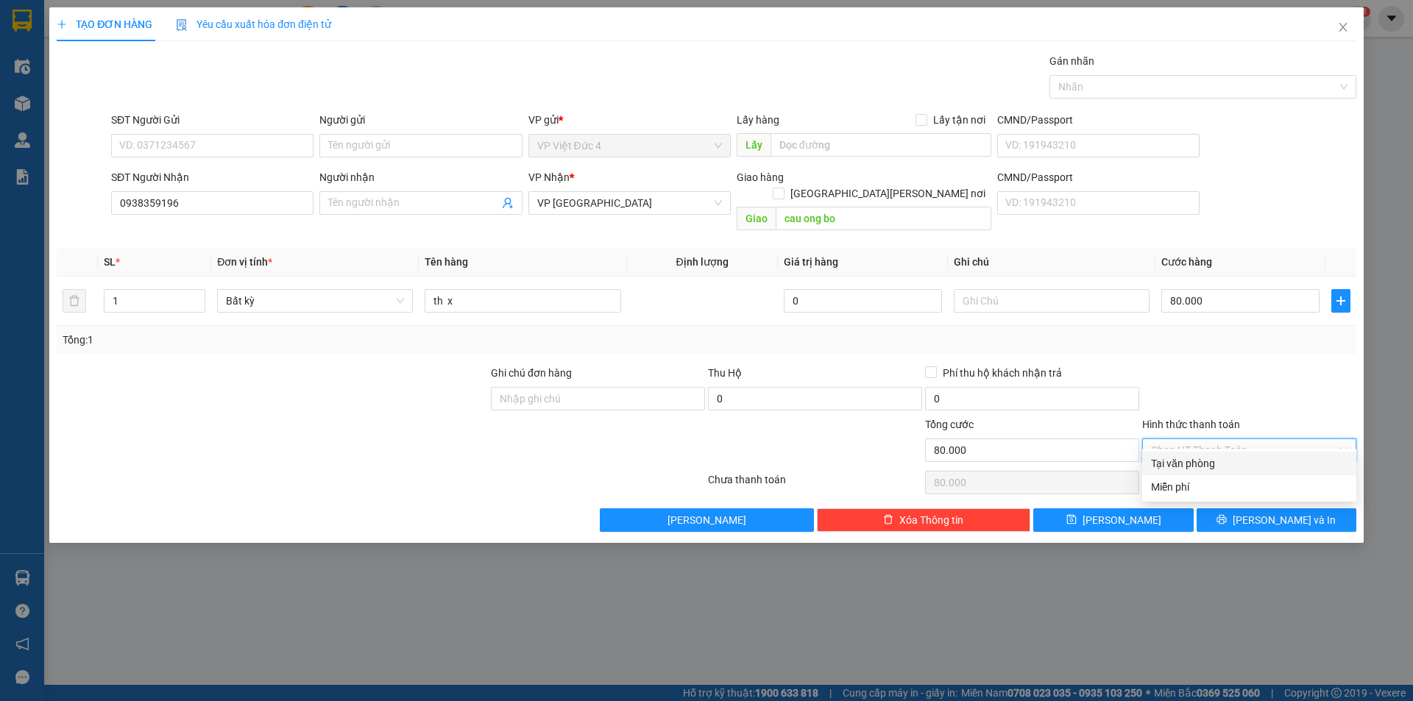
click at [1176, 460] on div "Tại văn phòng" at bounding box center [1249, 464] width 196 height 16
type input "0"
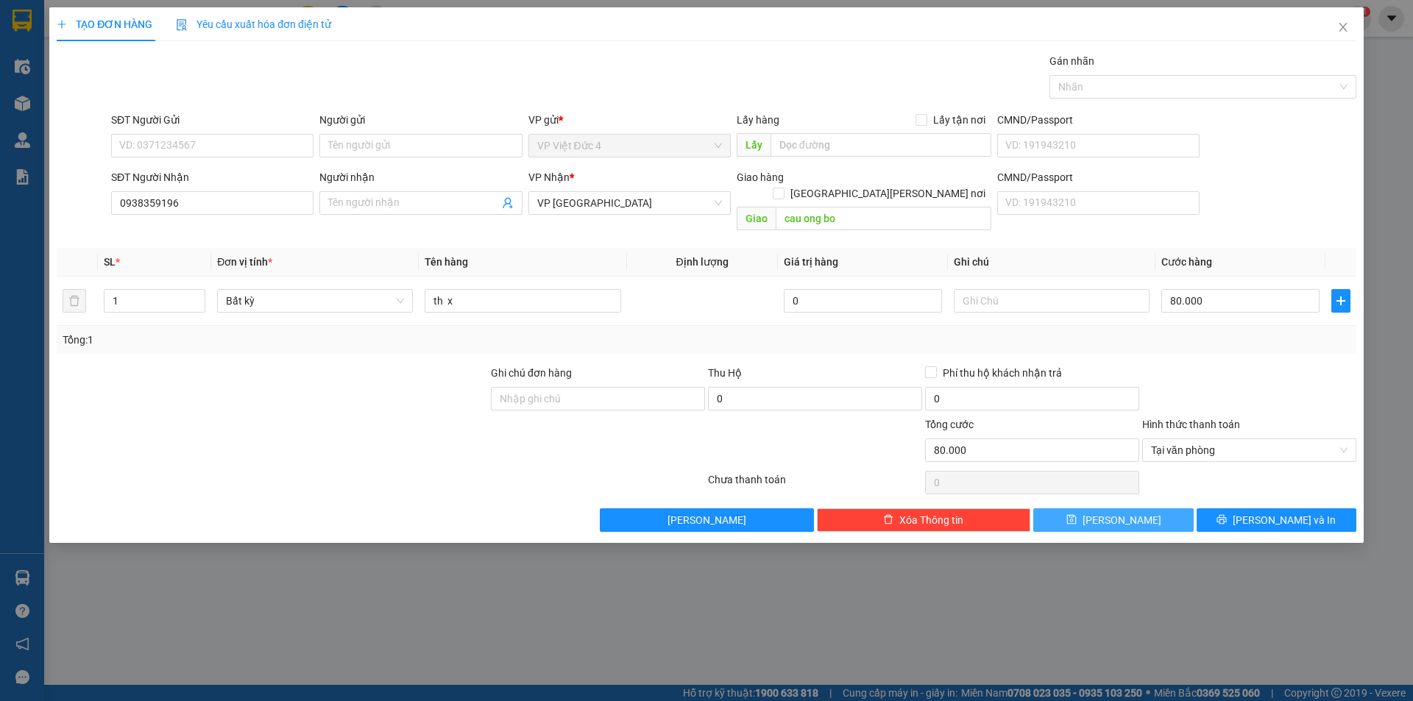
click at [1120, 512] on span "[PERSON_NAME]" at bounding box center [1122, 520] width 79 height 16
type input "0"
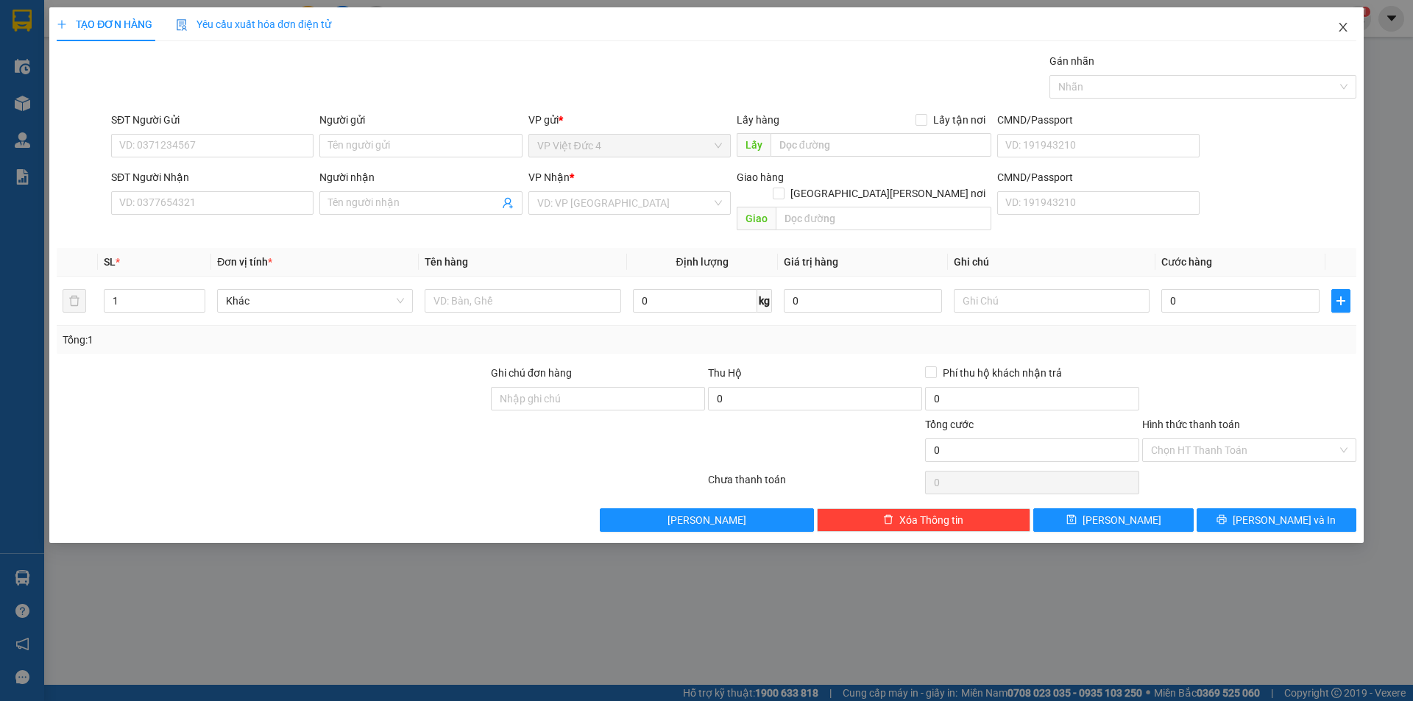
click at [1342, 26] on icon "close" at bounding box center [1343, 27] width 12 height 12
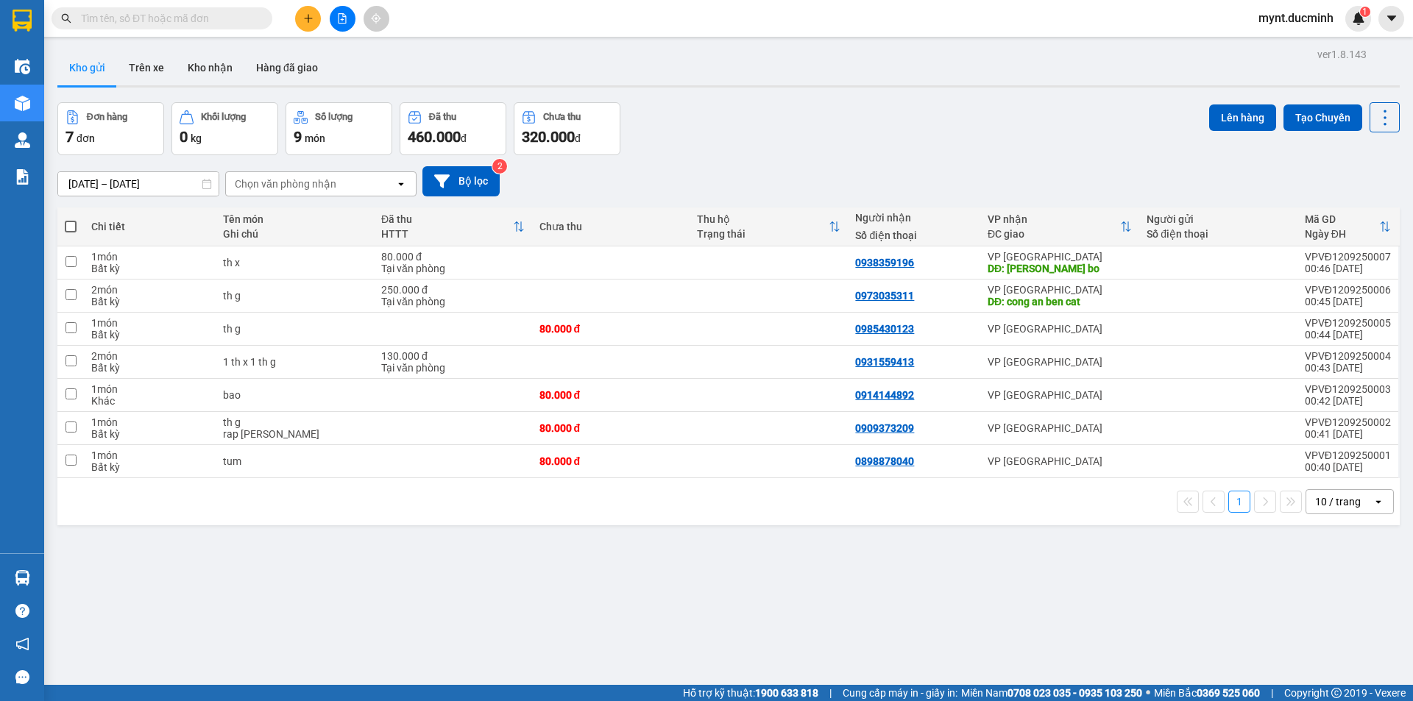
click at [69, 223] on span at bounding box center [71, 227] width 12 height 12
click at [71, 219] on input "checkbox" at bounding box center [71, 219] width 0 height 0
checkbox input "true"
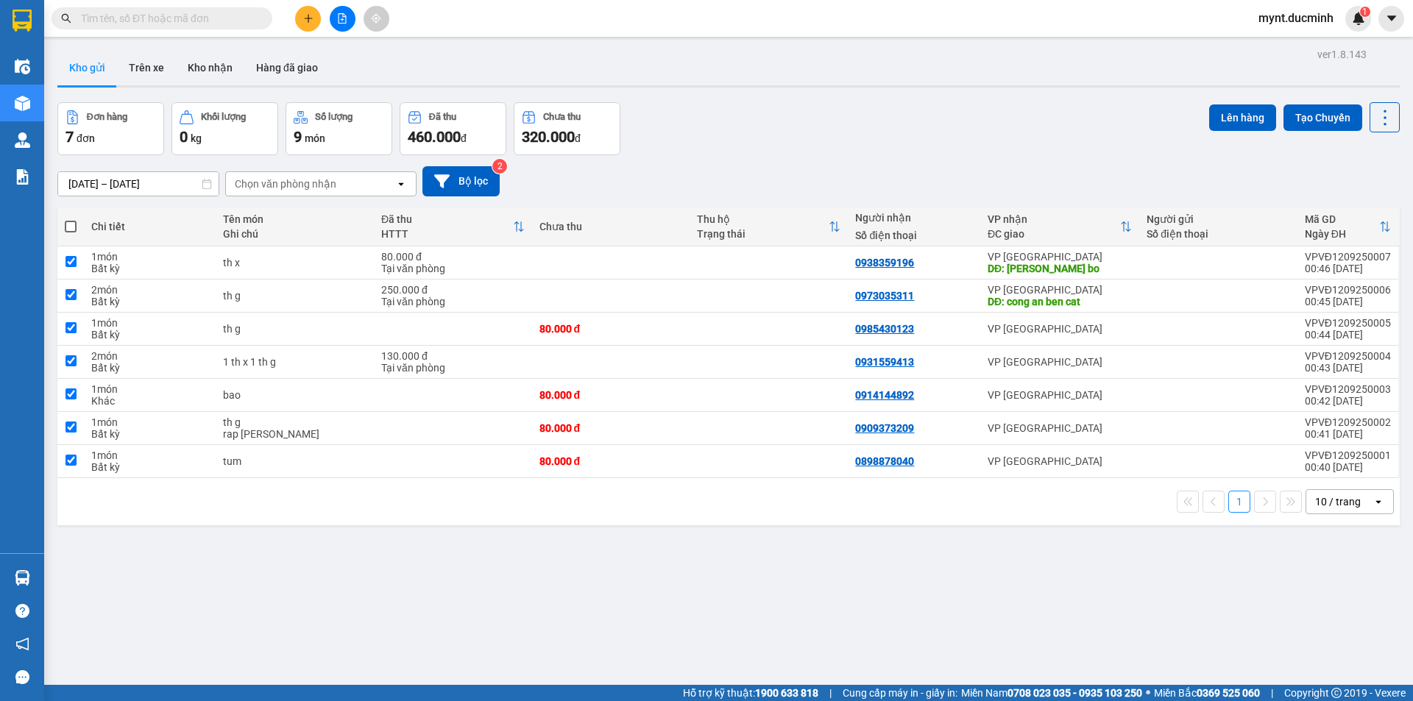
checkbox input "true"
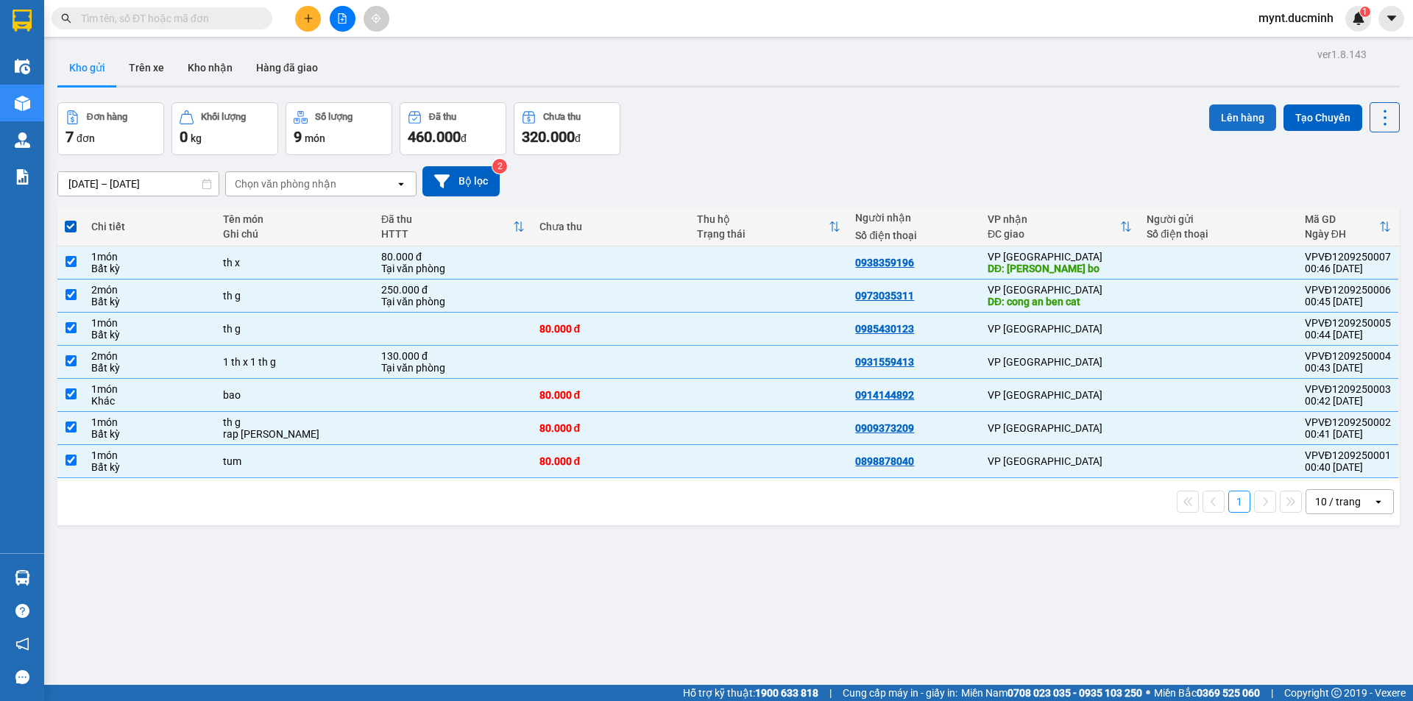
click at [1234, 115] on button "Lên hàng" at bounding box center [1242, 118] width 67 height 26
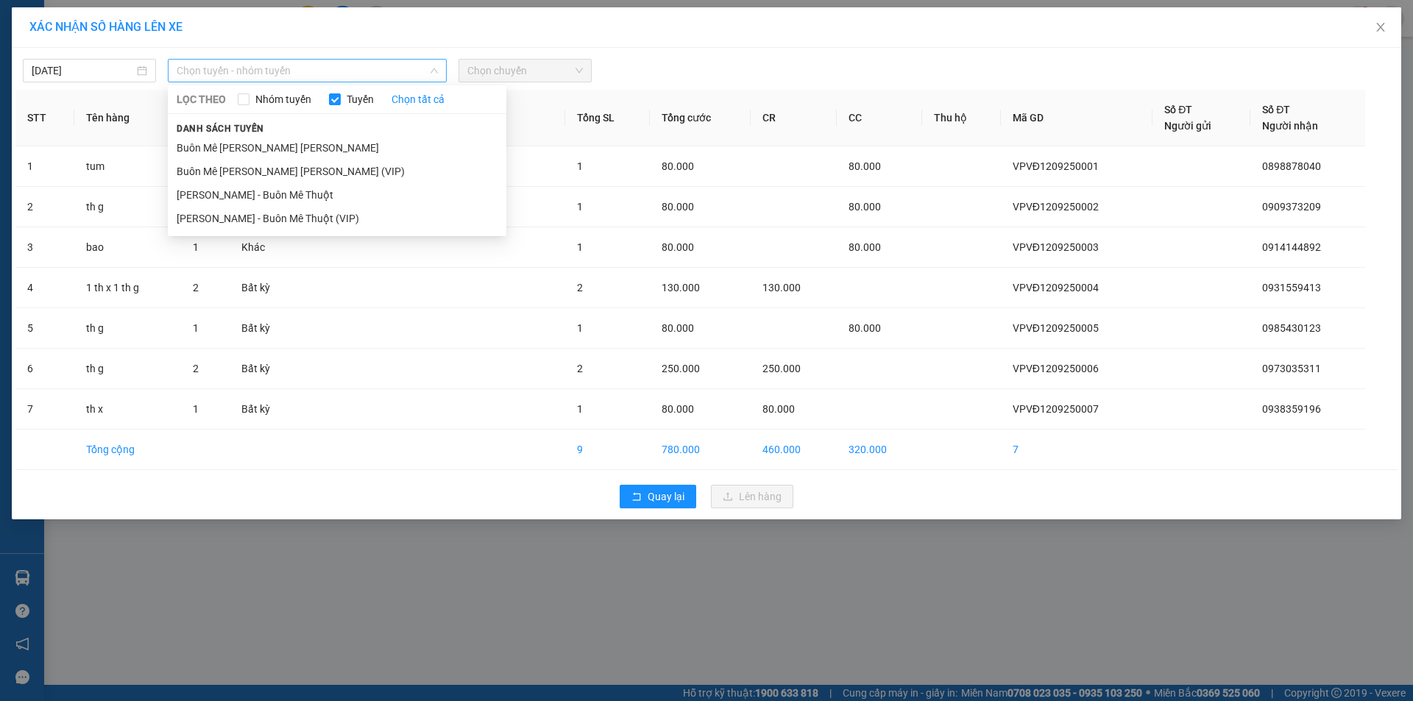
click at [216, 74] on span "Chọn tuyến - nhóm tuyến" at bounding box center [307, 71] width 261 height 22
click at [242, 170] on li "Buôn Mê [PERSON_NAME] [PERSON_NAME] (VIP)" at bounding box center [337, 172] width 339 height 24
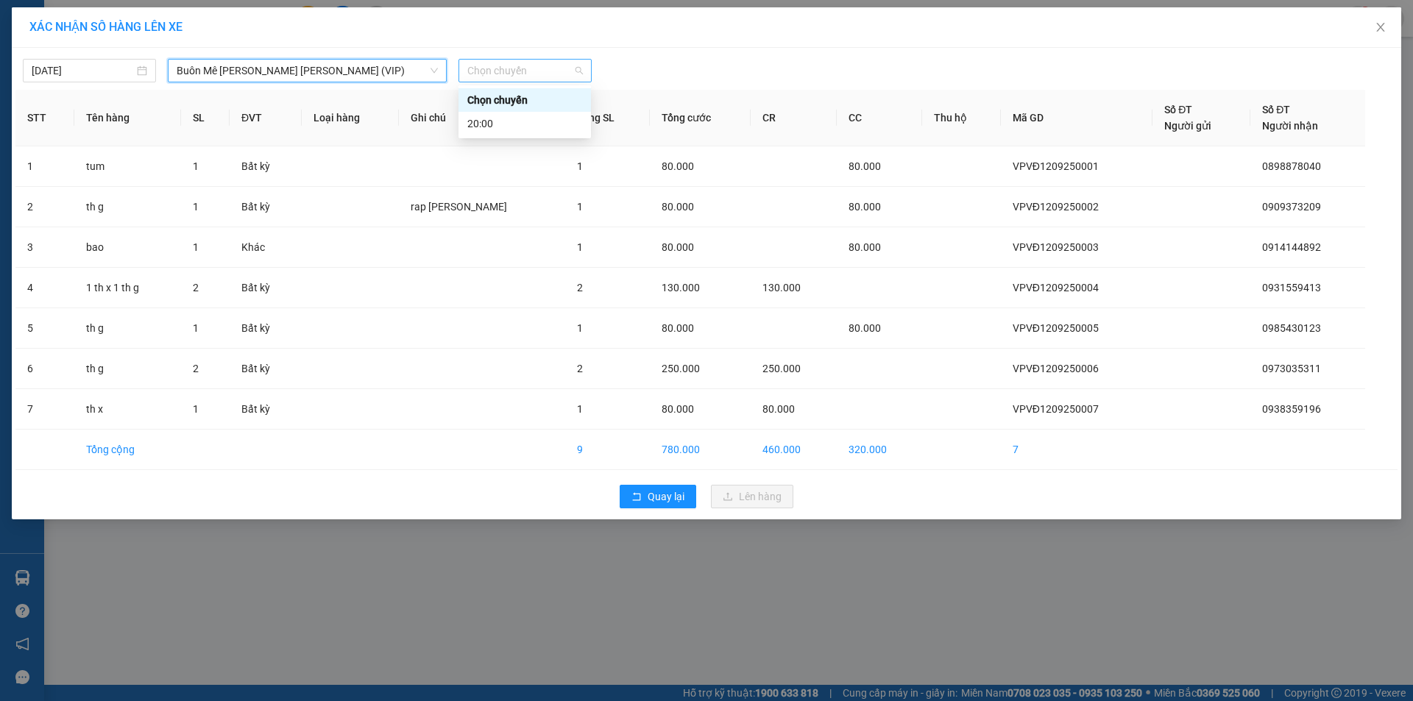
click at [507, 73] on span "Chọn chuyến" at bounding box center [525, 71] width 116 height 22
click at [489, 121] on div "20:00" at bounding box center [524, 124] width 115 height 16
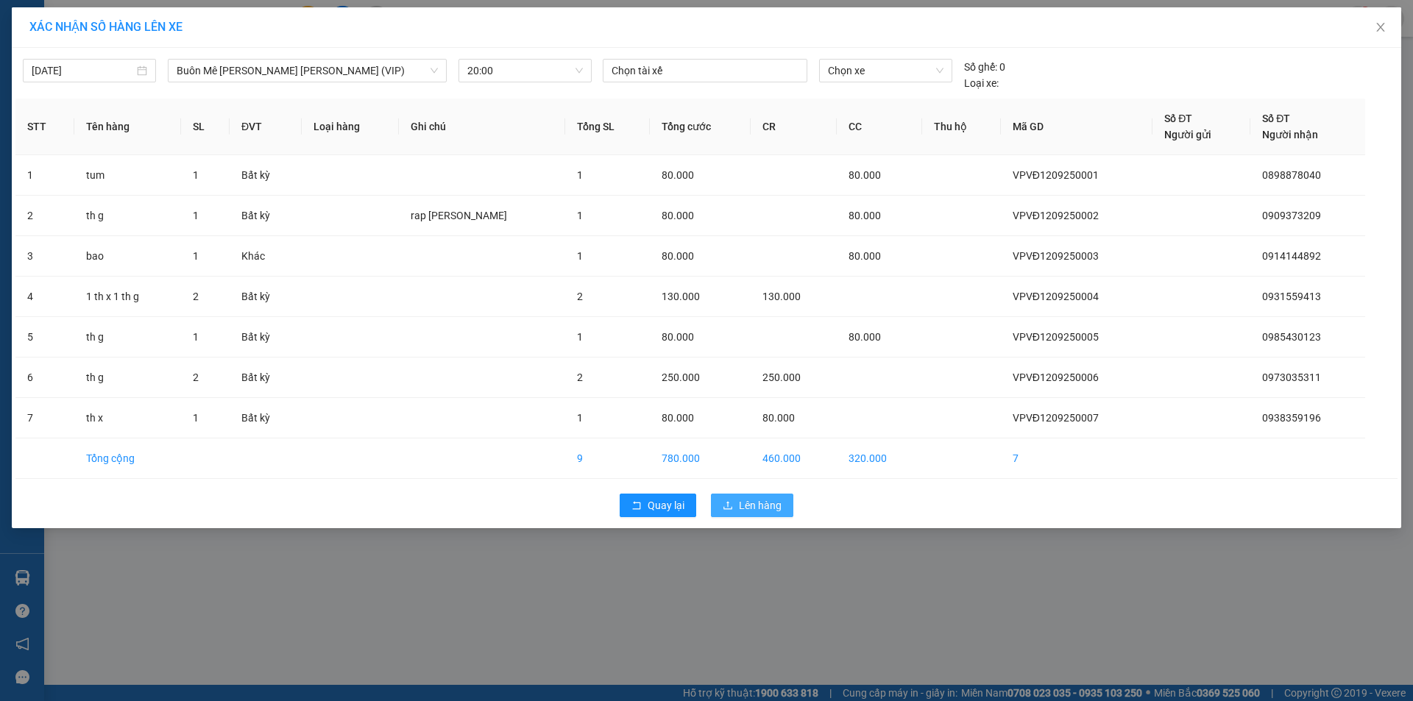
click at [755, 502] on span "Lên hàng" at bounding box center [760, 505] width 43 height 16
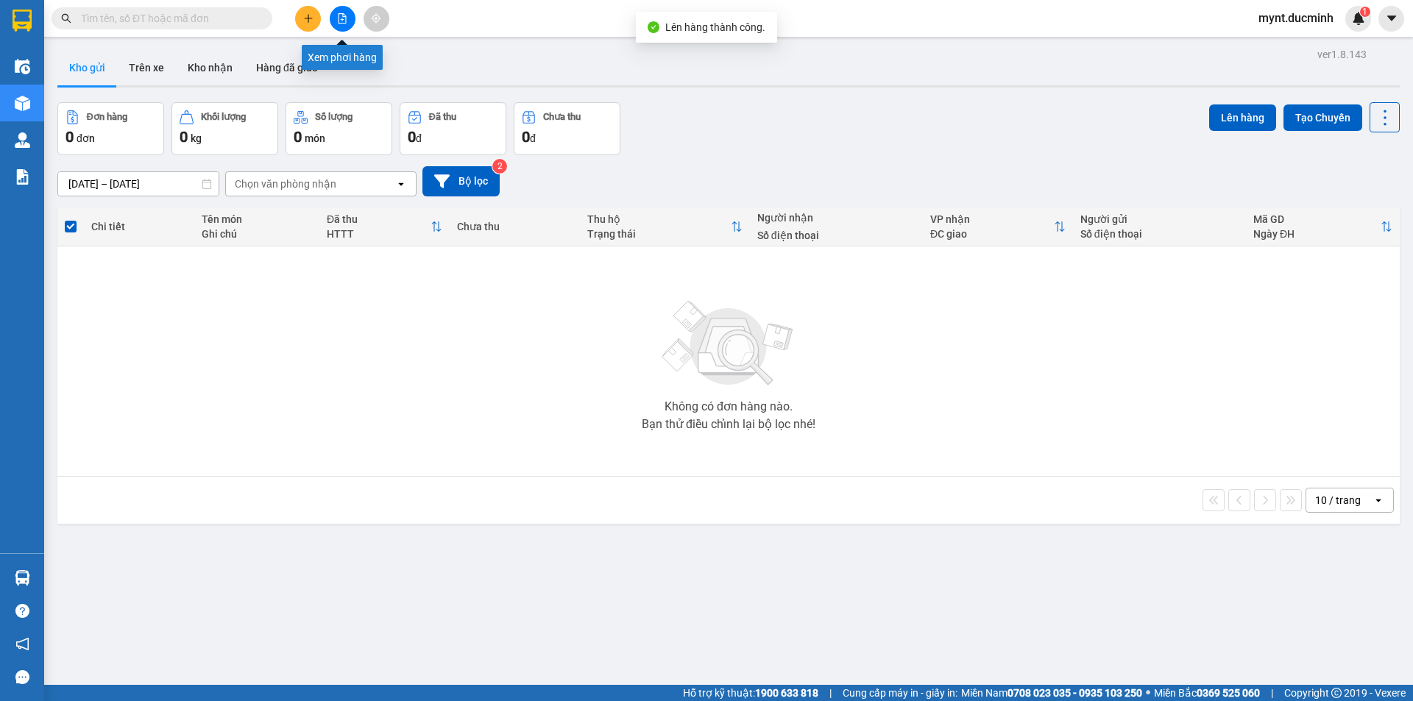
click at [340, 17] on icon "file-add" at bounding box center [342, 18] width 10 height 10
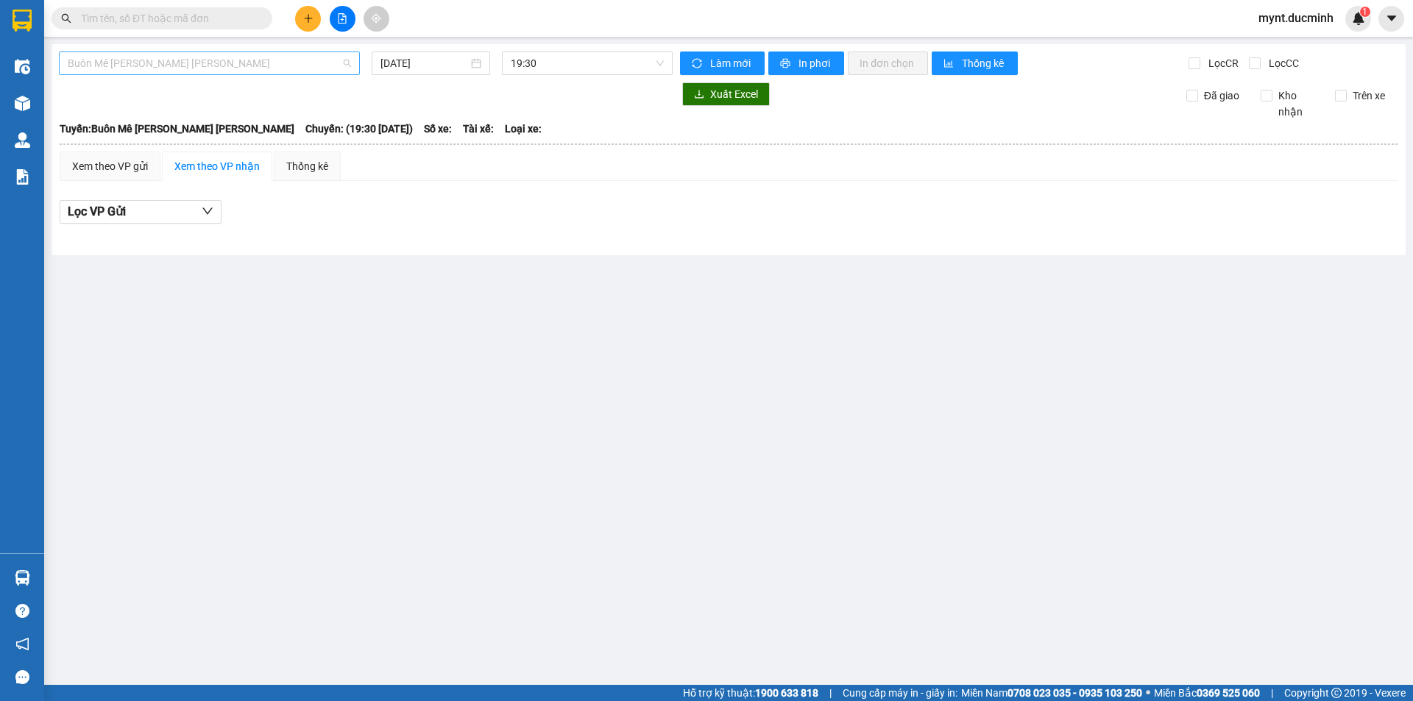
click at [163, 66] on span "Buôn Mê [PERSON_NAME] [PERSON_NAME]" at bounding box center [209, 63] width 283 height 22
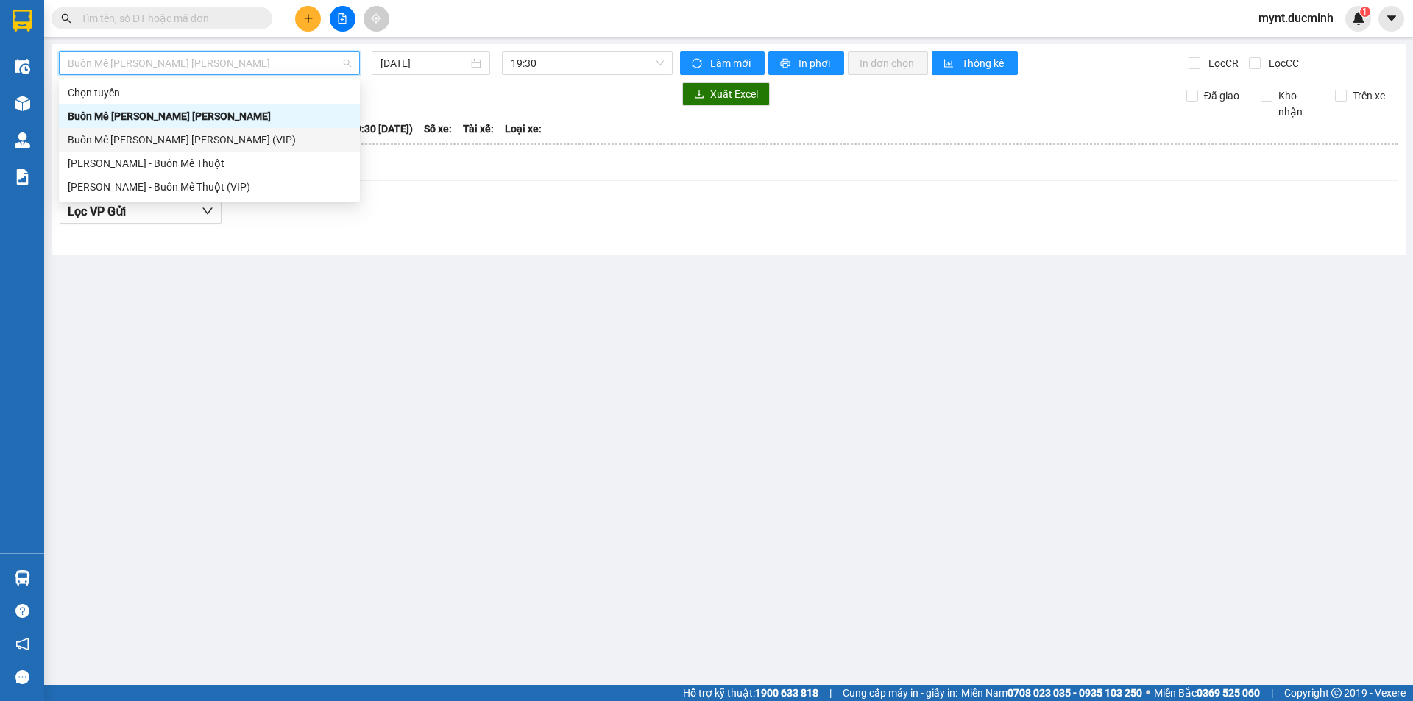
click at [154, 138] on div "Buôn Mê [PERSON_NAME] [PERSON_NAME] (VIP)" at bounding box center [209, 140] width 283 height 16
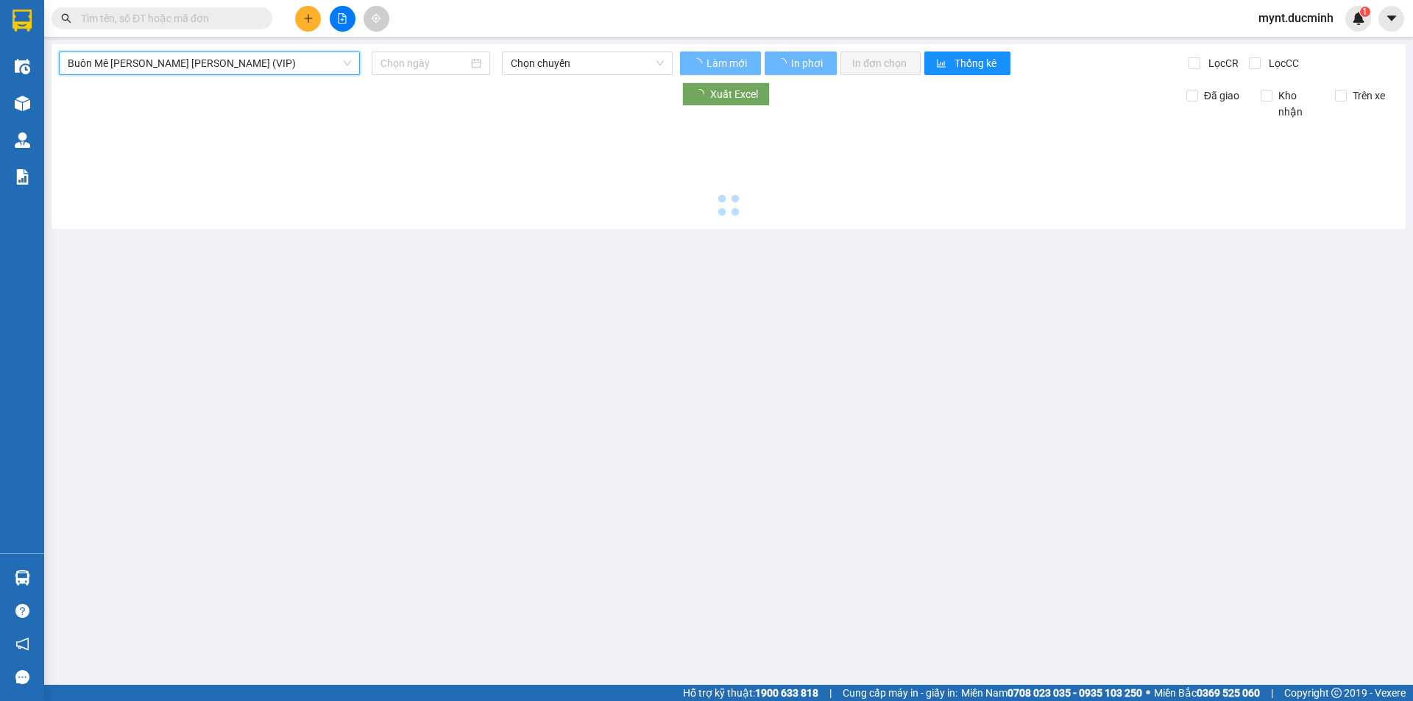
type input "[DATE]"
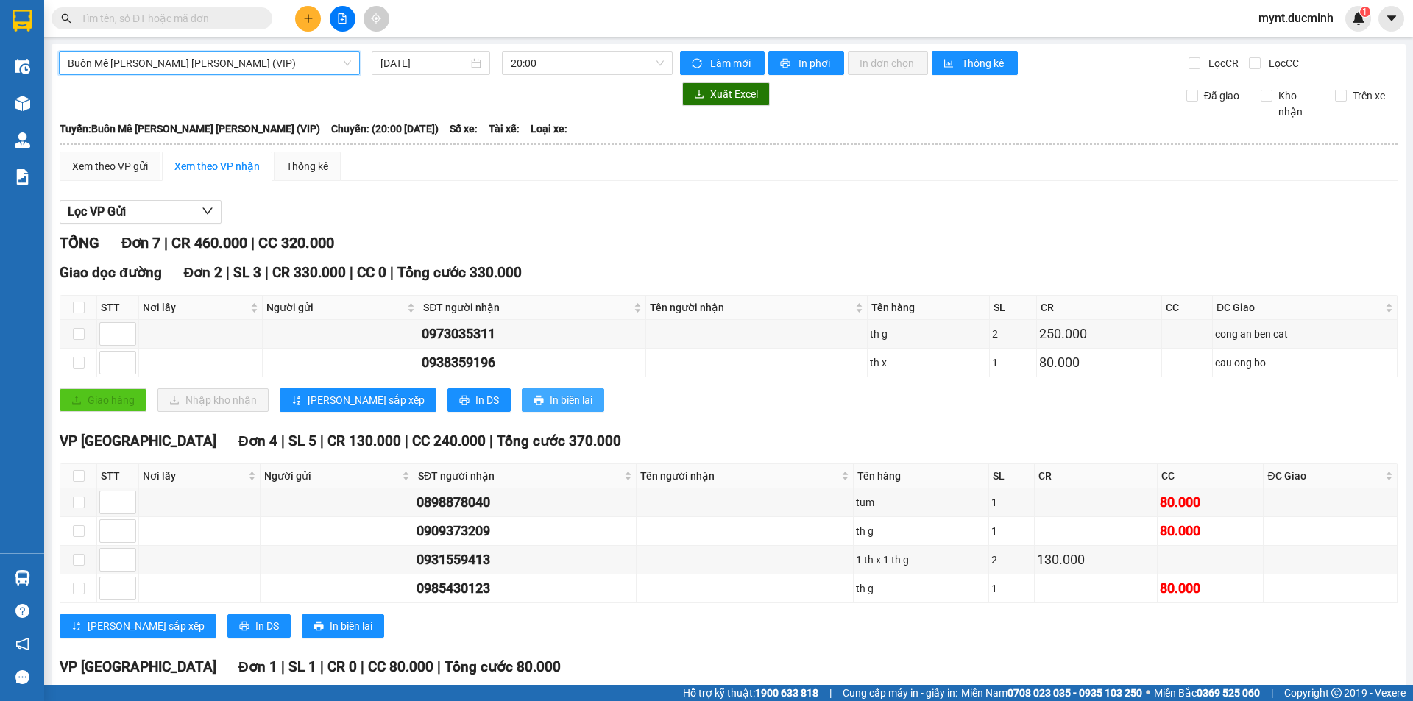
scroll to position [134, 0]
